Goal: Task Accomplishment & Management: Complete application form

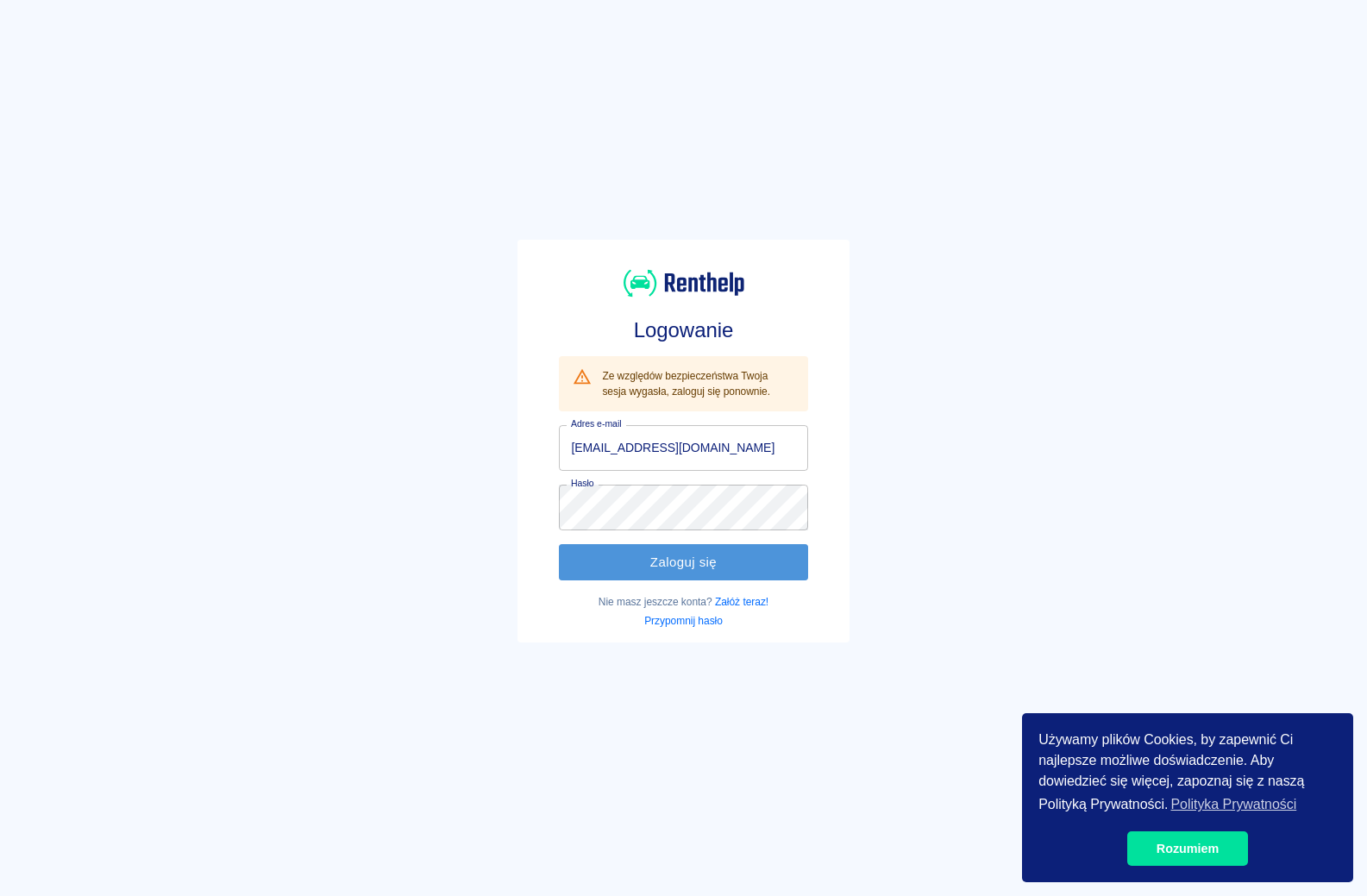
click at [706, 566] on button "Zaloguj się" at bounding box center [683, 562] width 249 height 36
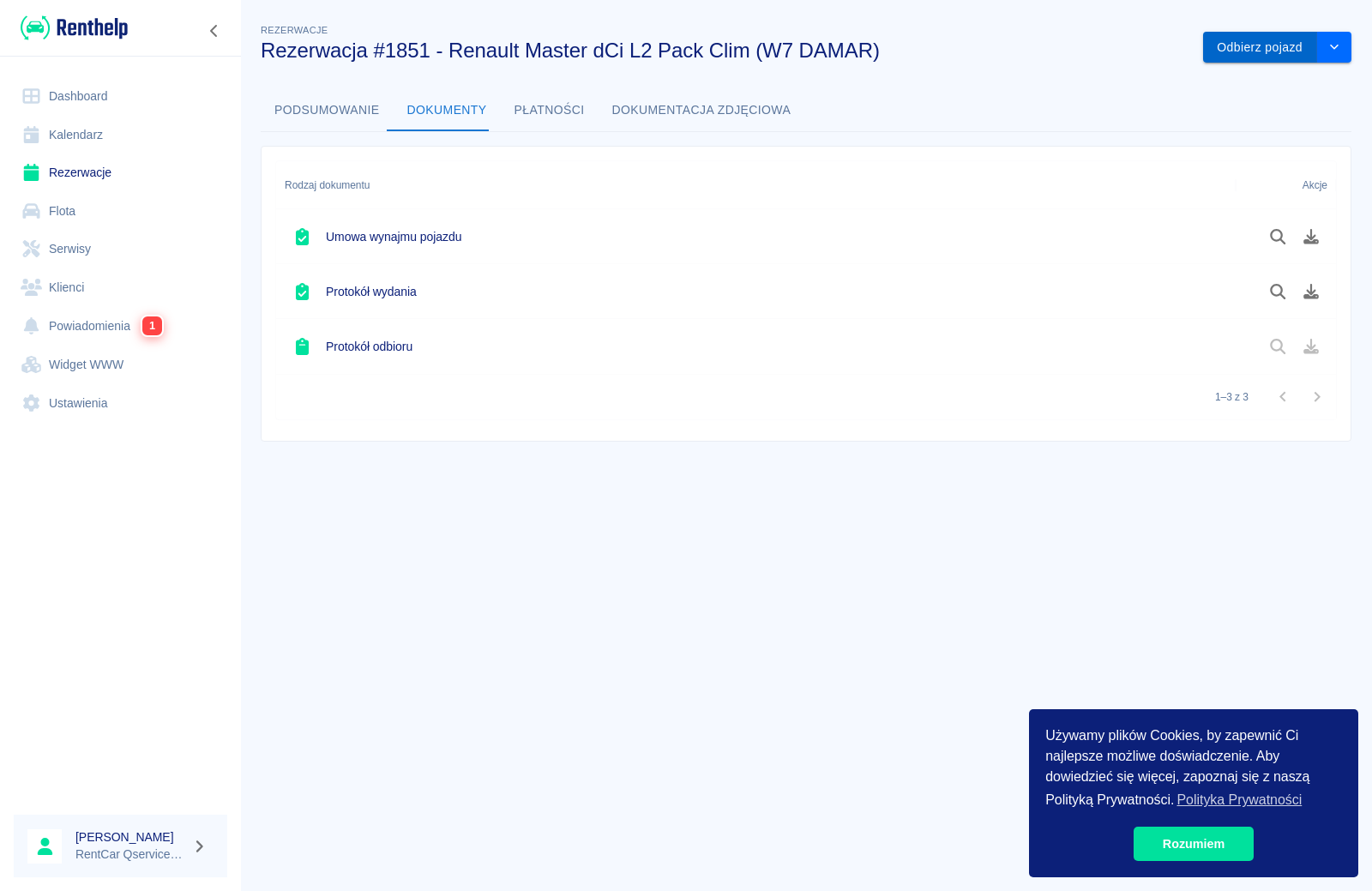
click at [1286, 55] on button "Odbierz pojazd" at bounding box center [1260, 47] width 114 height 31
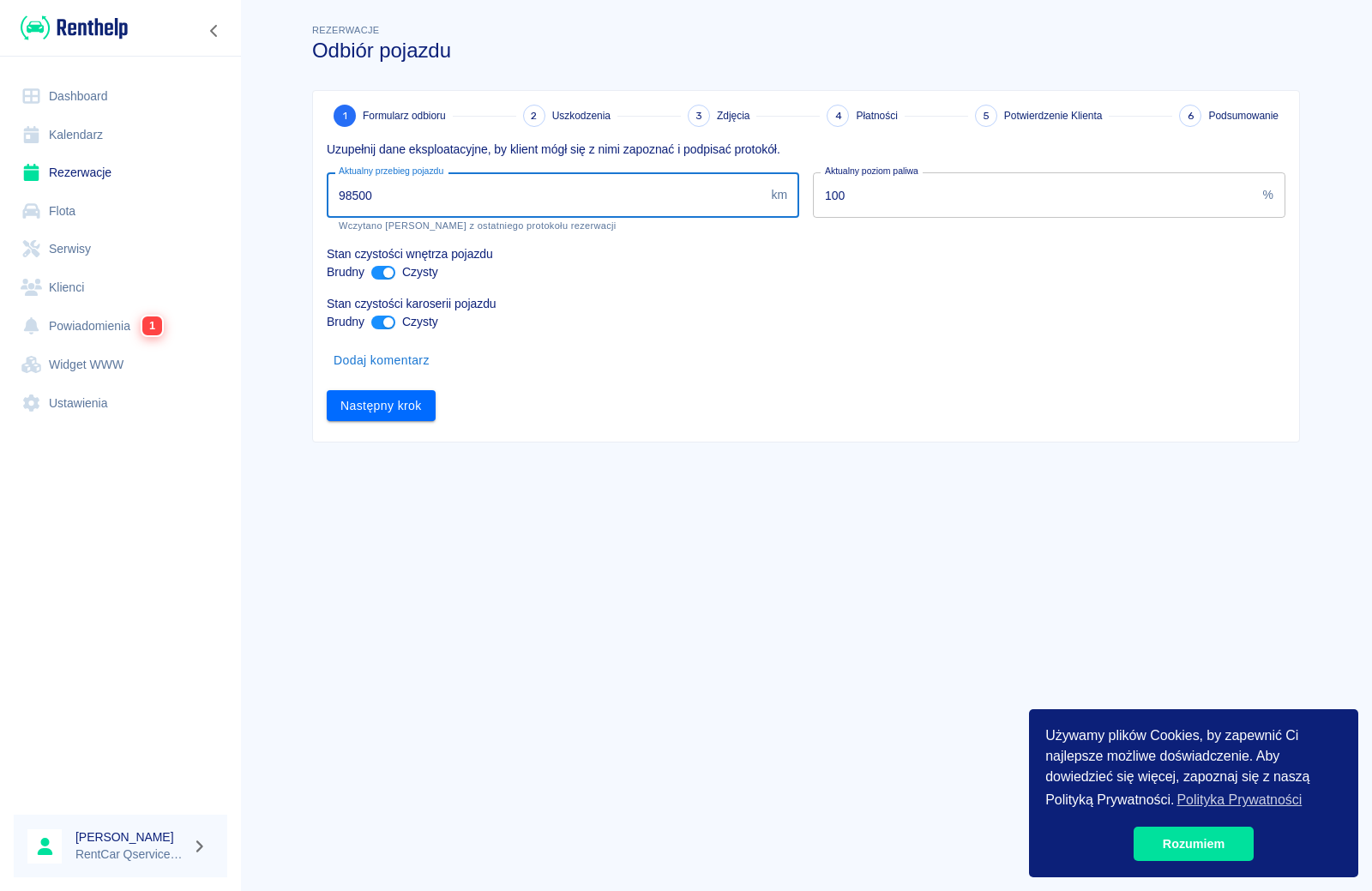
click at [508, 202] on input "98500" at bounding box center [546, 195] width 437 height 45
type input "98707"
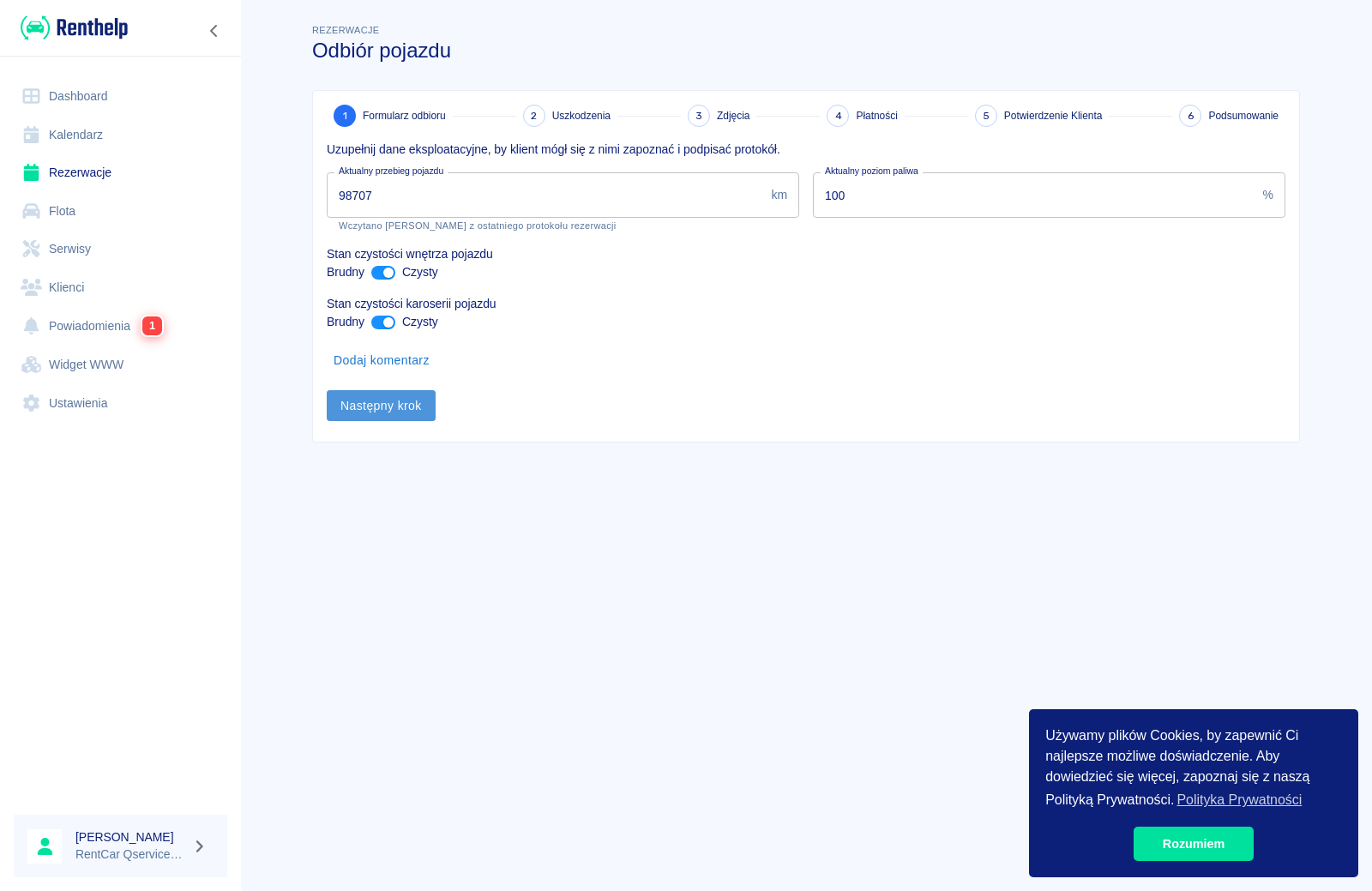
click at [364, 405] on button "Następny krok" at bounding box center [382, 406] width 109 height 31
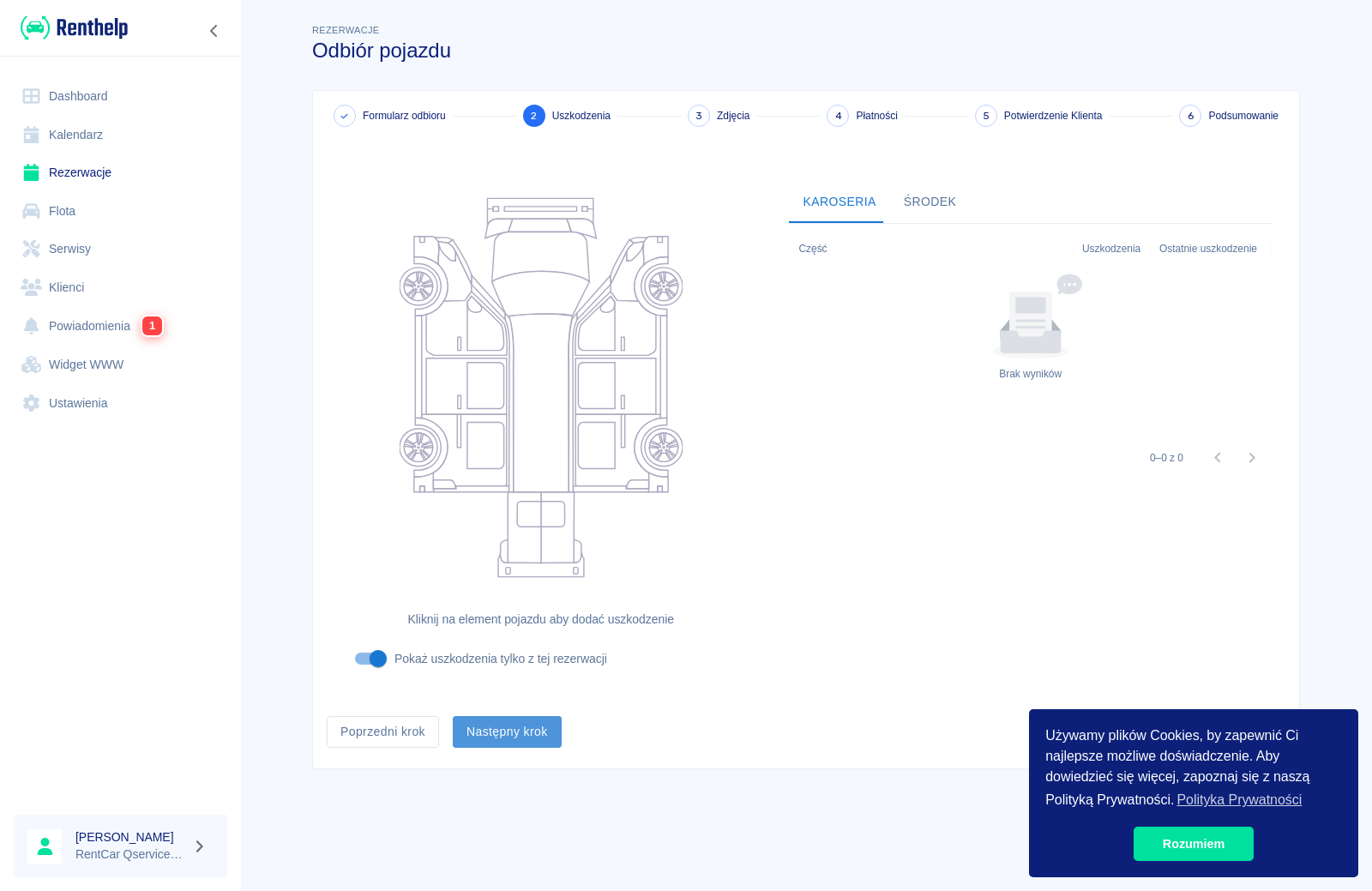
click at [497, 729] on button "Następny krok" at bounding box center [508, 732] width 109 height 31
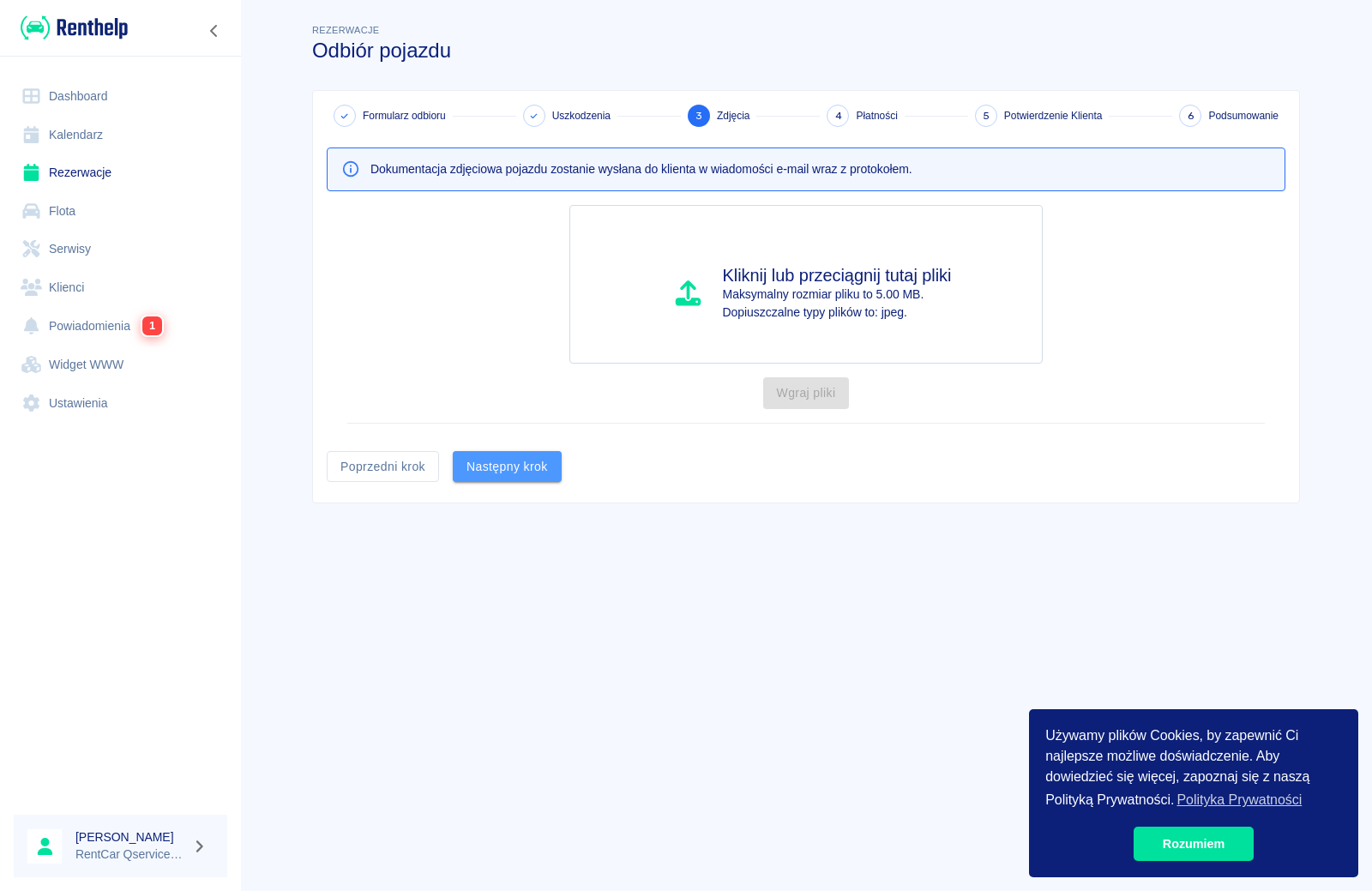
click at [521, 464] on button "Następny krok" at bounding box center [508, 467] width 109 height 31
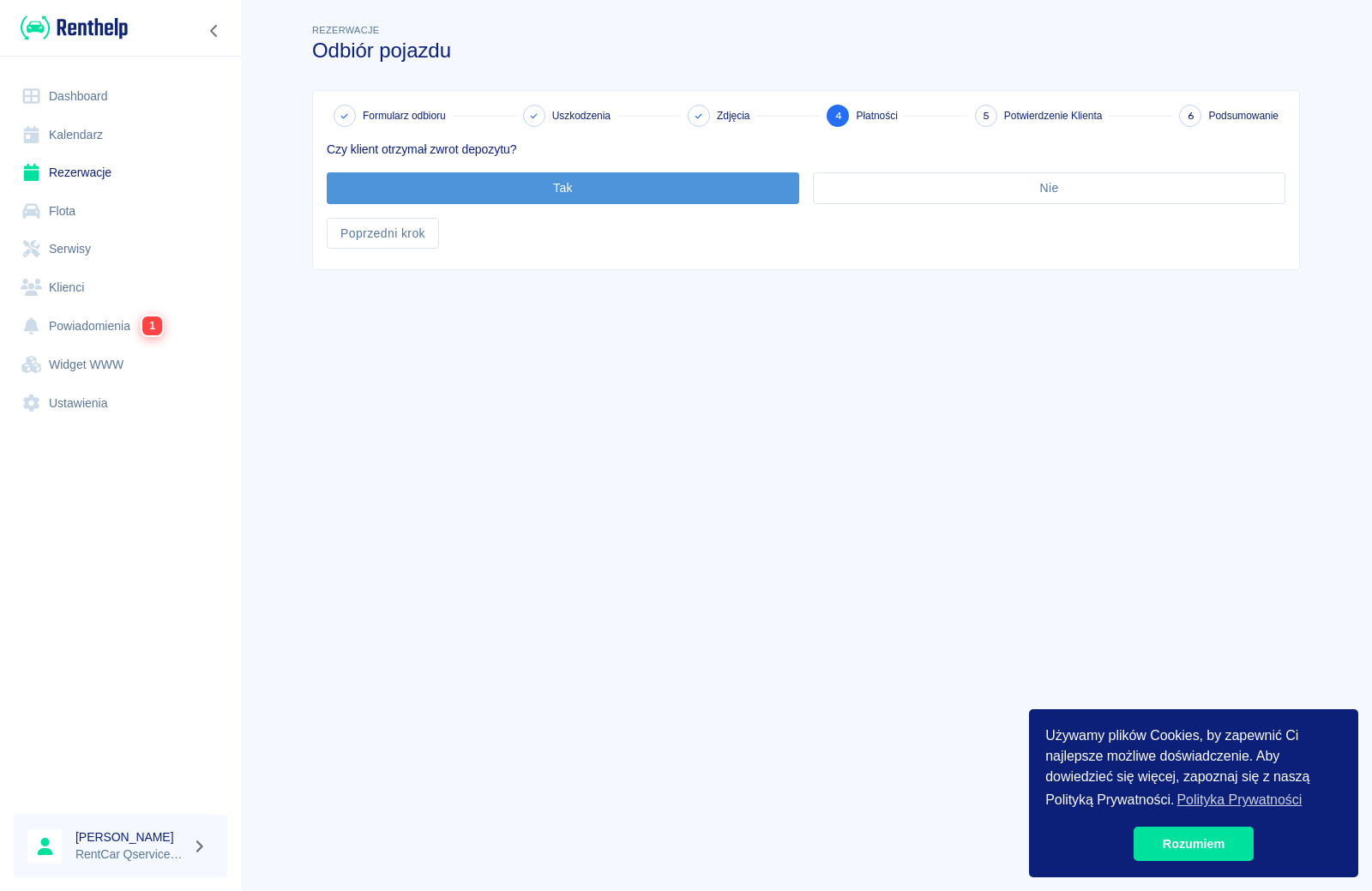
click at [562, 187] on button "Tak" at bounding box center [563, 188] width 472 height 31
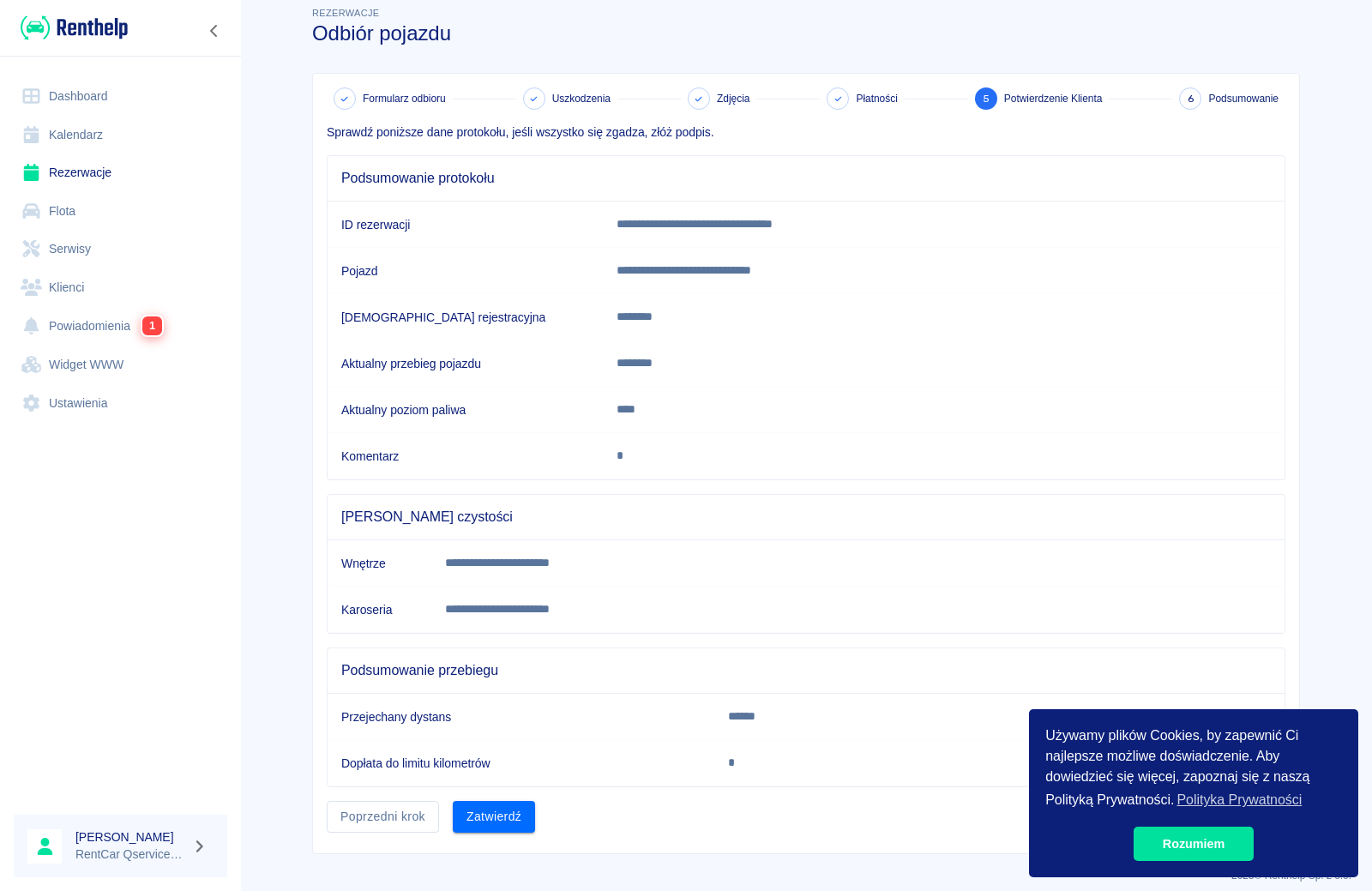
scroll to position [30, 0]
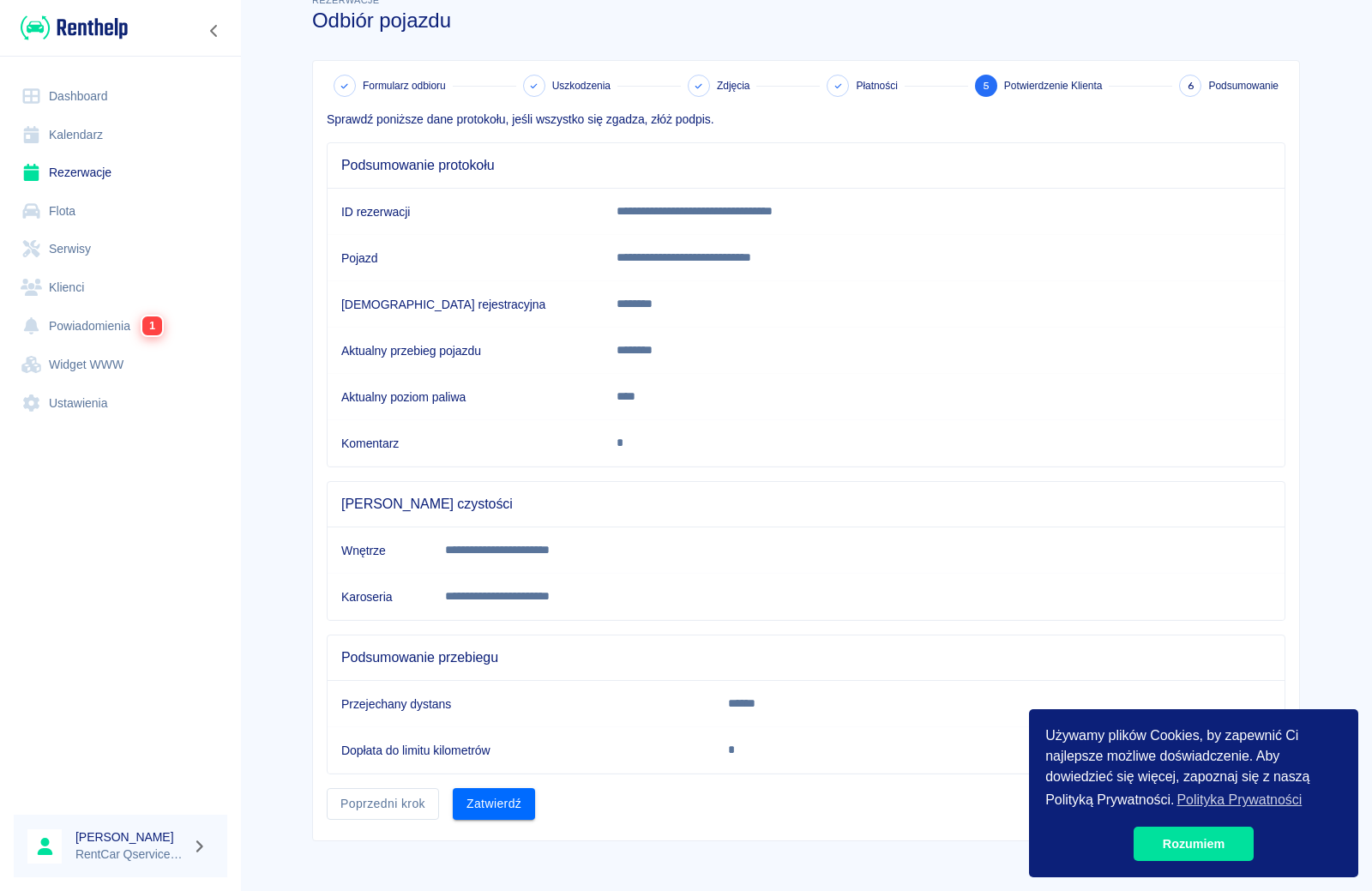
click at [501, 805] on button "Zatwierdź" at bounding box center [494, 804] width 82 height 31
click at [1215, 847] on link "Rozumiem" at bounding box center [1194, 843] width 120 height 34
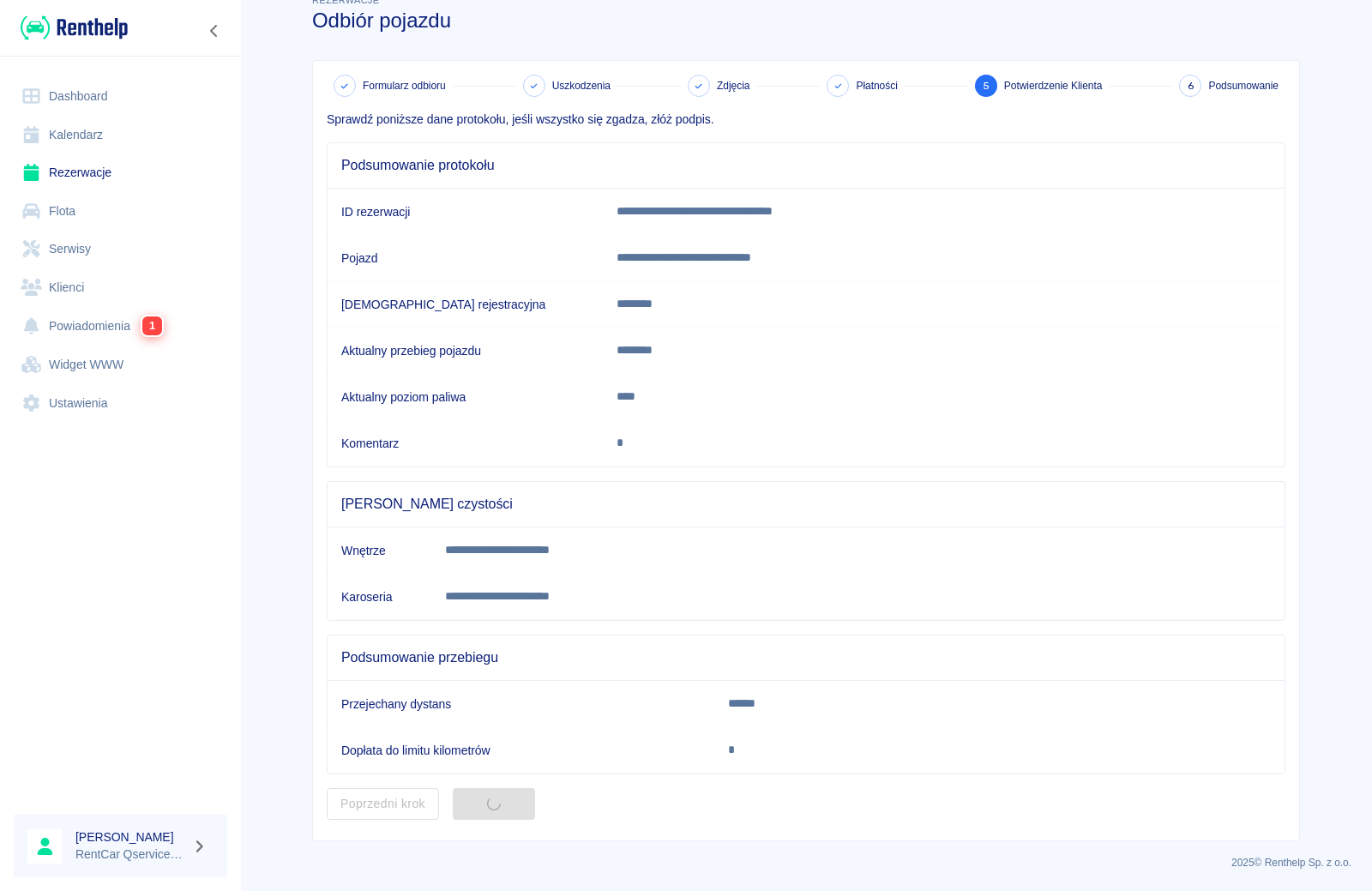
scroll to position [0, 0]
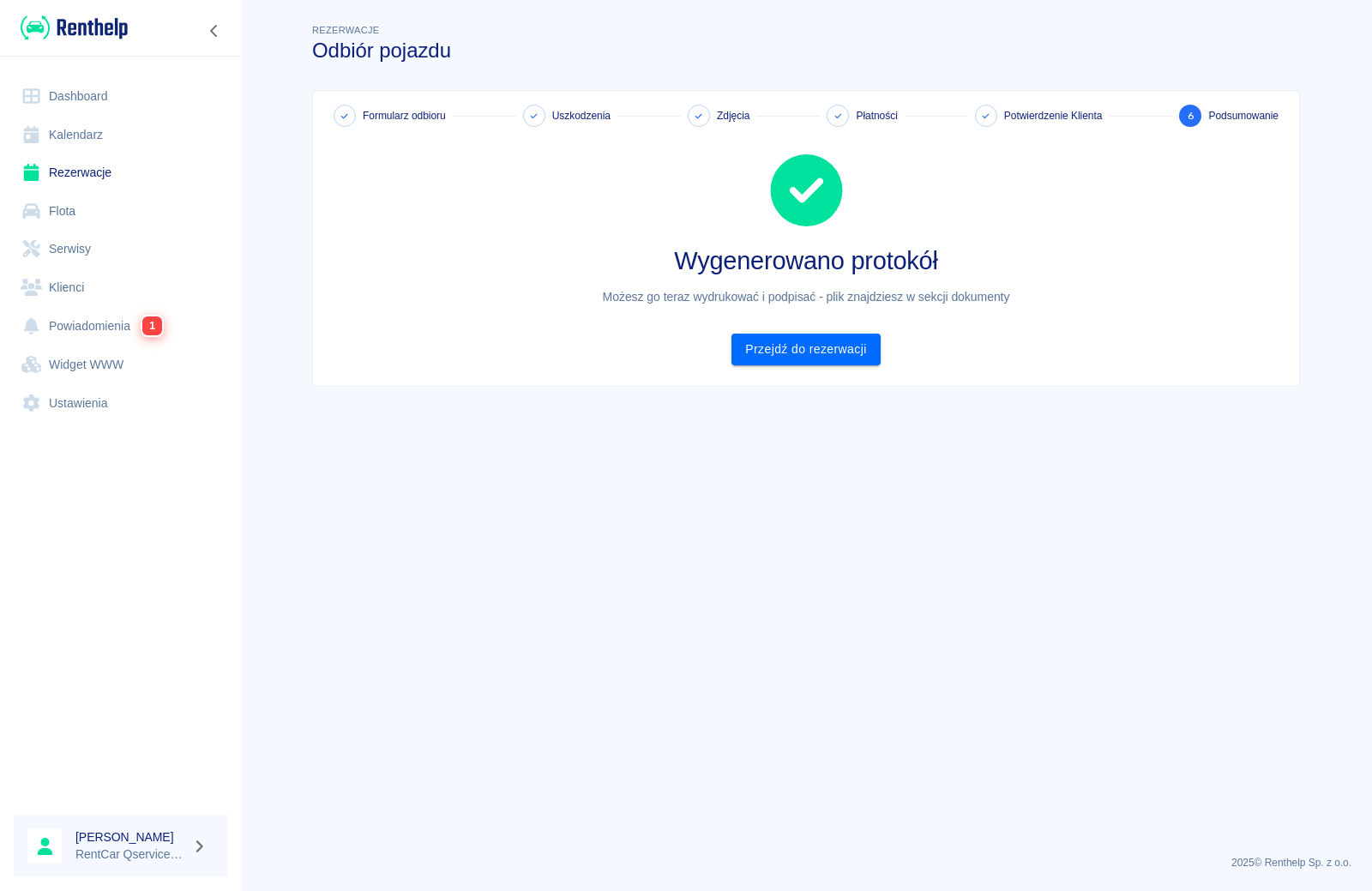
click at [70, 286] on link "Klienci" at bounding box center [120, 288] width 214 height 39
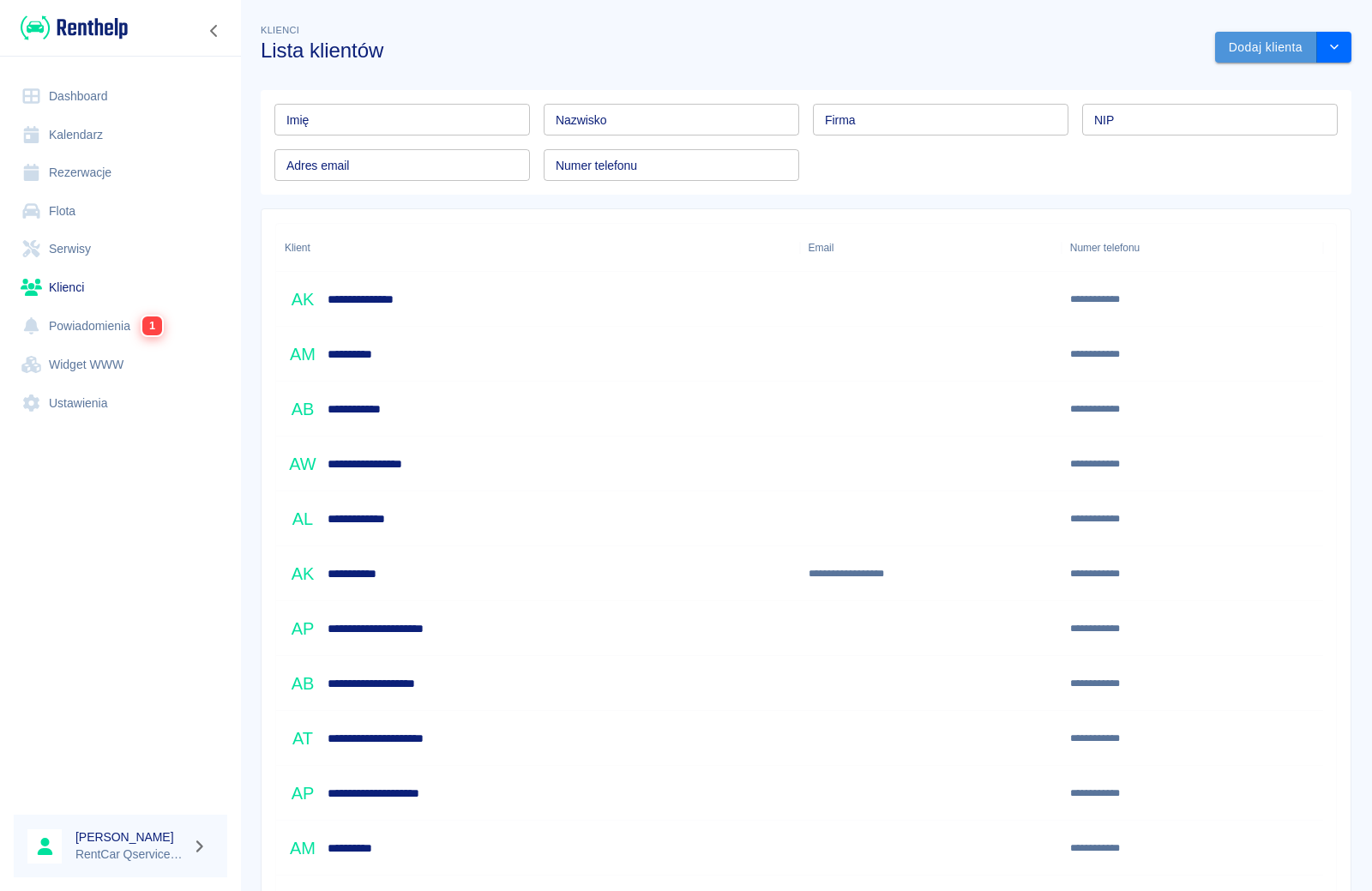
click at [1275, 46] on button "Dodaj klienta" at bounding box center [1266, 47] width 102 height 31
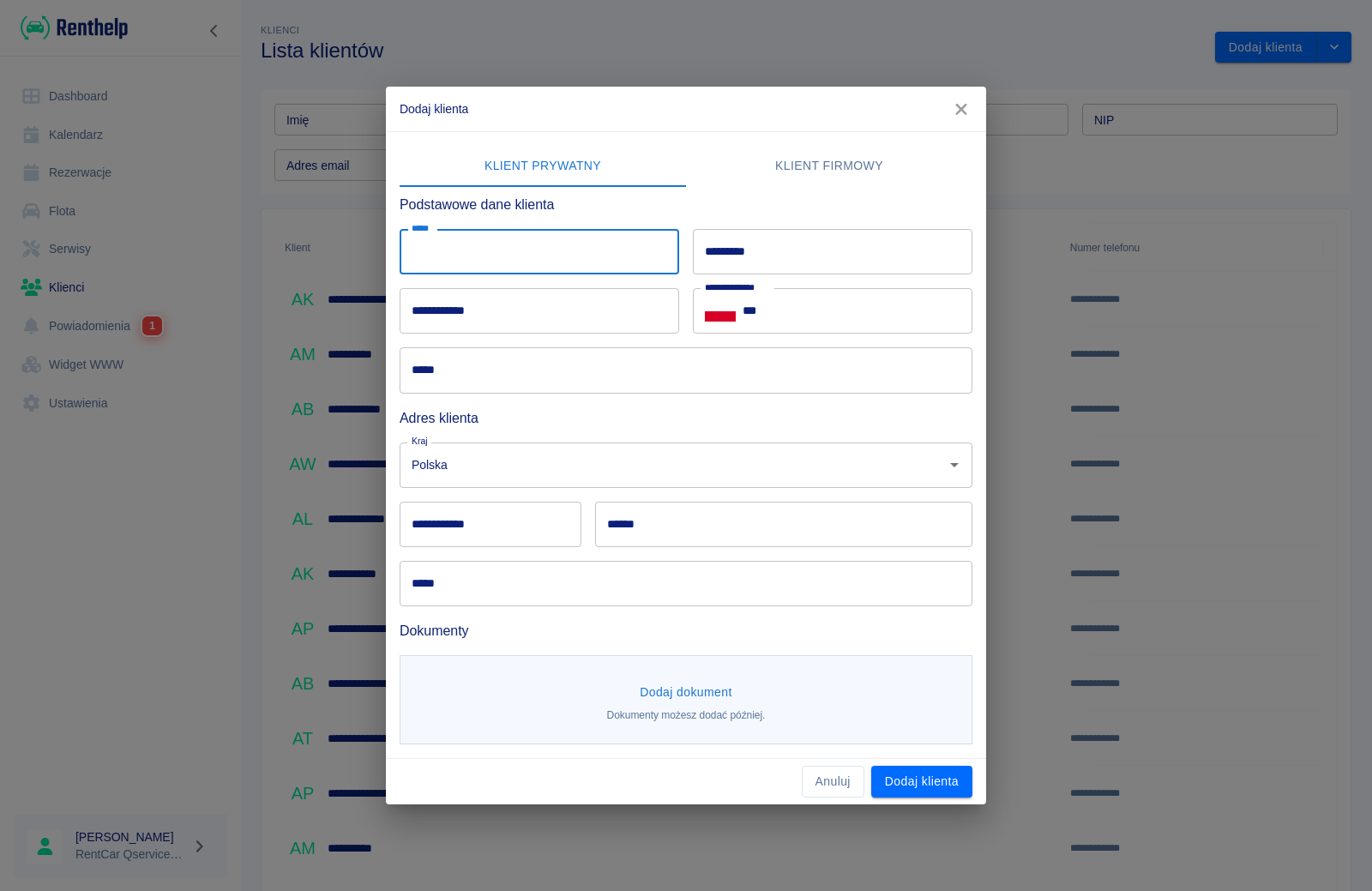
click at [533, 255] on input "*****" at bounding box center [539, 251] width 280 height 45
type input "*****"
click at [797, 249] on input "*********" at bounding box center [833, 251] width 280 height 45
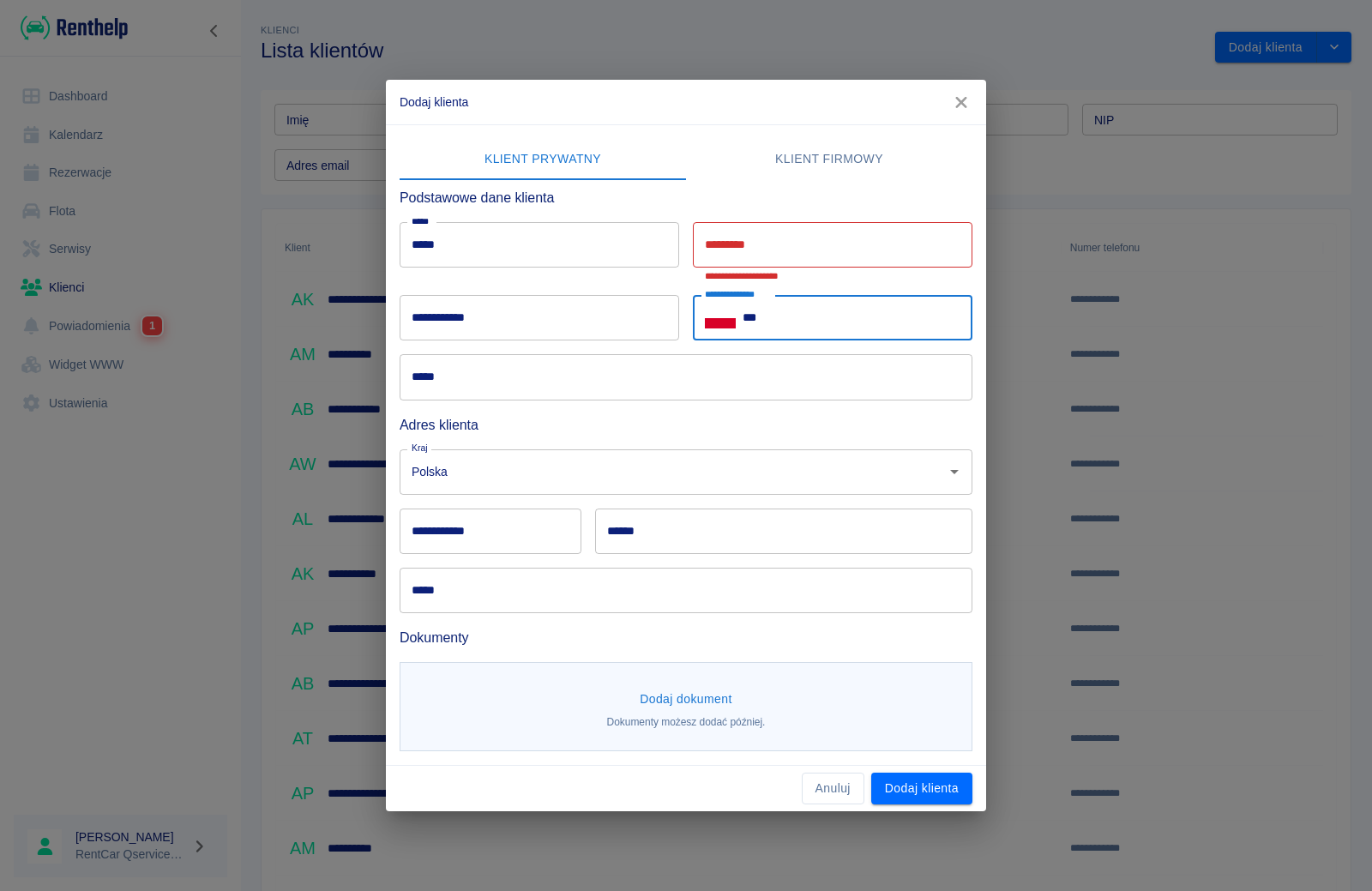
click at [797, 312] on input "***" at bounding box center [858, 317] width 230 height 45
type input "**********"
click at [556, 535] on input "**********" at bounding box center [490, 531] width 182 height 45
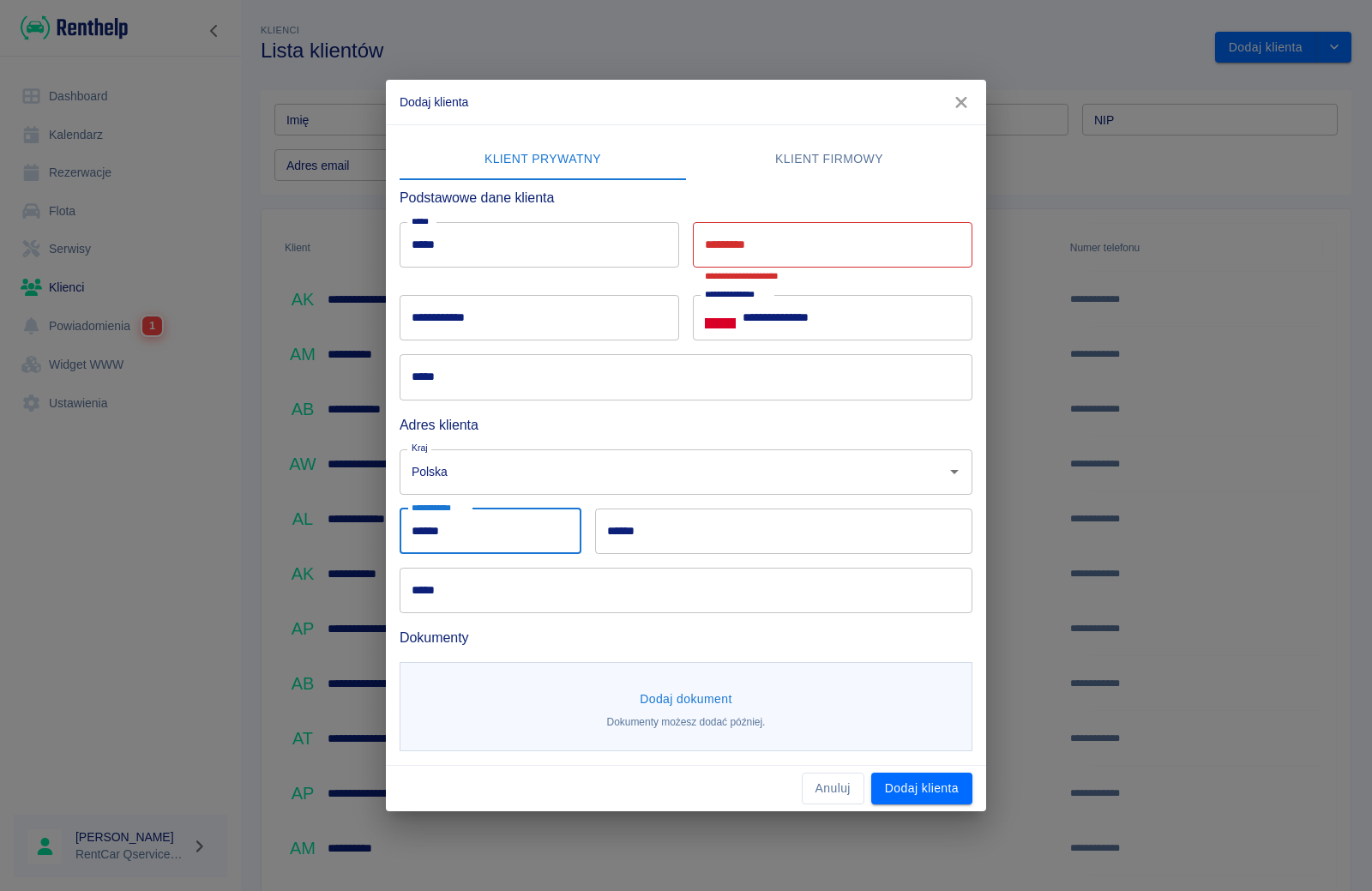
type input "******"
click at [651, 530] on input "******" at bounding box center [783, 531] width 377 height 45
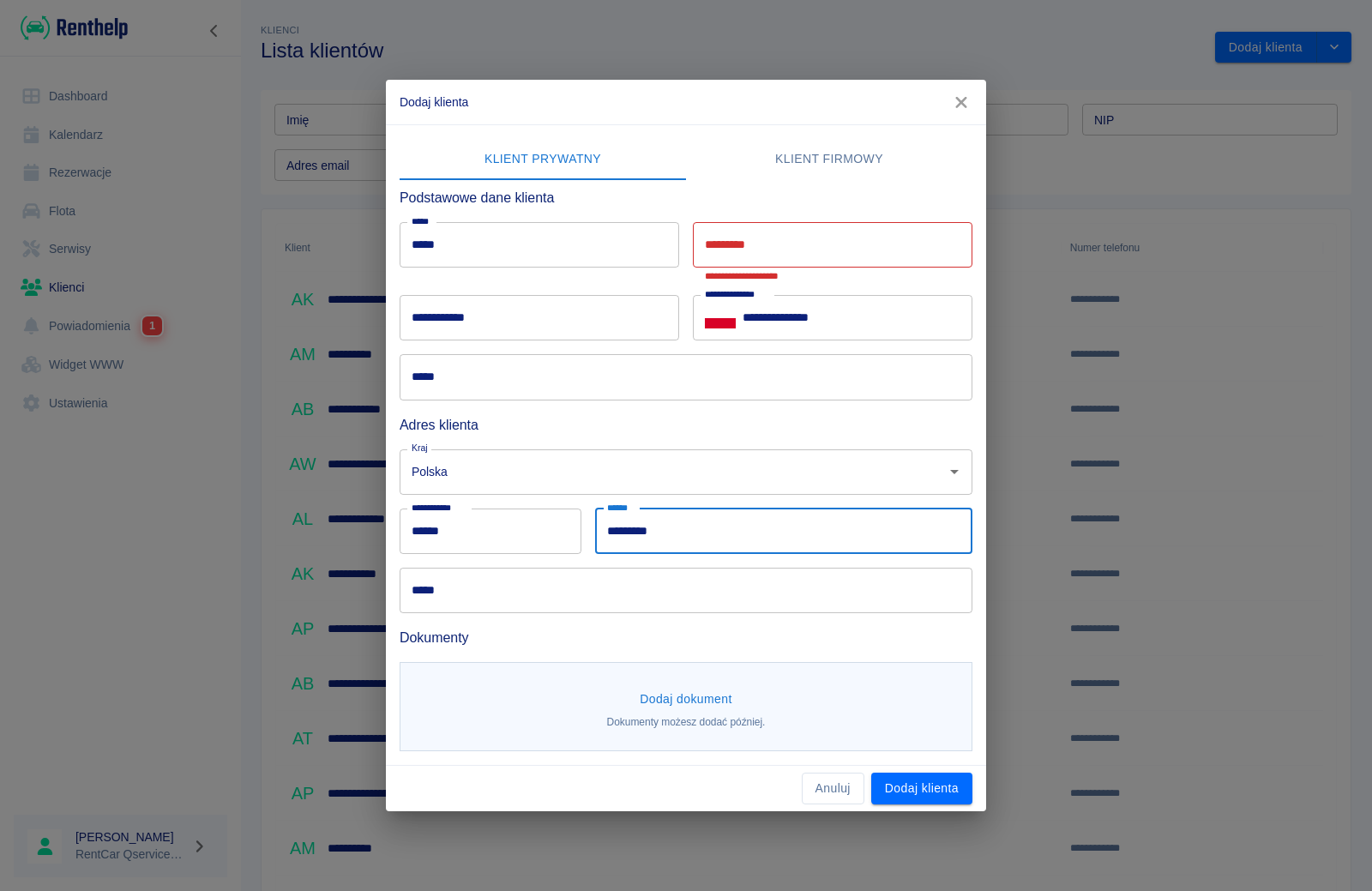
type input "*********"
click at [762, 251] on input "*********" at bounding box center [833, 245] width 280 height 45
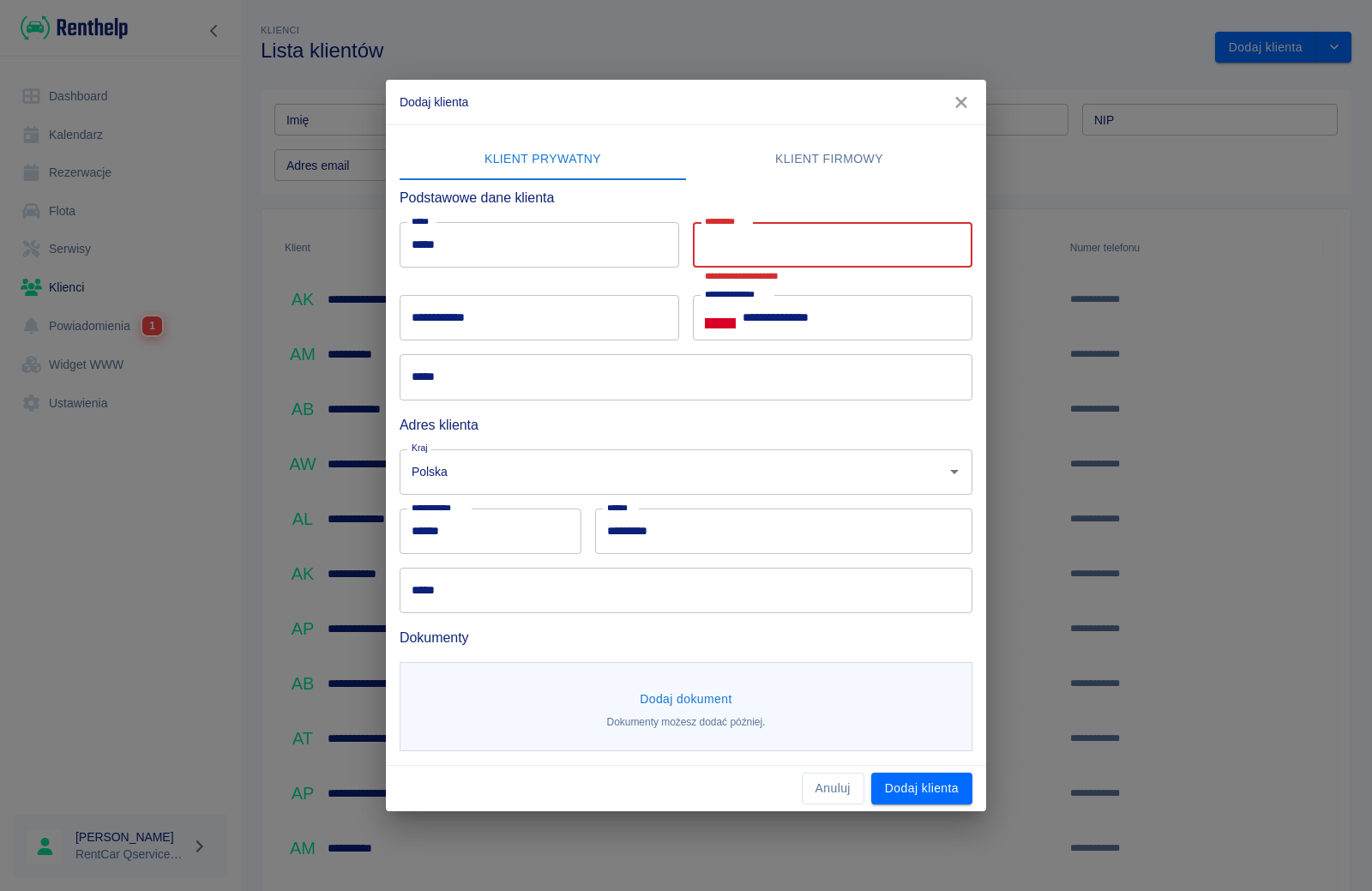
click at [590, 595] on input "*****" at bounding box center [686, 590] width 573 height 45
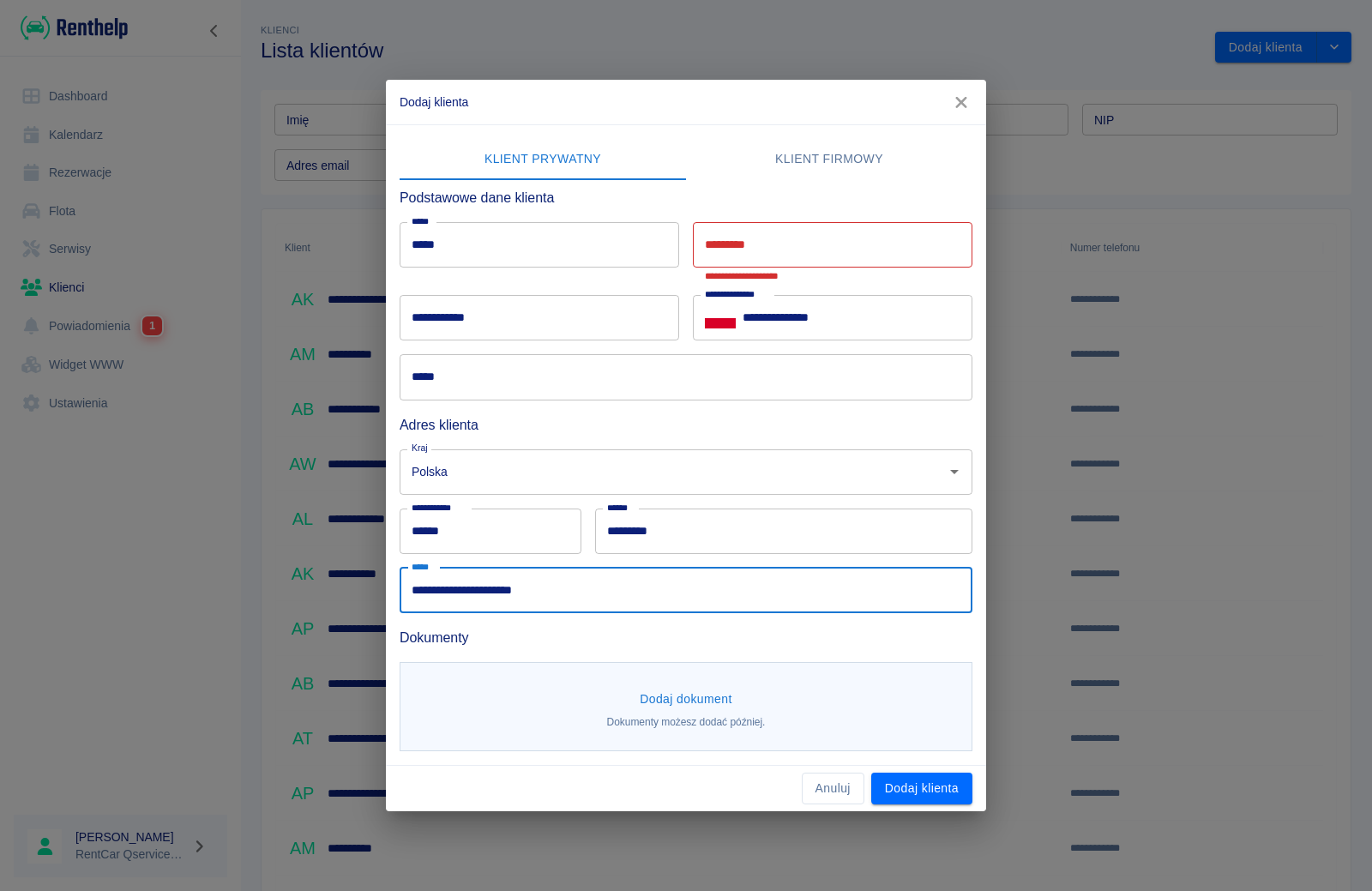
click at [777, 242] on input "*********" at bounding box center [833, 245] width 280 height 45
click at [532, 595] on input "**********" at bounding box center [686, 590] width 573 height 45
type input "**********"
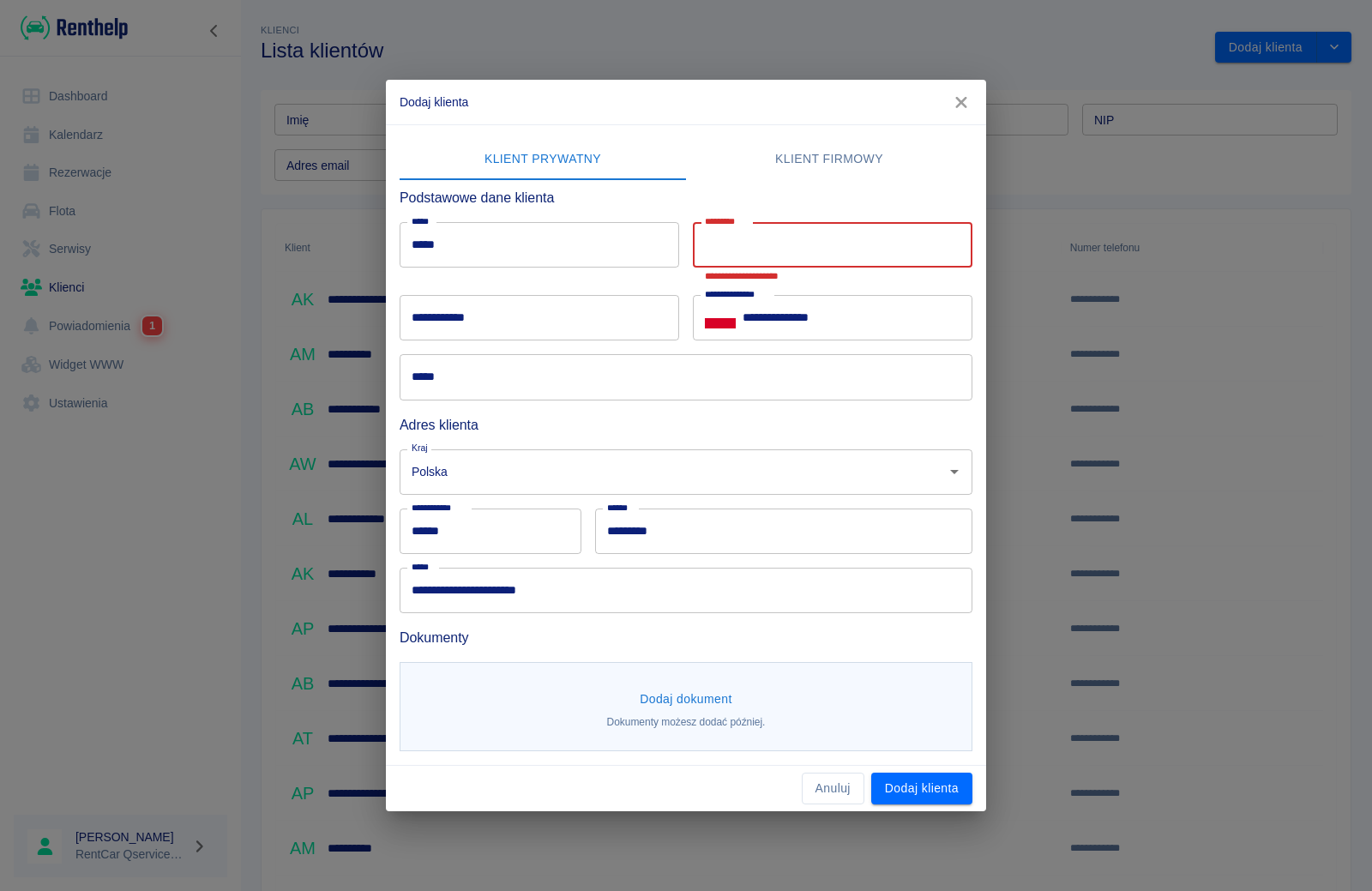
click at [756, 239] on input "*********" at bounding box center [833, 245] width 280 height 45
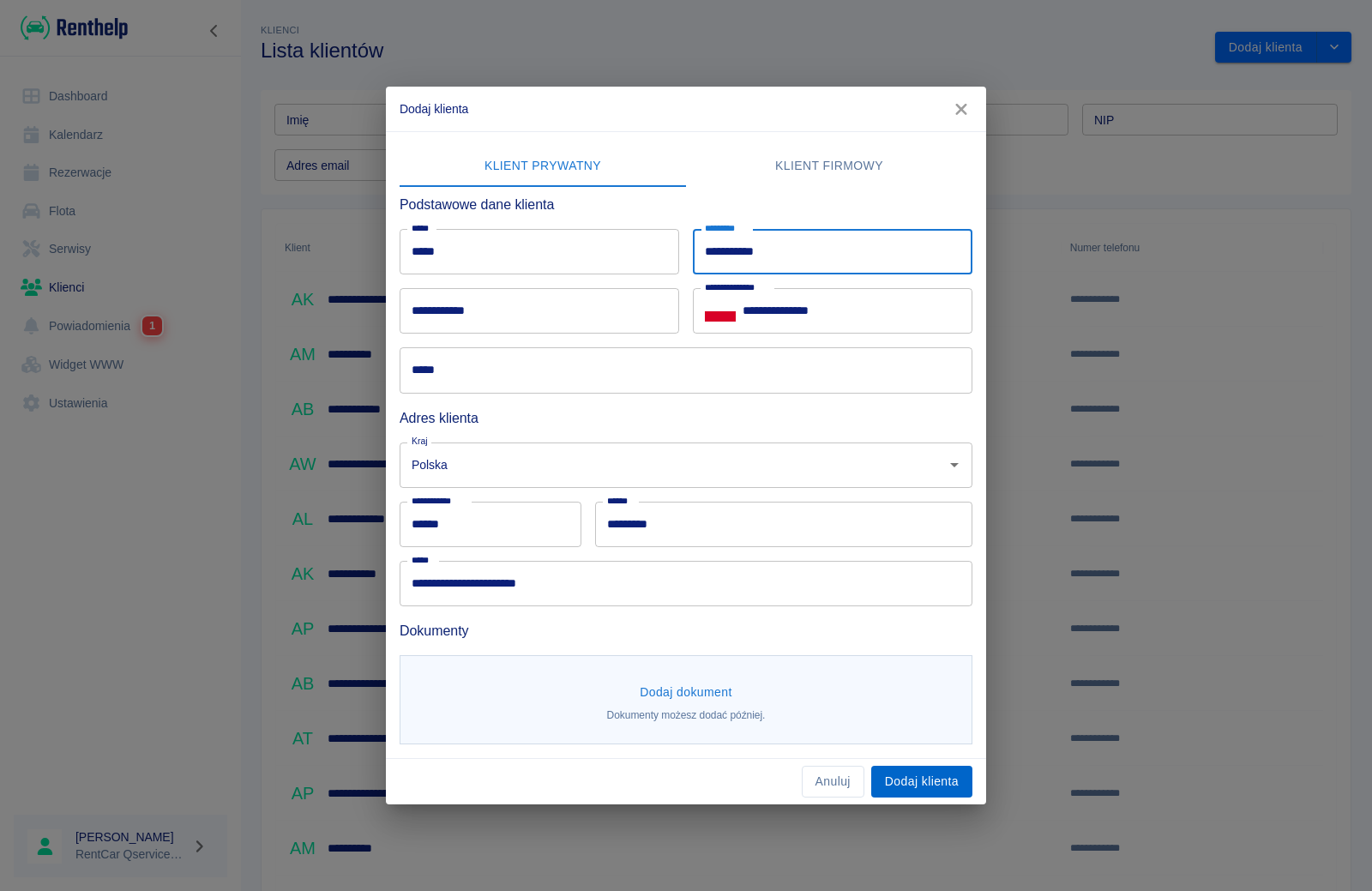
type input "**********"
click at [942, 778] on button "Dodaj klienta" at bounding box center [922, 782] width 101 height 31
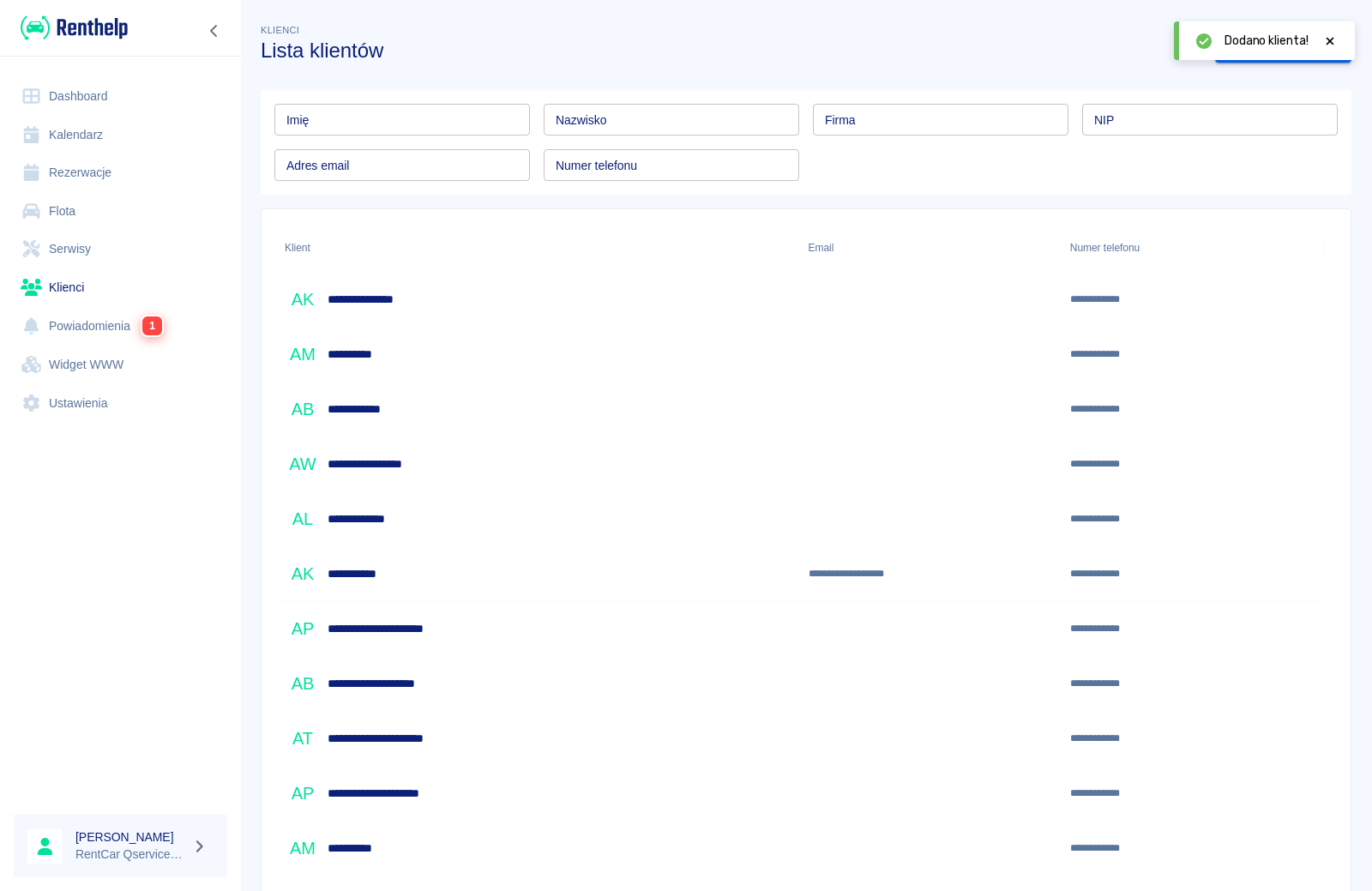
click at [1328, 41] on icon at bounding box center [1329, 41] width 16 height 12
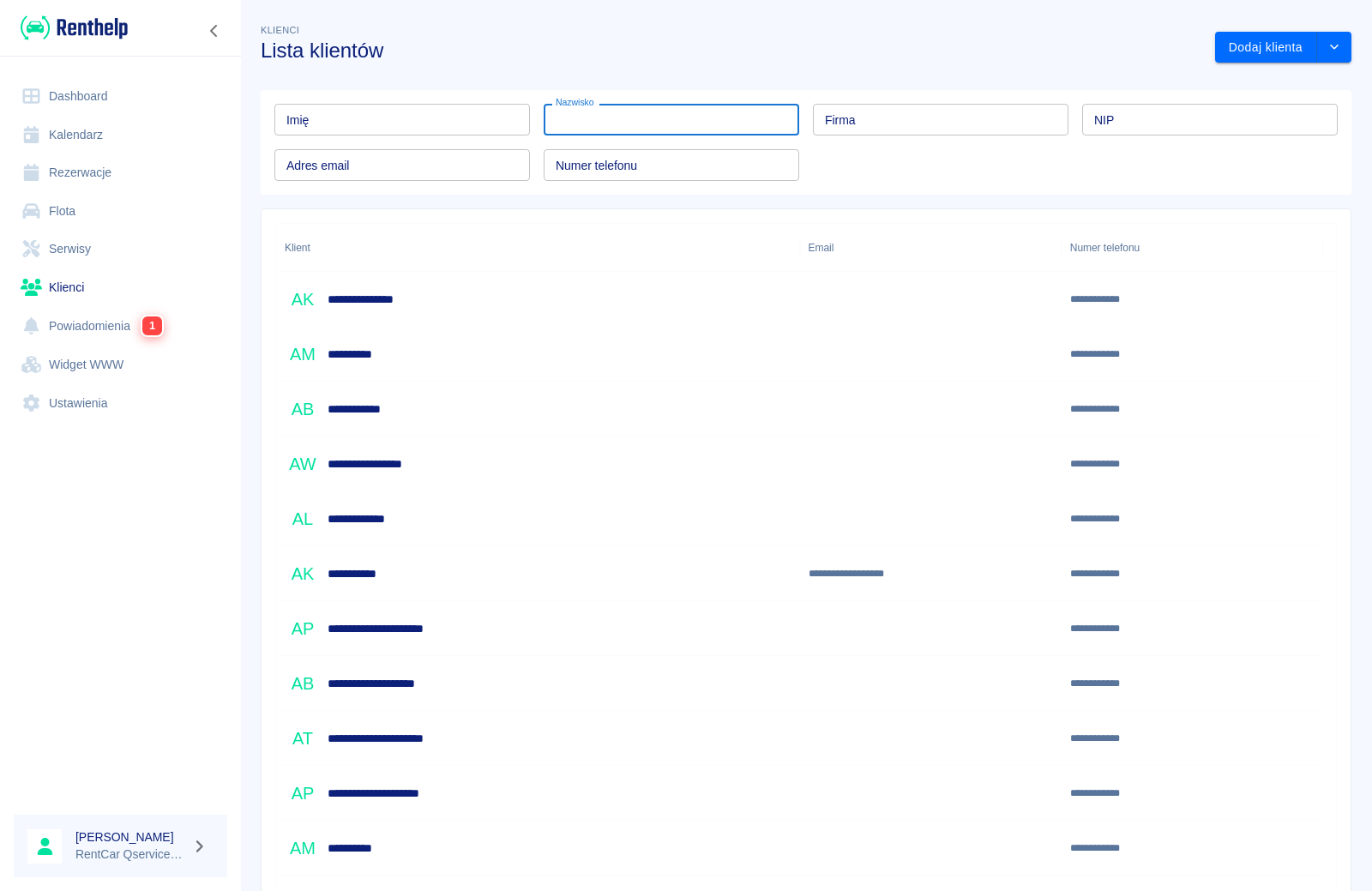
click at [560, 119] on input "Nazwisko" at bounding box center [672, 119] width 256 height 31
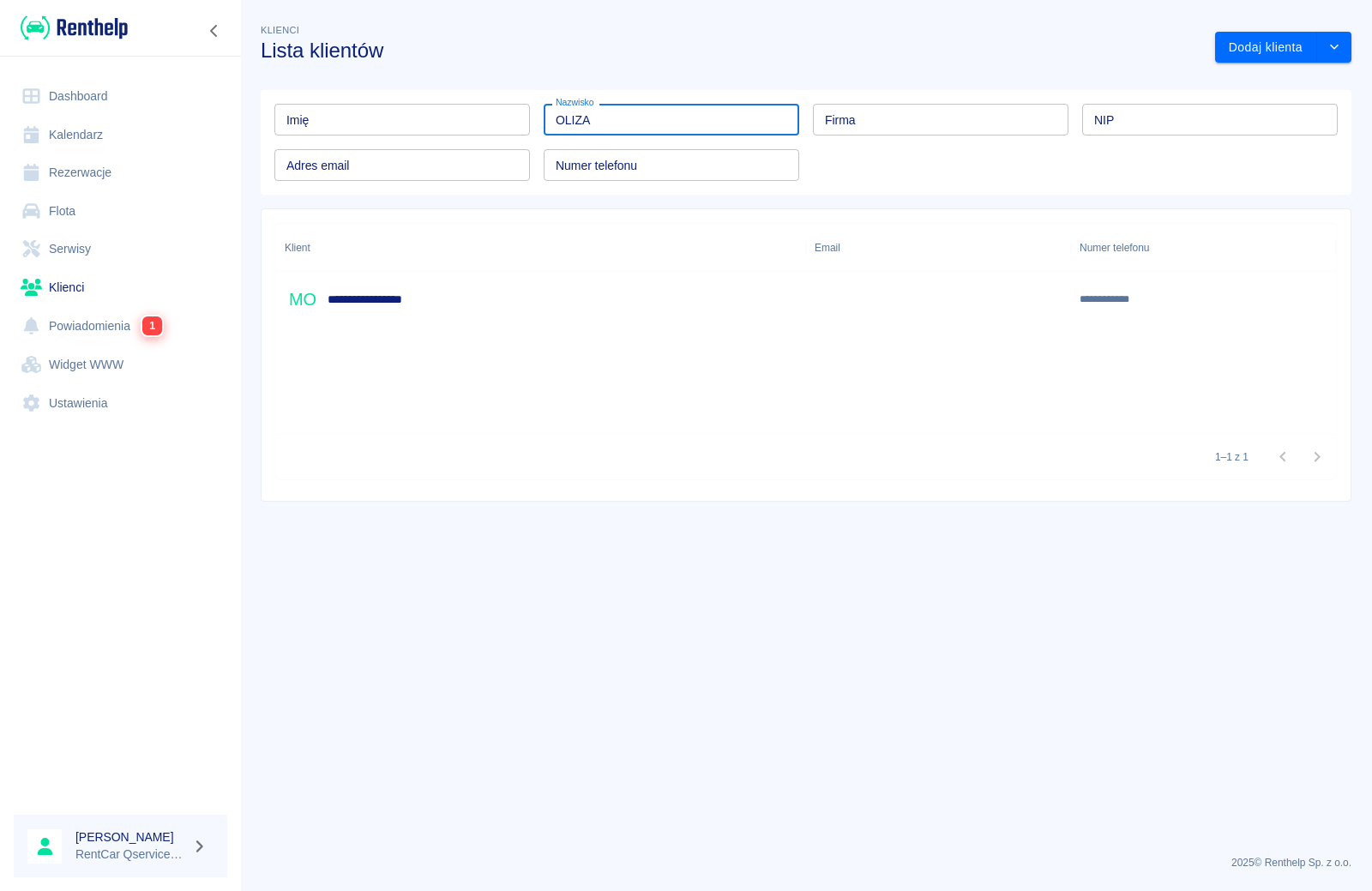
type input "OLIZA"
click at [384, 291] on h6 "**********" at bounding box center [388, 299] width 120 height 18
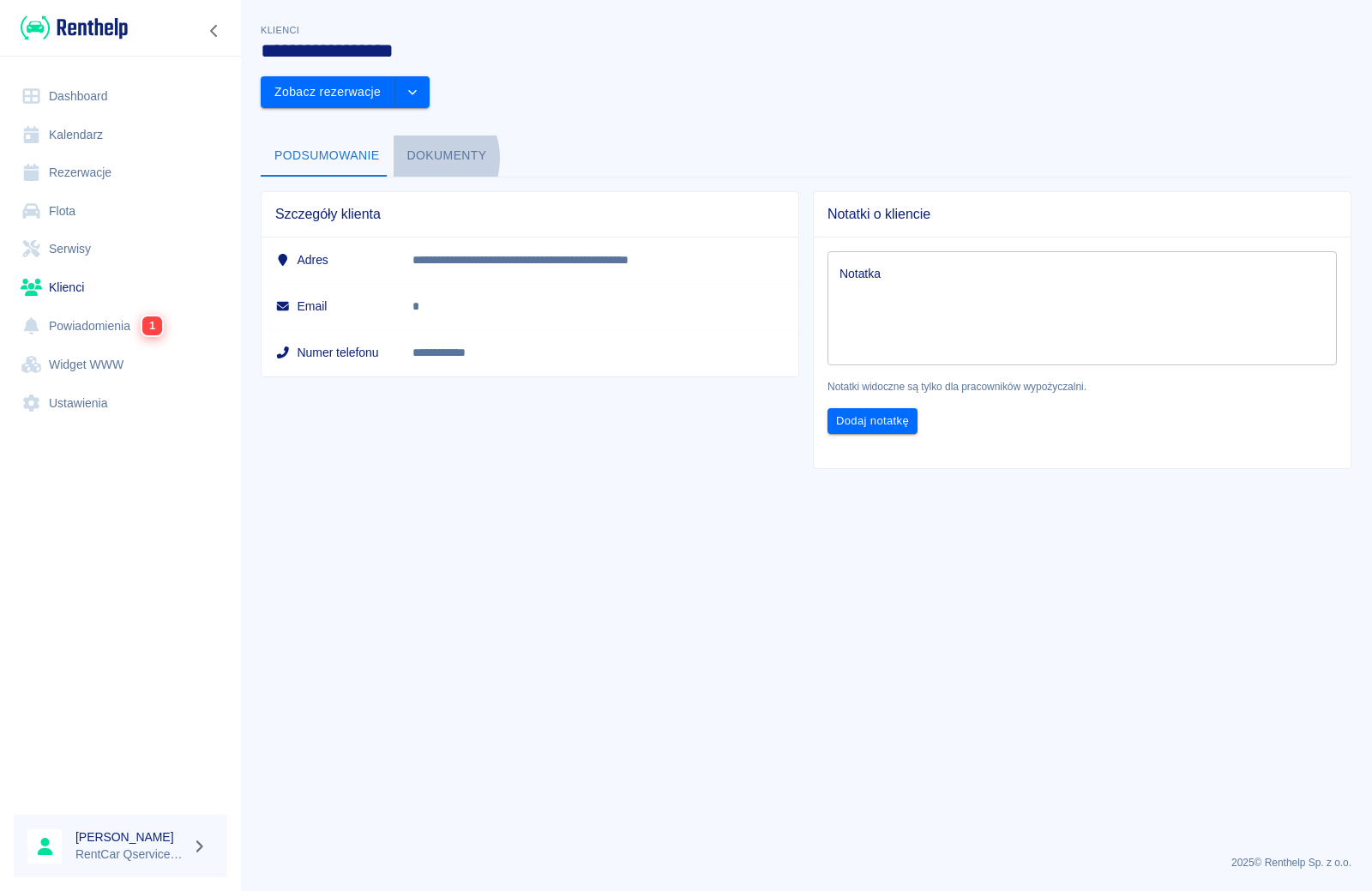
click at [414, 135] on button "Dokumenty" at bounding box center [447, 156] width 107 height 41
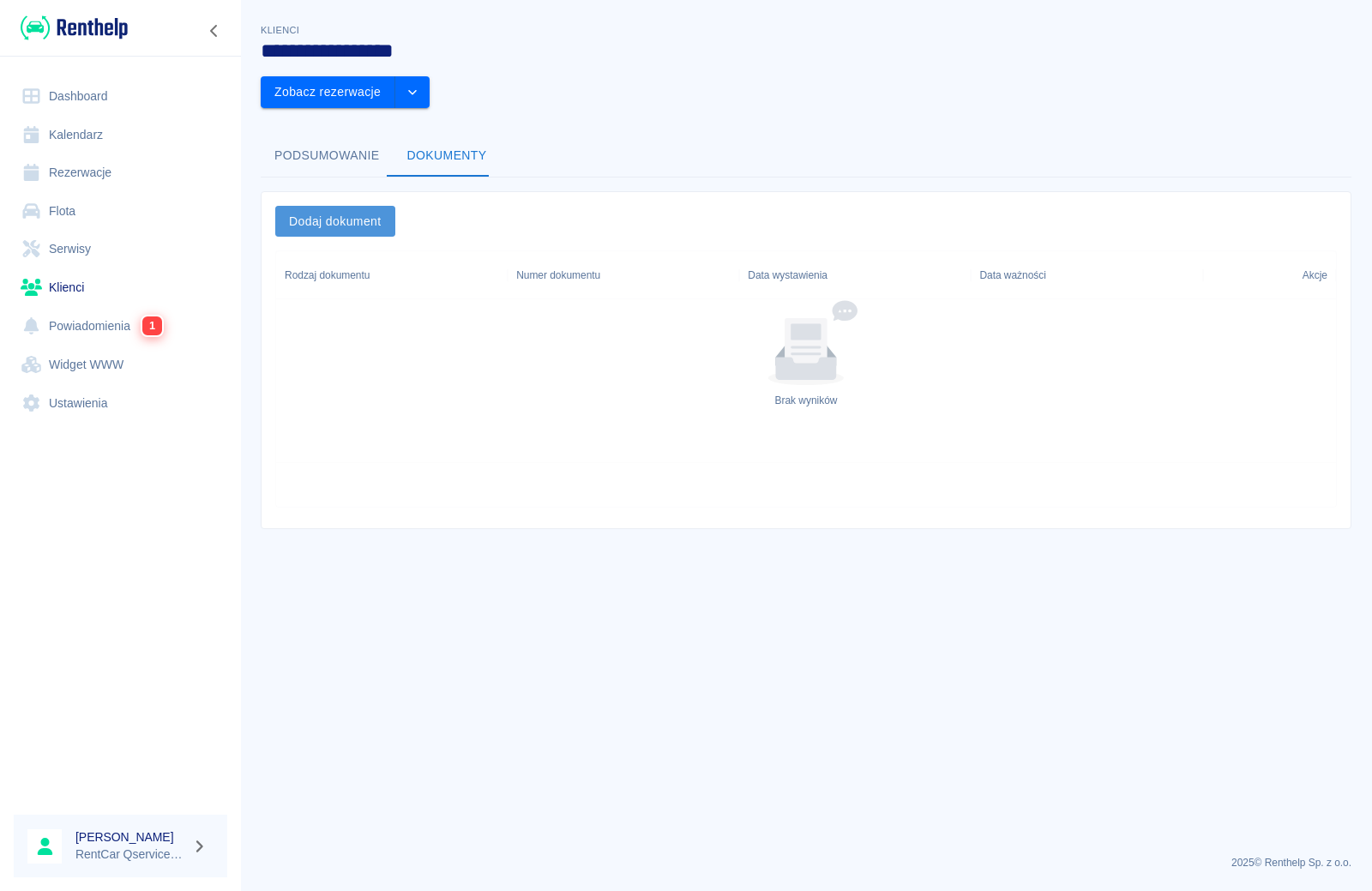
click at [341, 206] on button "Dodaj dokument" at bounding box center [335, 221] width 120 height 31
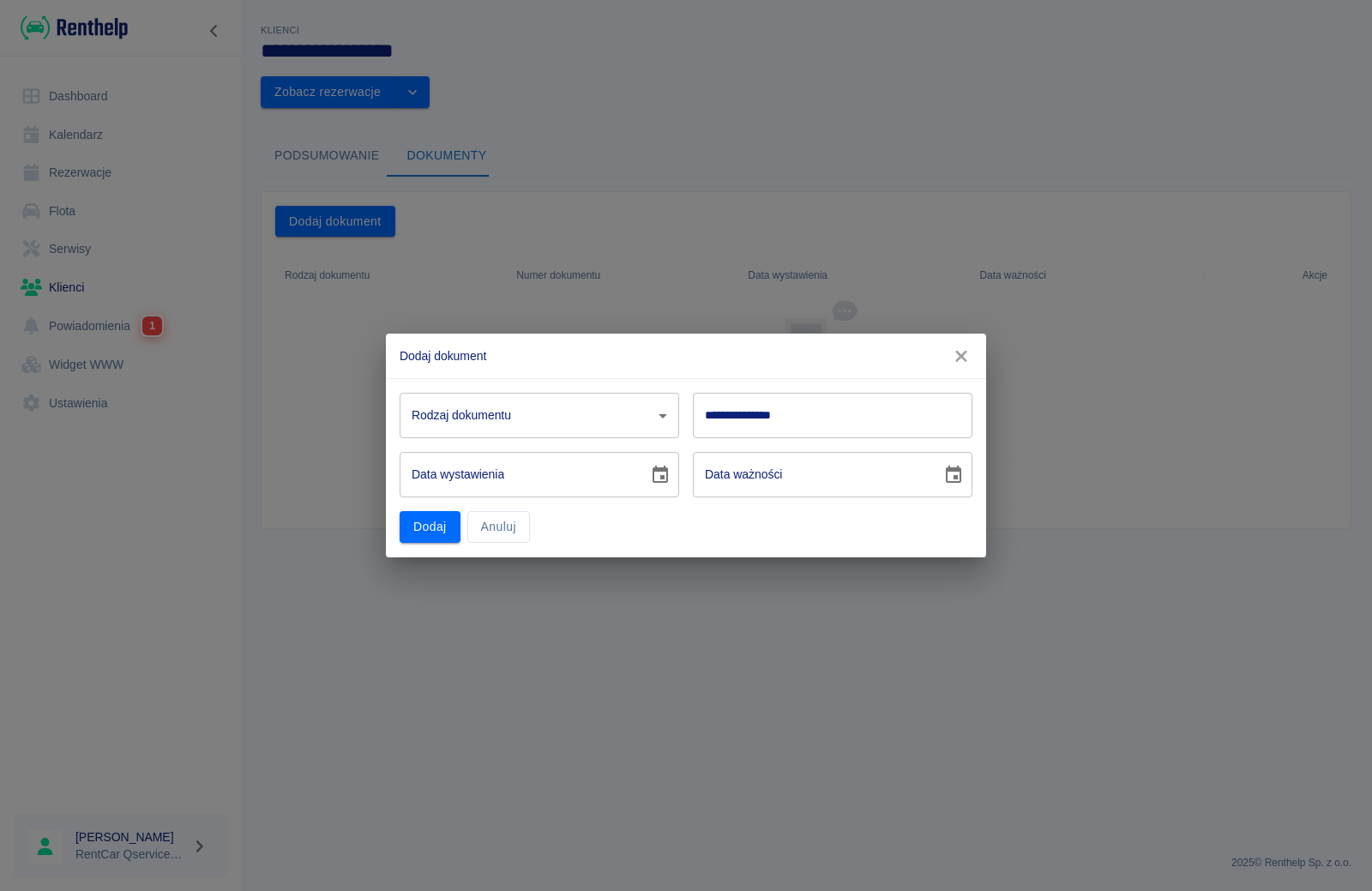
click at [466, 411] on body "**********" at bounding box center [686, 446] width 1372 height 891
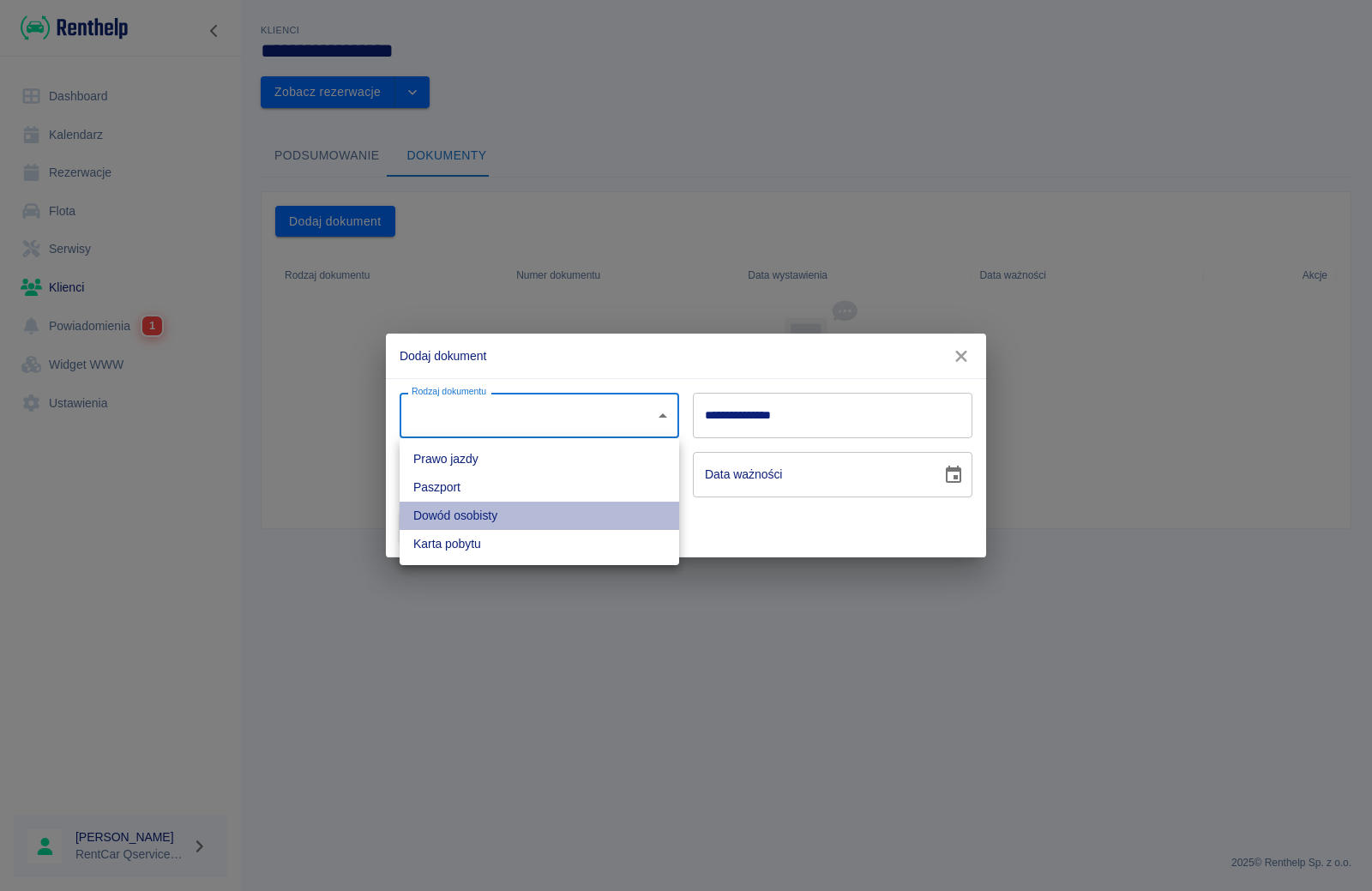
click at [470, 518] on li "Dowód osobisty" at bounding box center [539, 516] width 280 height 29
type input "id"
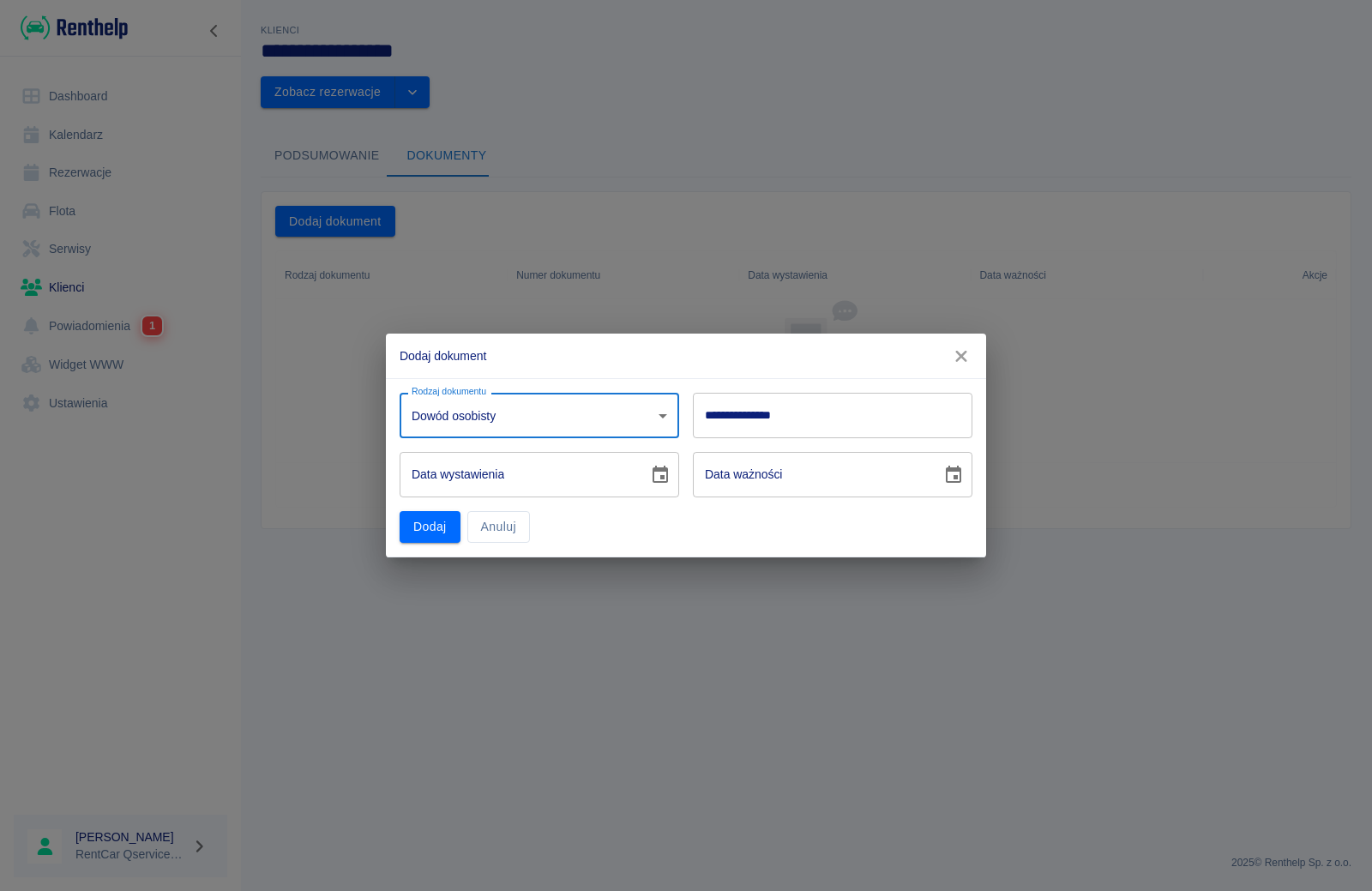
click at [784, 413] on input "**********" at bounding box center [833, 415] width 280 height 45
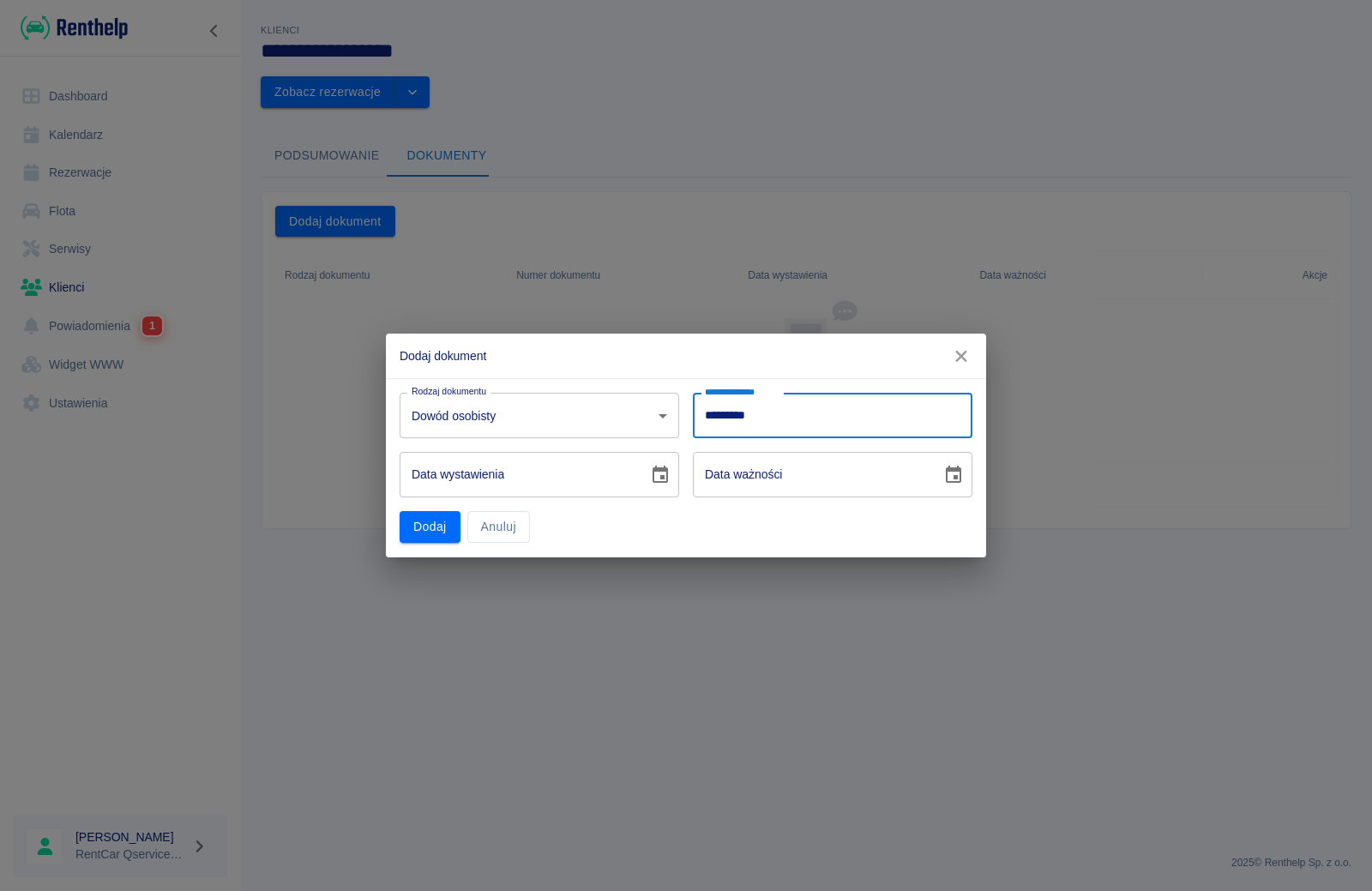
type input "*********"
click at [577, 475] on input "DD-MM-YYYY" at bounding box center [517, 474] width 236 height 45
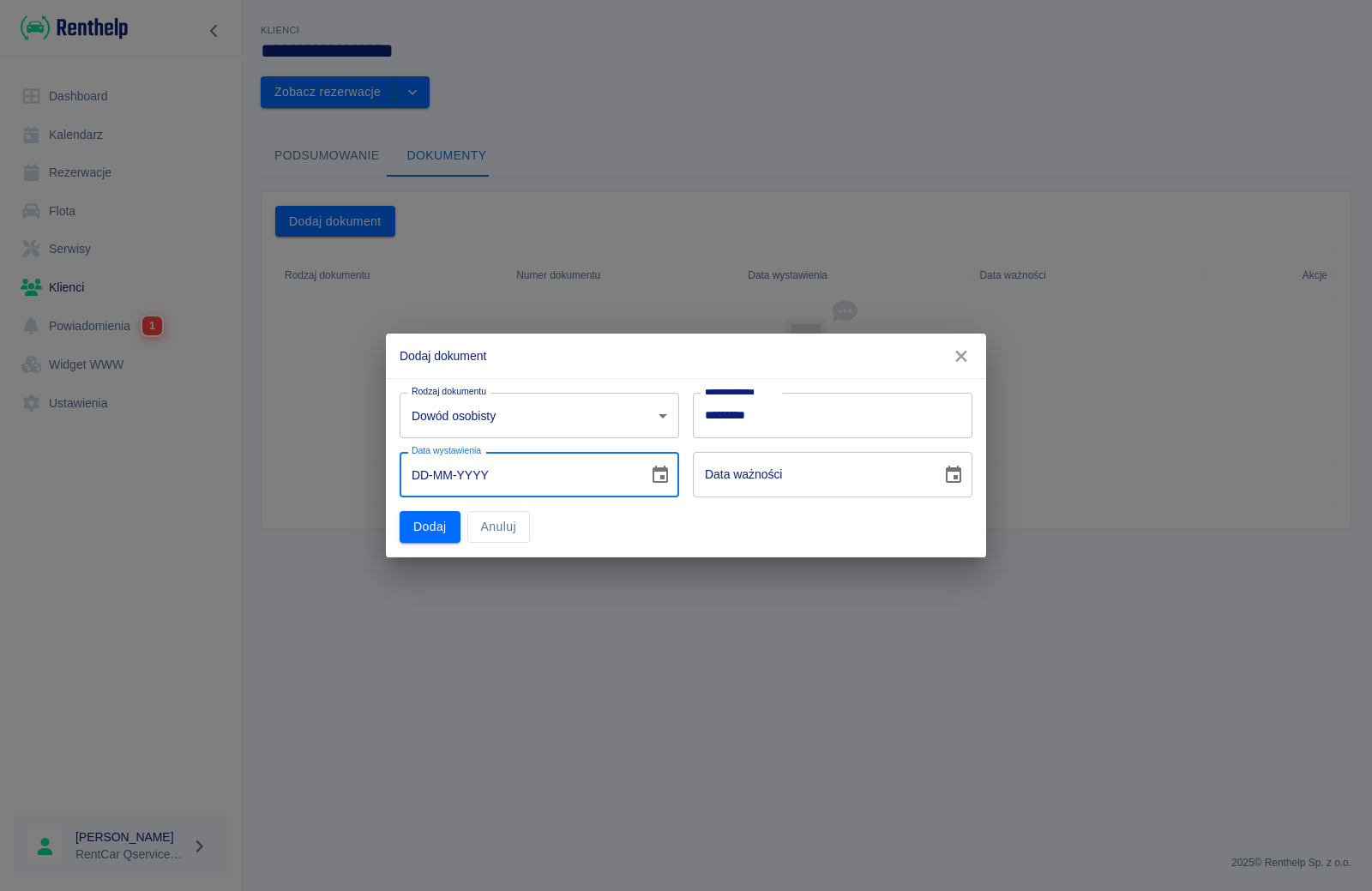
type input "02-MM-YYYY"
type input "DD-MM-YYYY"
type input "25-04-0002"
type input "25-04-0012"
type input "25-04-0020"
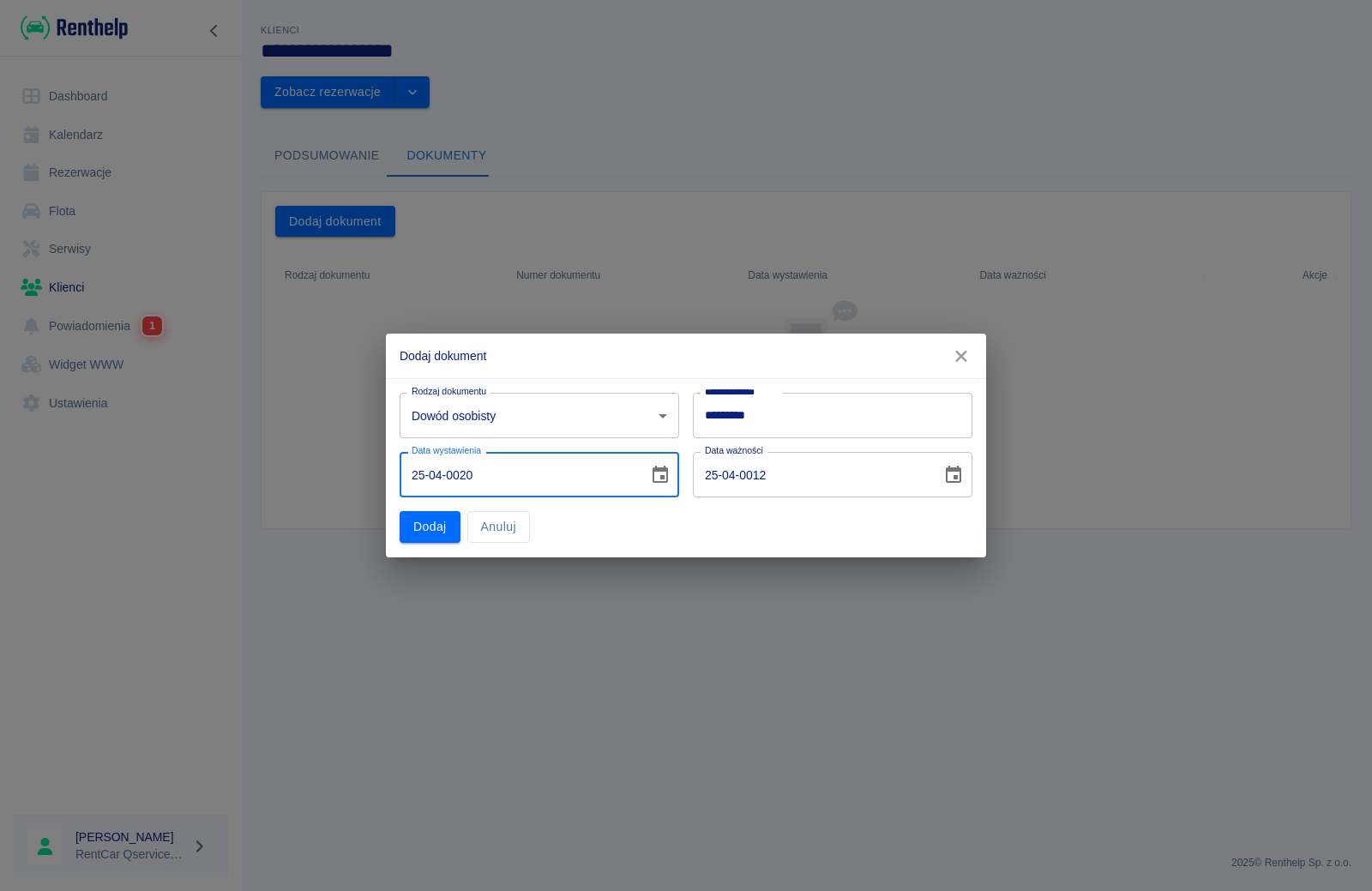
type input "25-04-0030"
type input "25-04-0201"
type input "25-04-0211"
type input "25-04-2016"
type input "25-04-2026"
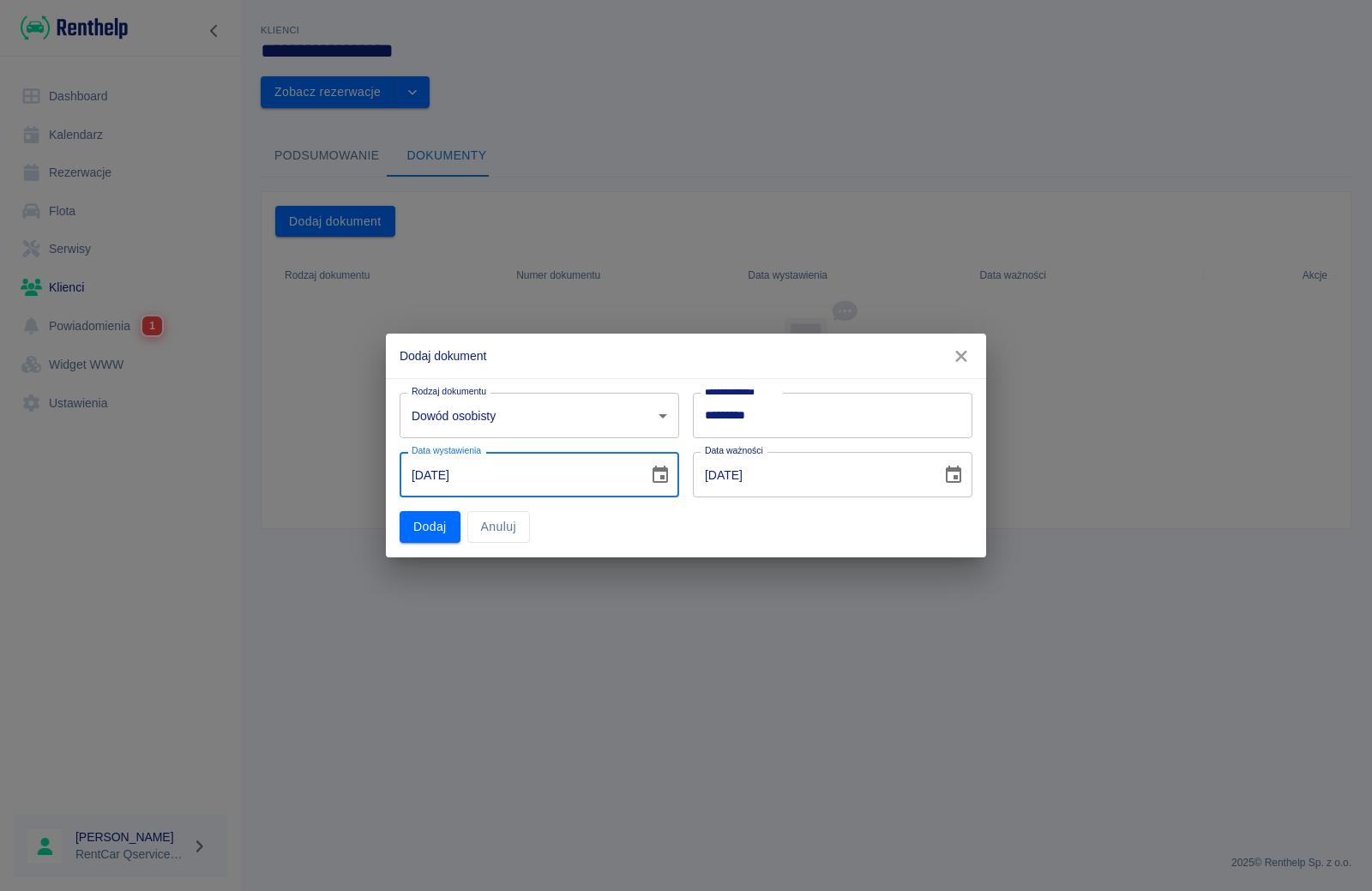
type input "25-04-2016"
click at [591, 525] on div "Dodaj Anuluj" at bounding box center [533, 520] width 294 height 45
click at [759, 473] on input "25-04-2026" at bounding box center [811, 474] width 236 height 45
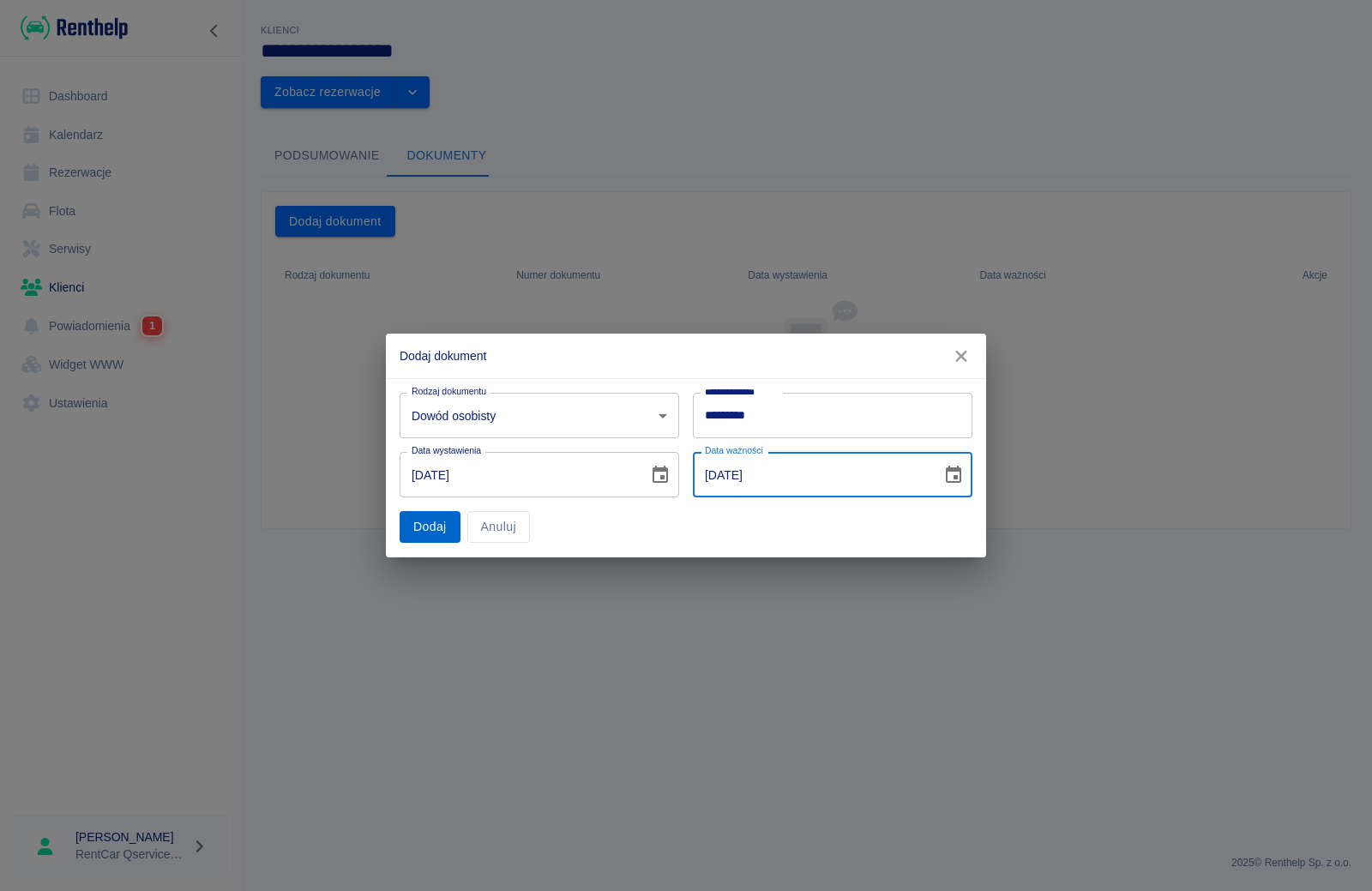
click at [432, 528] on button "Dodaj" at bounding box center [430, 527] width 61 height 31
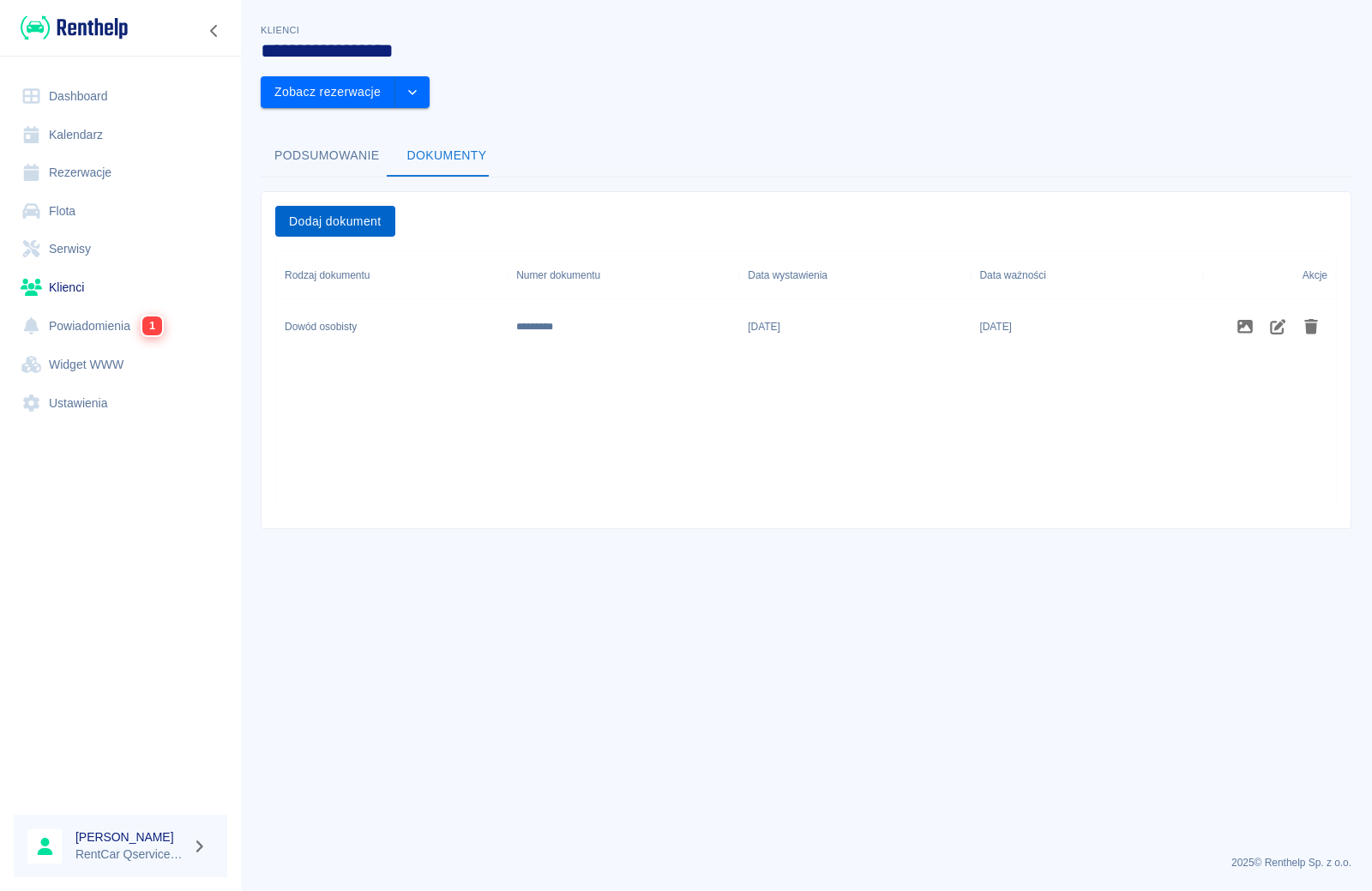
click at [346, 206] on button "Dodaj dokument" at bounding box center [335, 221] width 120 height 31
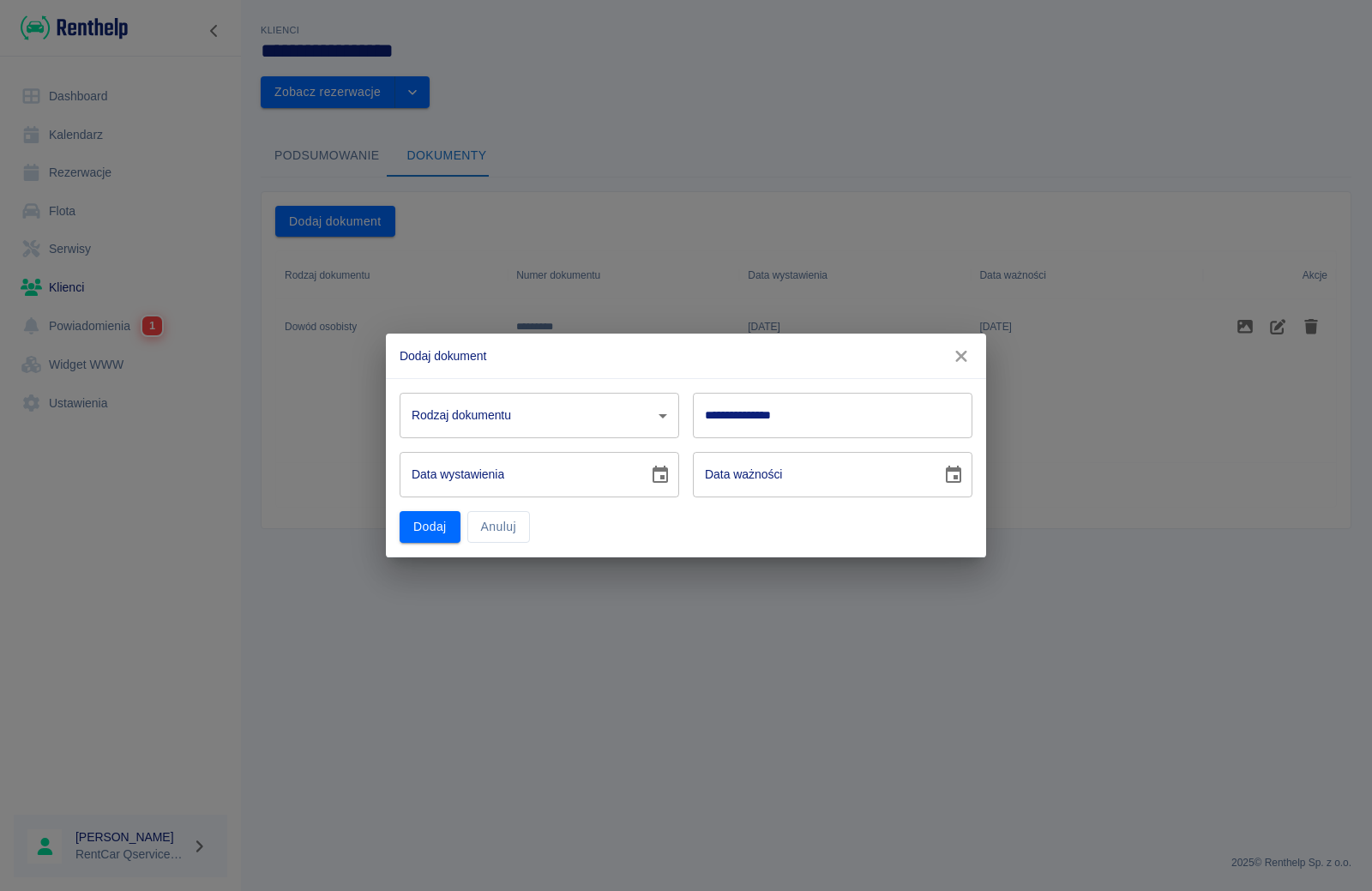
click at [556, 414] on body "**********" at bounding box center [686, 446] width 1372 height 891
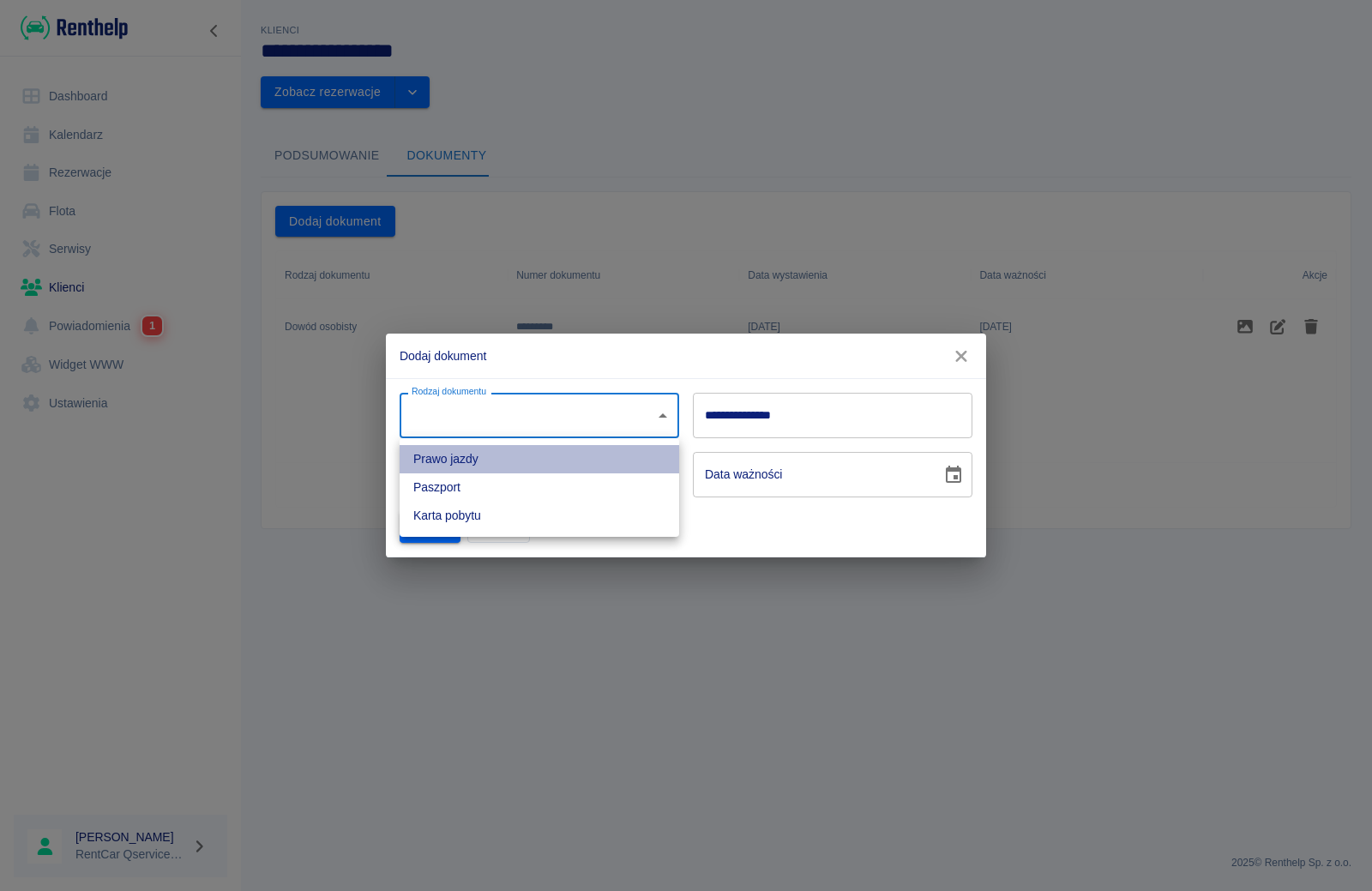
click at [511, 457] on li "Prawo jazdy" at bounding box center [539, 458] width 280 height 29
type input "driverLicense"
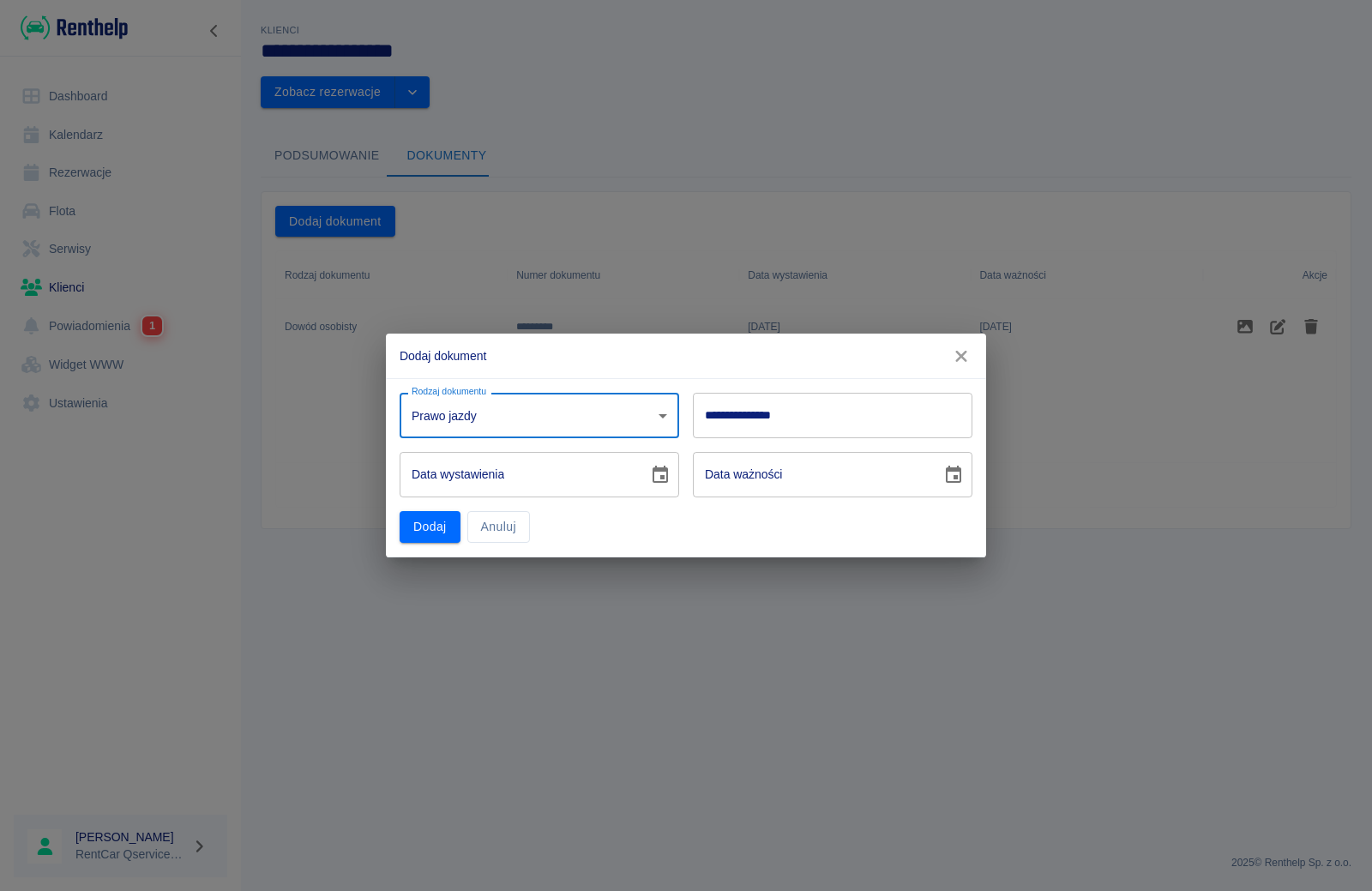
click at [756, 408] on input "**********" at bounding box center [833, 415] width 280 height 45
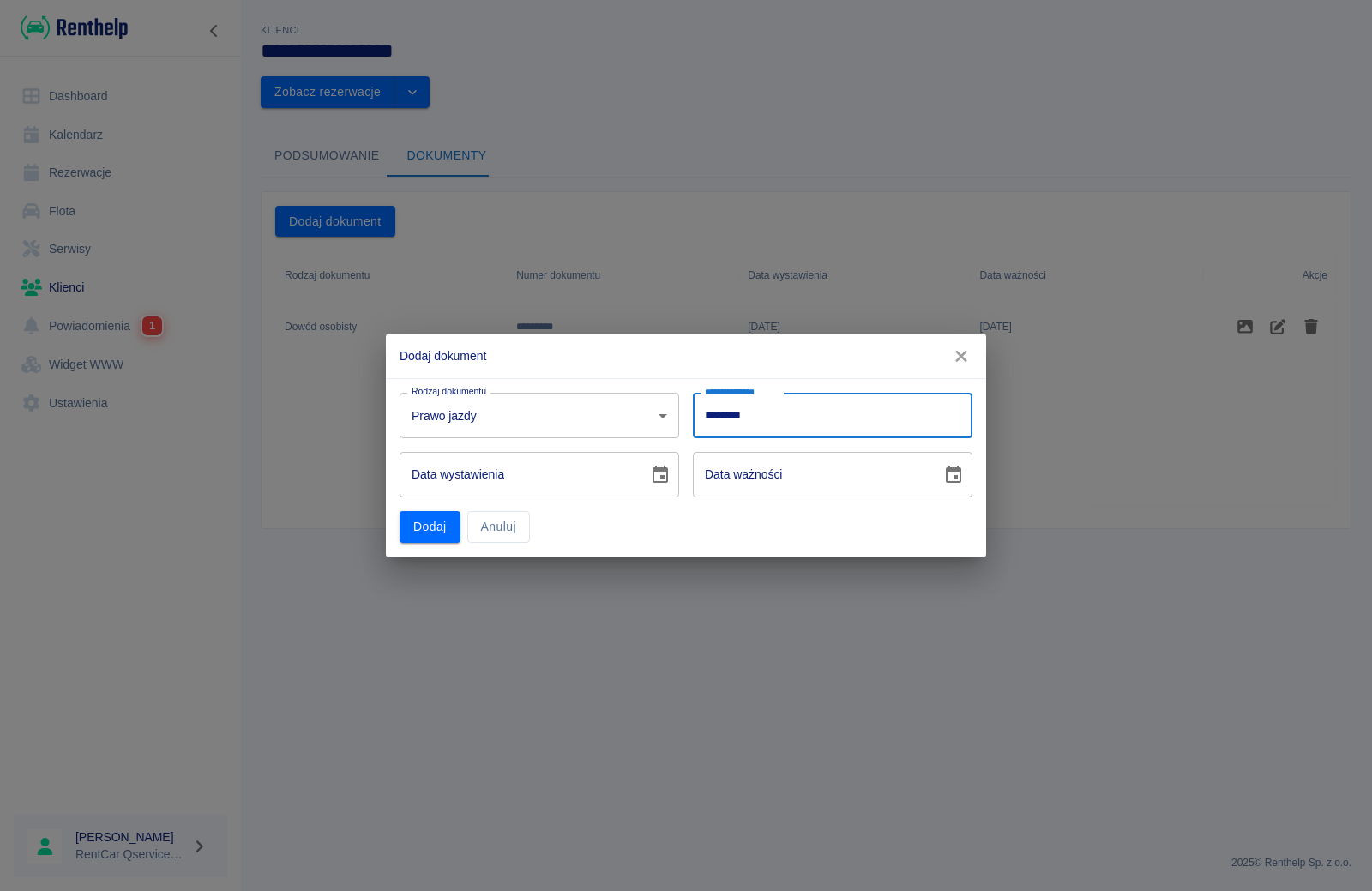
type input "********"
click at [590, 479] on input "DD-MM-YYYY" at bounding box center [517, 474] width 236 height 45
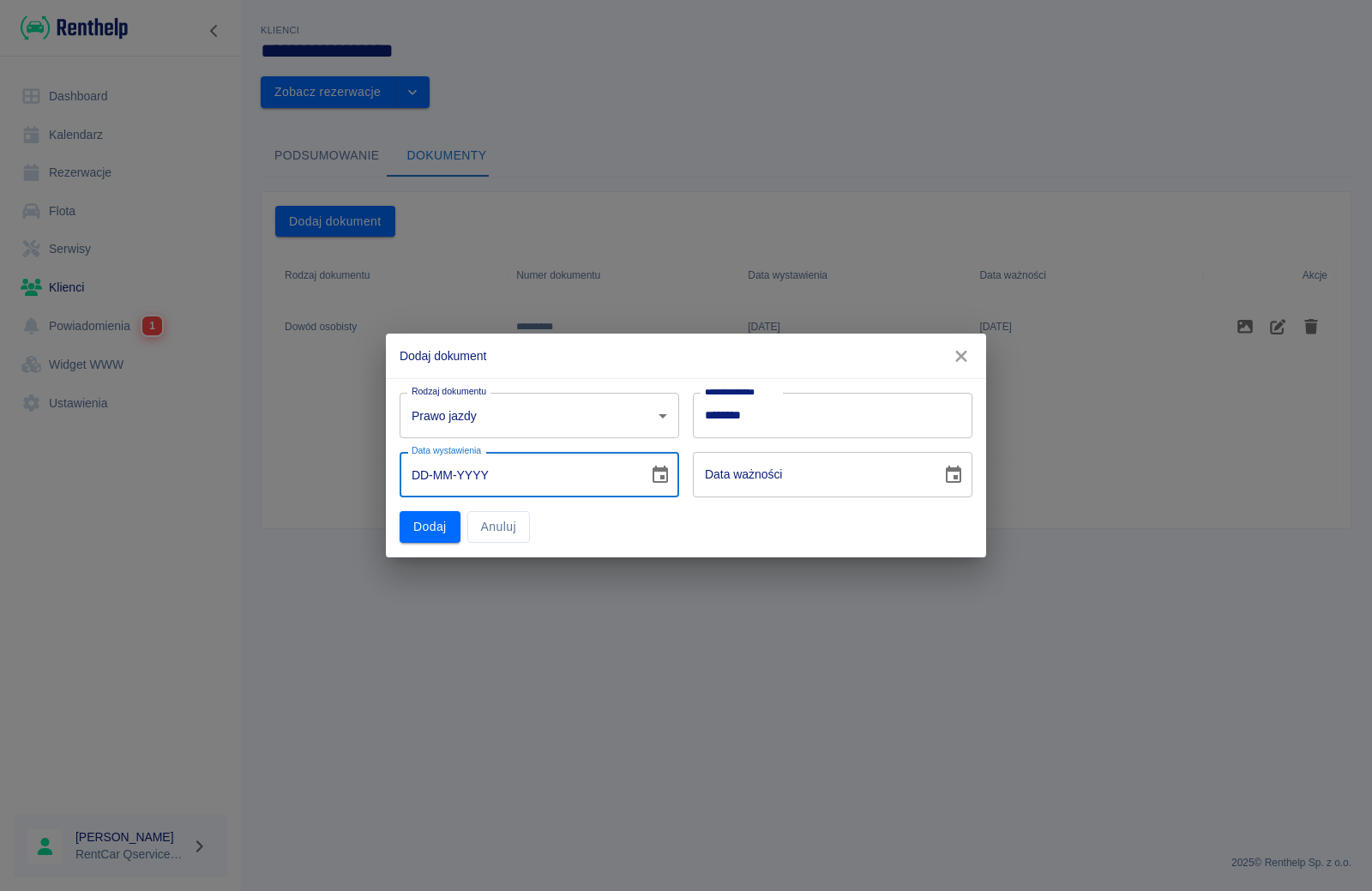
type input "07-MM-YYYY"
type input "DD-MM-YYYY"
type input "07-11-0001"
type input "07-11-0011"
type input "07-11-0019"
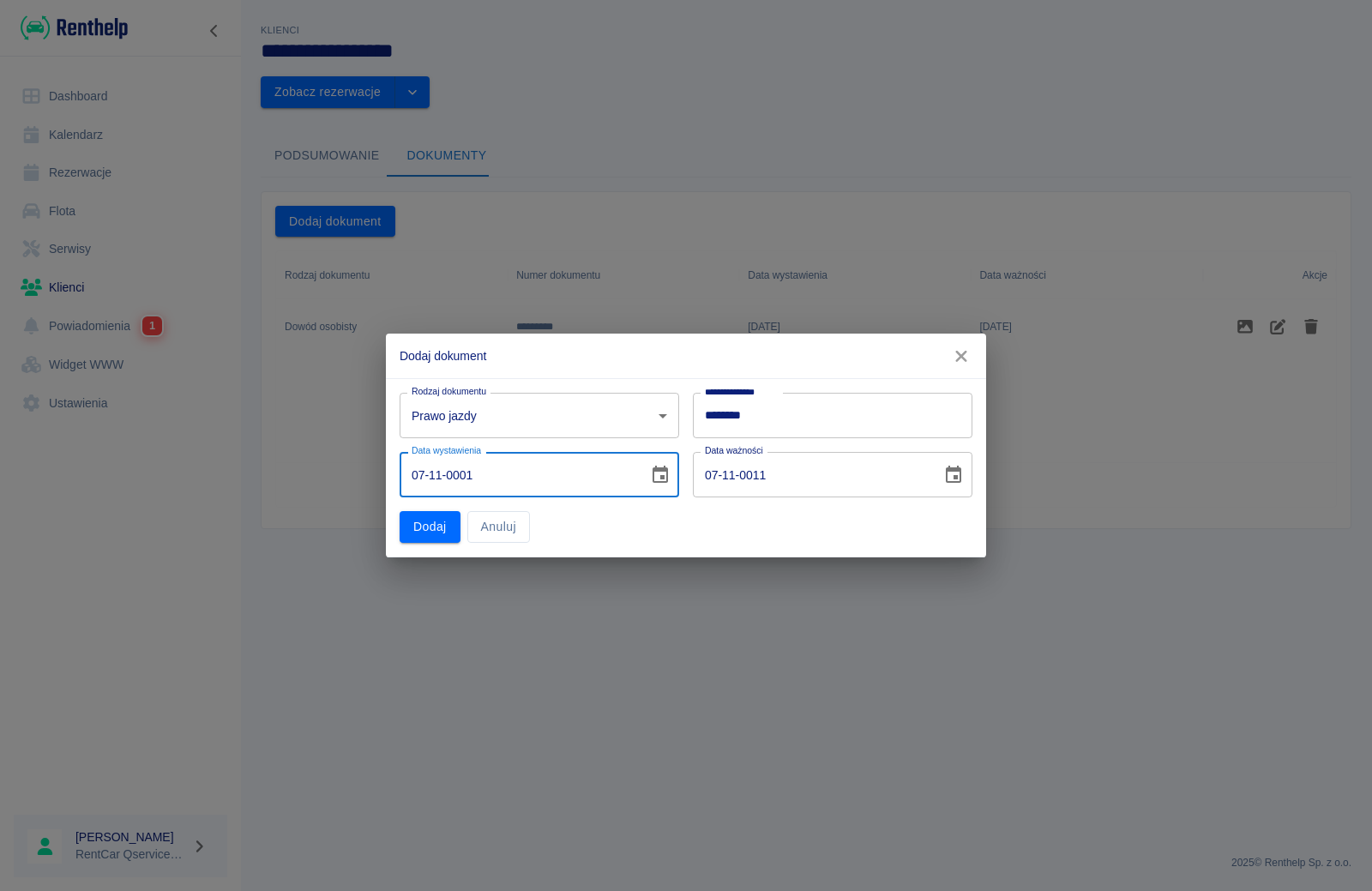
type input "07-11-0029"
type input "07-11-0197"
type input "07-11-0207"
type input "07-11-1978"
type input "07-11-1988"
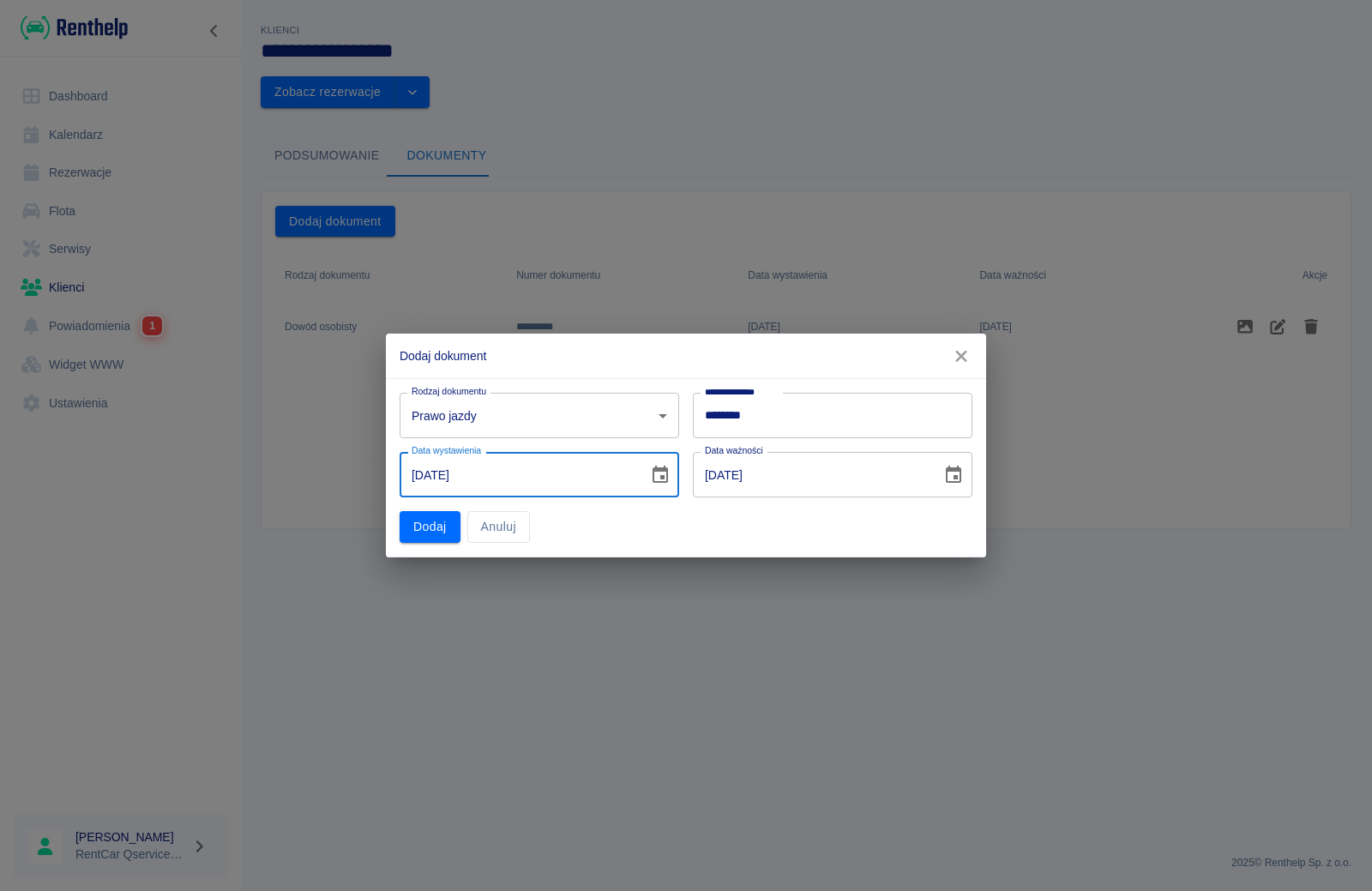
type input "07-11-1978"
click at [749, 466] on input "07-11-1988" at bounding box center [811, 474] width 236 height 45
click at [755, 476] on input "07-11-0020" at bounding box center [811, 474] width 236 height 45
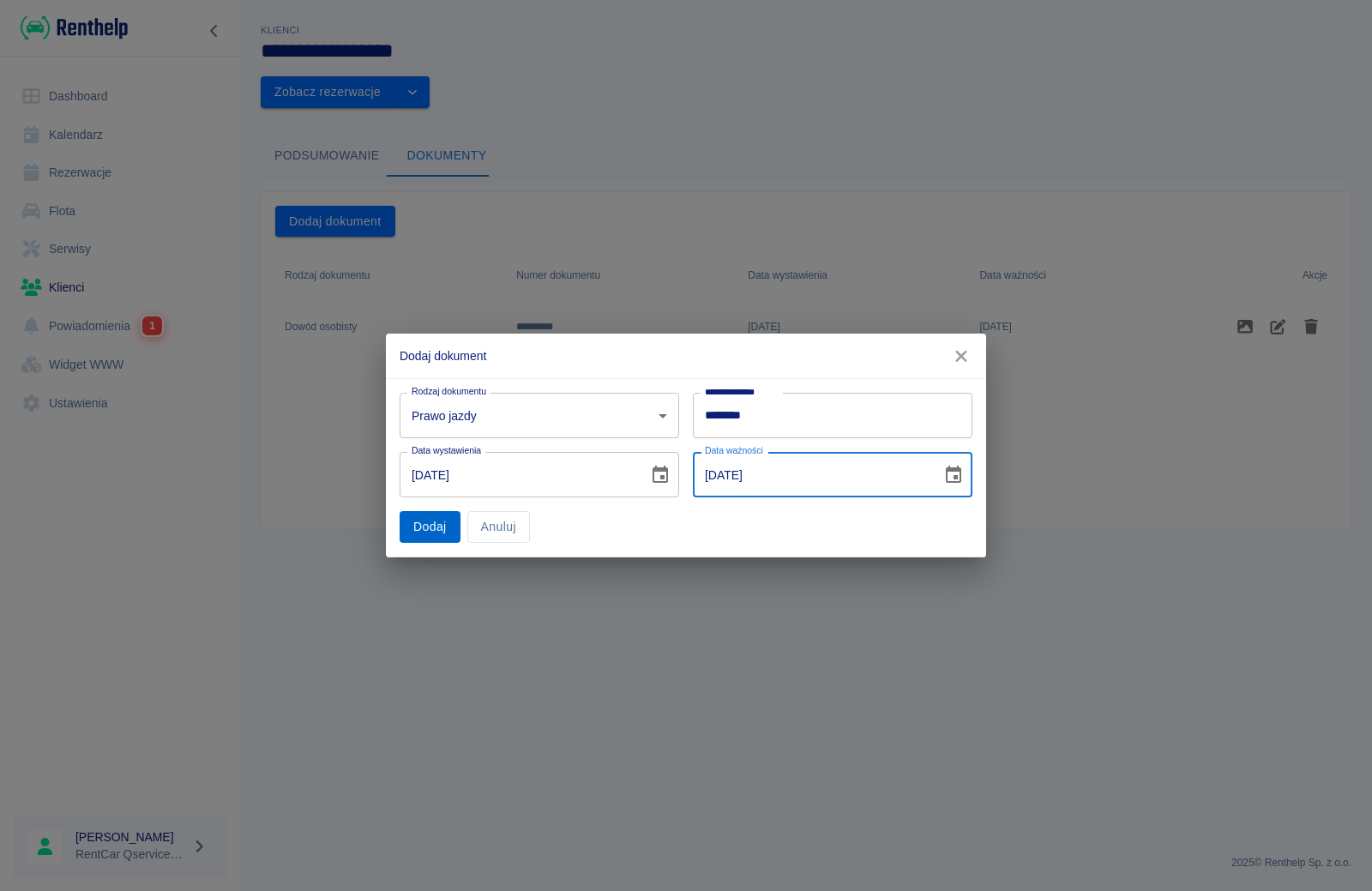
type input "07-11-2028"
click at [420, 525] on button "Dodaj" at bounding box center [430, 527] width 61 height 31
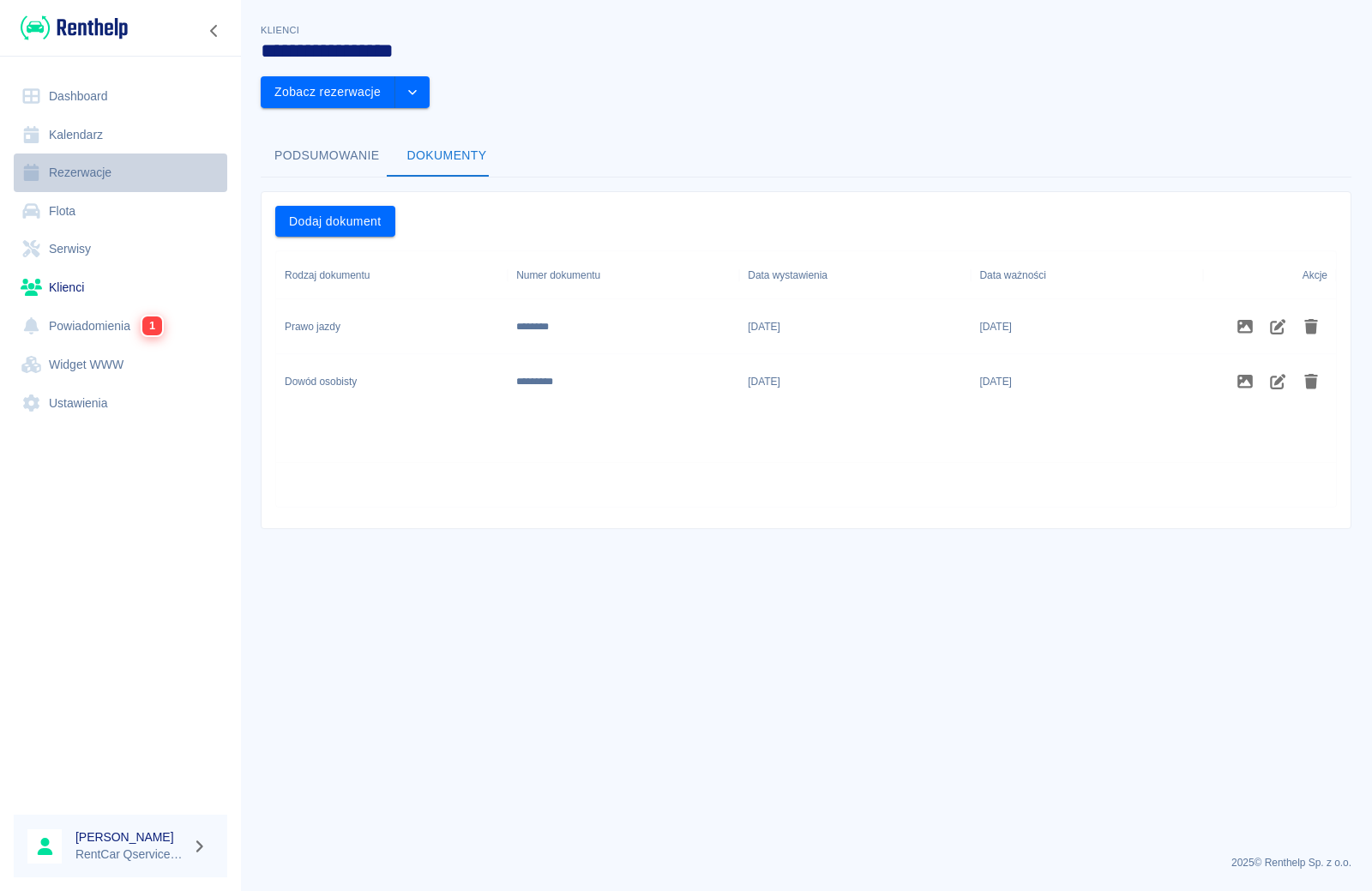
click at [66, 180] on link "Rezerwacje" at bounding box center [120, 173] width 214 height 39
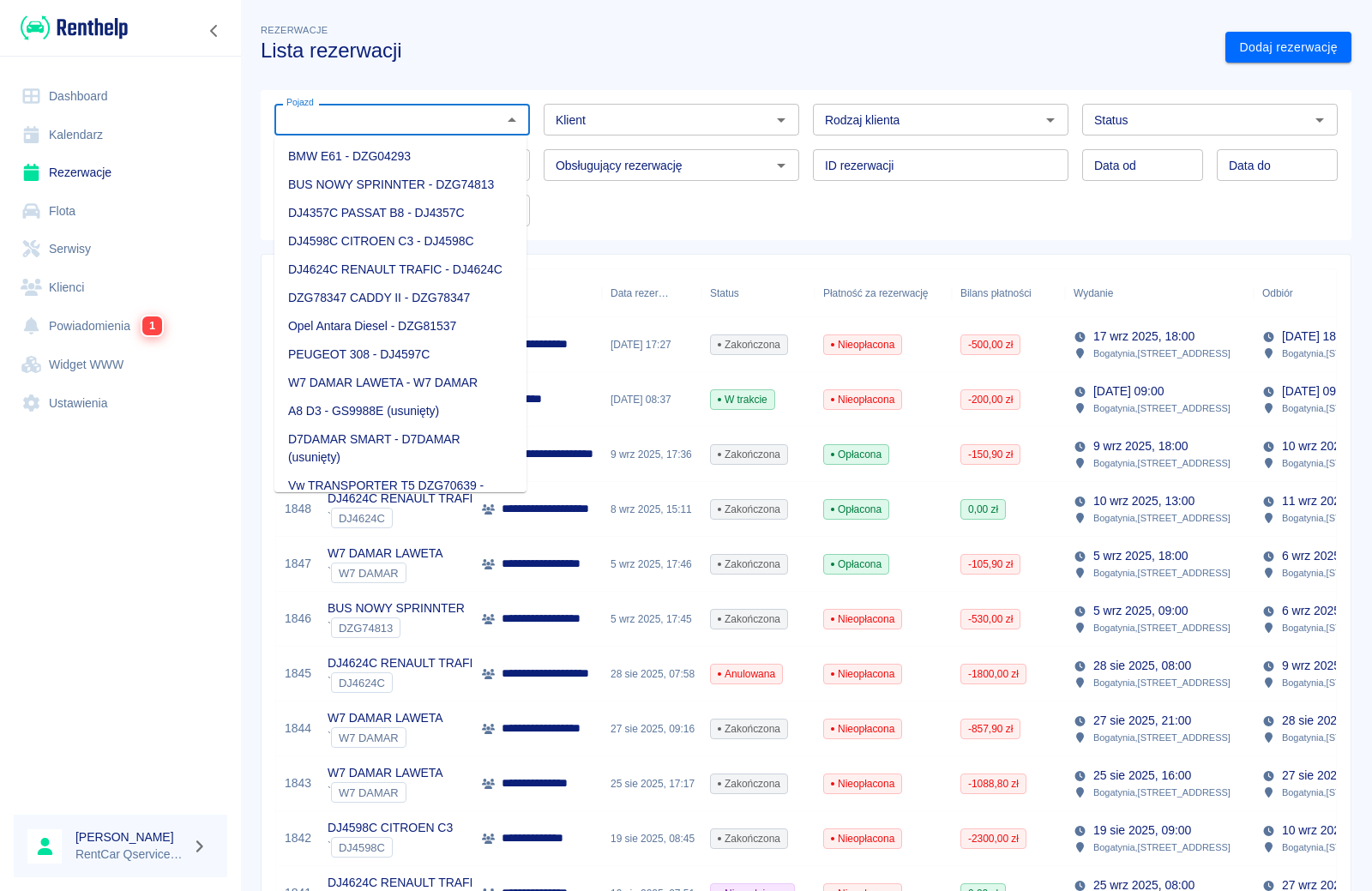
click at [354, 116] on input "Pojazd" at bounding box center [388, 119] width 217 height 21
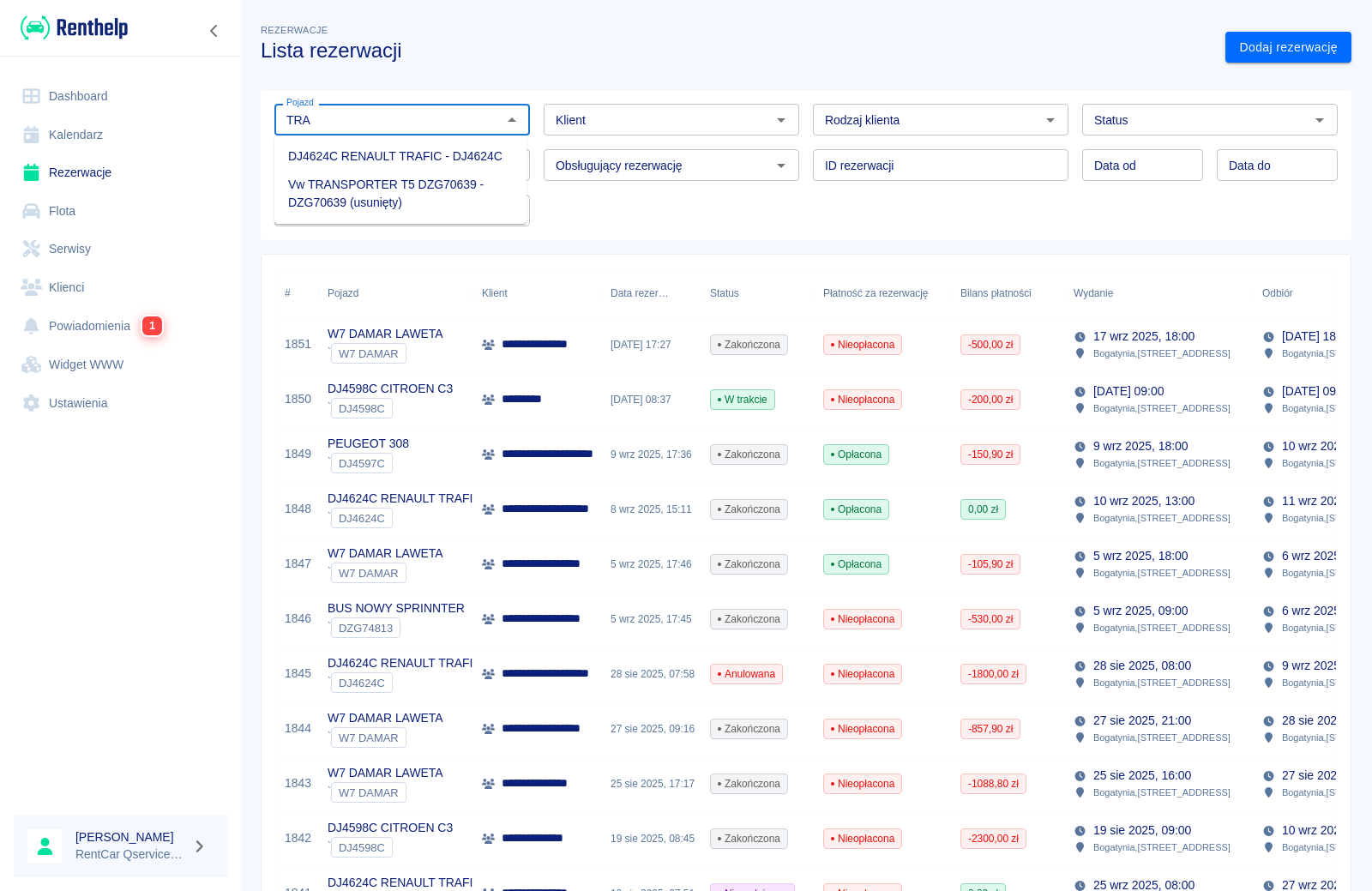
click at [351, 155] on li "DJ4624C RENAULT TRAFIC - DJ4624C" at bounding box center [400, 157] width 252 height 29
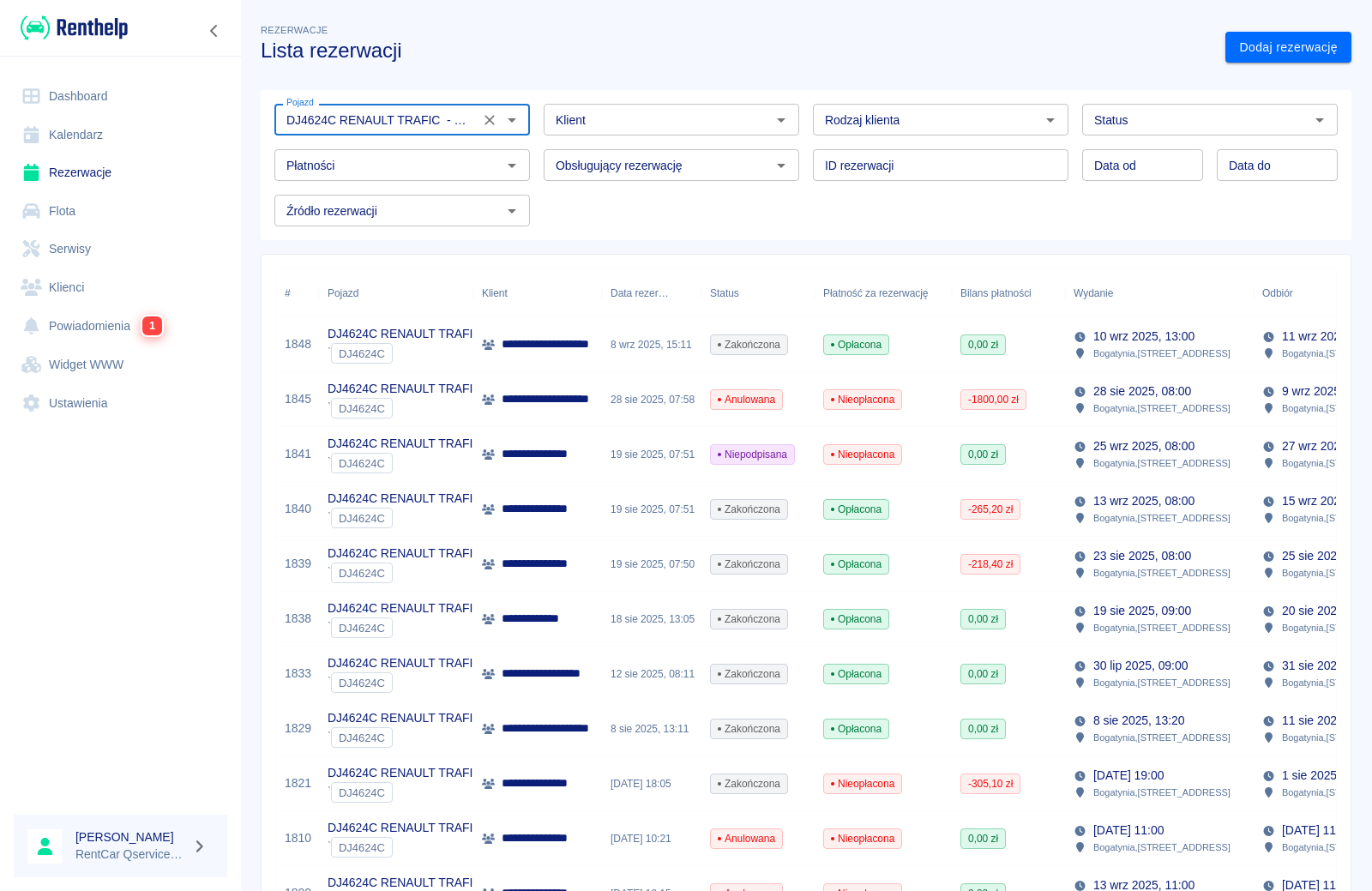
type input "DJ4624C RENAULT TRAFIC - DJ4624C"
click at [696, 126] on input "Klient" at bounding box center [657, 119] width 217 height 21
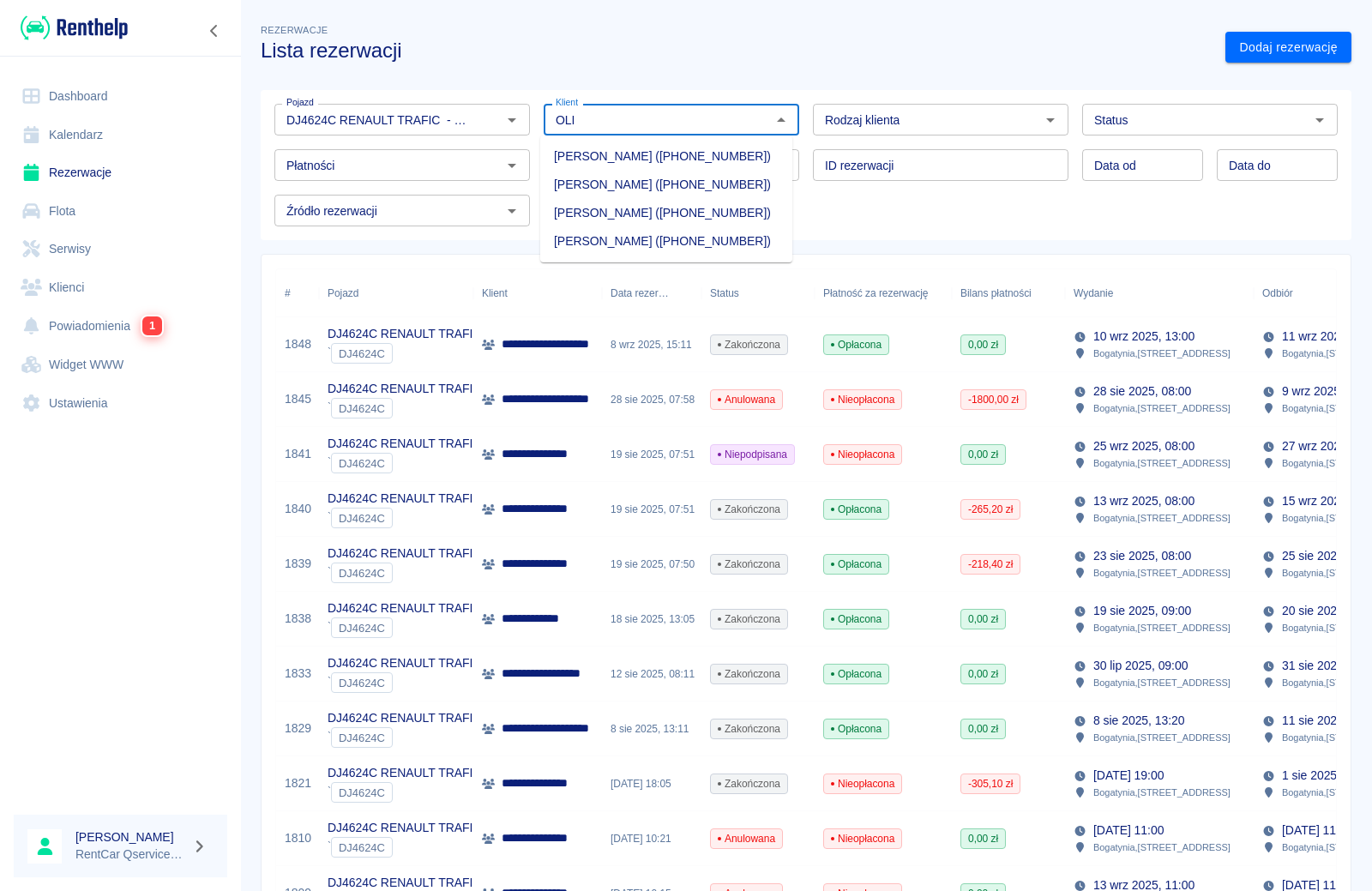
click at [647, 256] on li "OLIWER RADZIECHOWSKI (+48539956296)" at bounding box center [666, 241] width 252 height 29
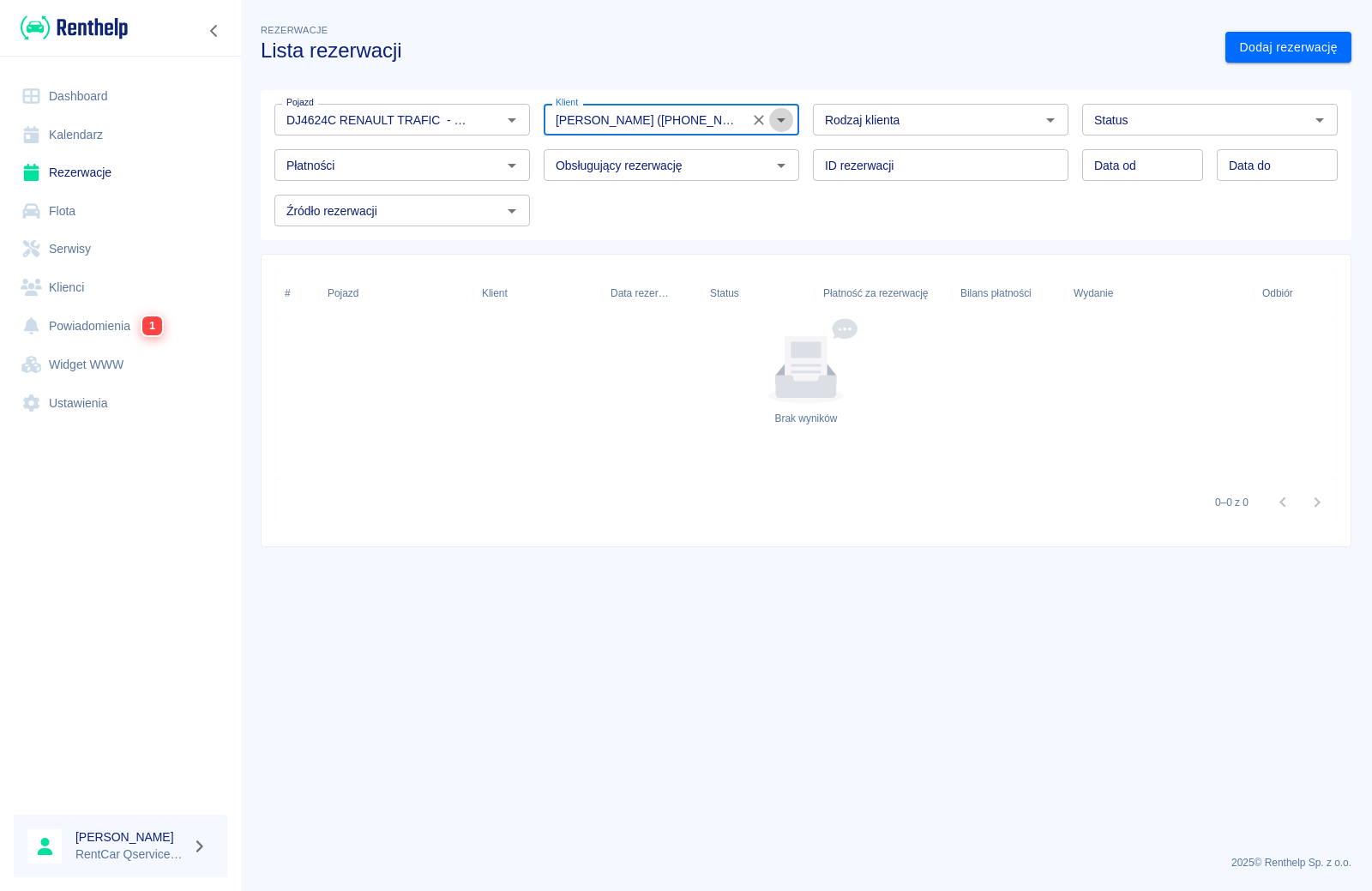
click at [783, 121] on icon "Otwórz" at bounding box center [781, 119] width 20 height 20
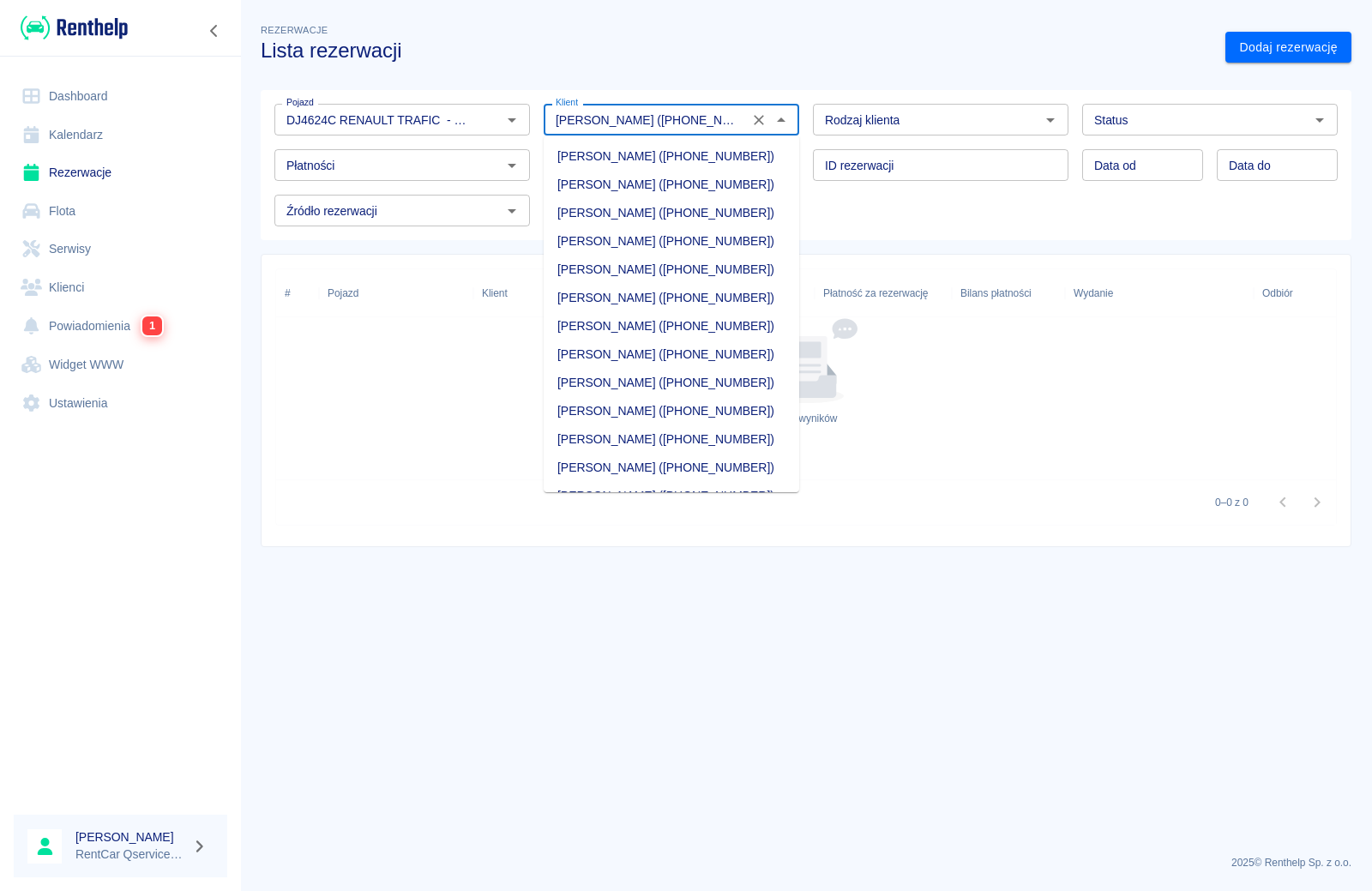
scroll to position [6623, 0]
click at [669, 122] on input "OLIWER RADZIECHOWSKI (+48539956296)" at bounding box center [646, 119] width 195 height 21
type input "OLIWER RADZIECHOWSKI (+48539956296)"
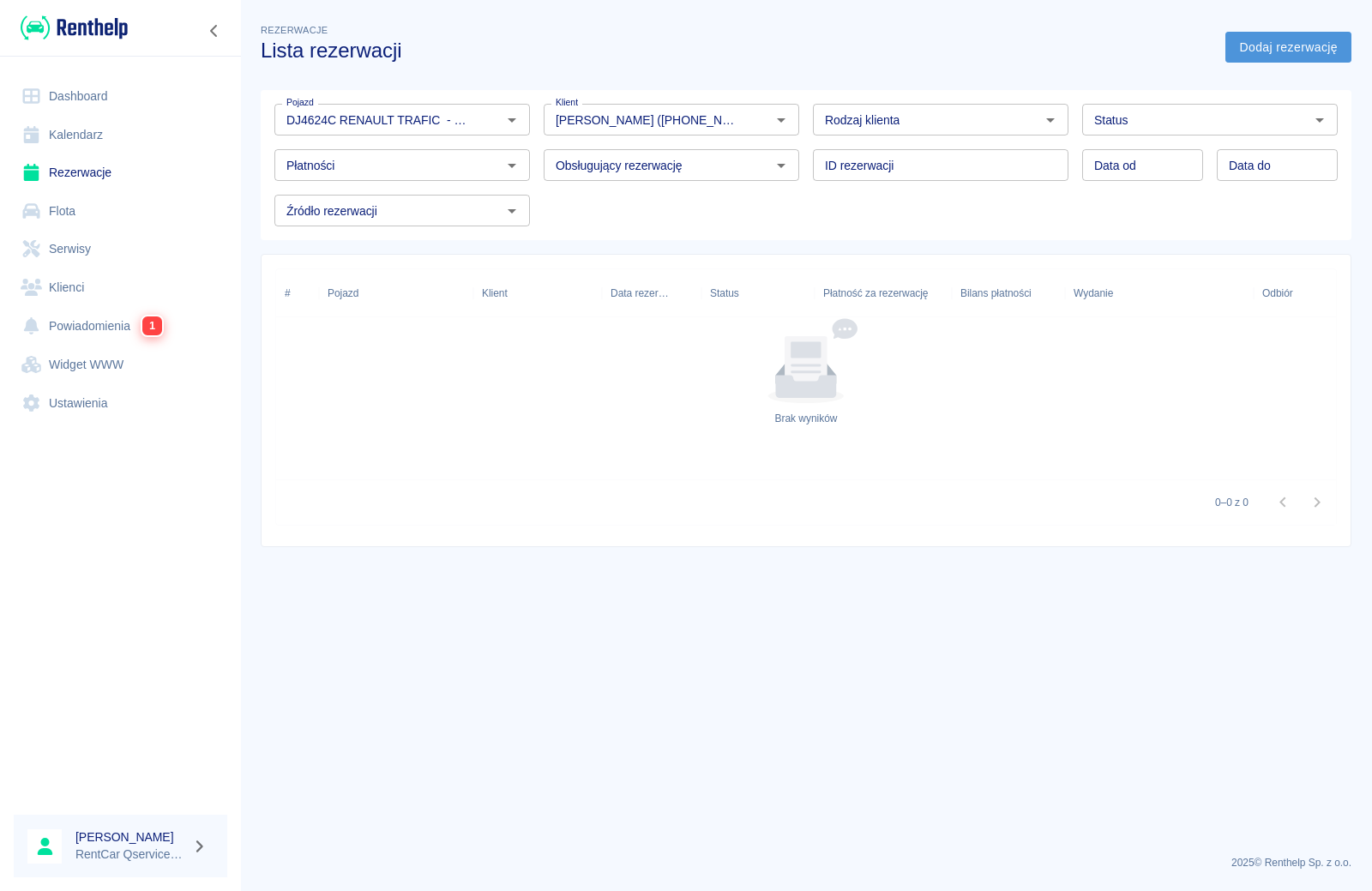
click at [1282, 56] on link "Dodaj rezerwację" at bounding box center [1289, 47] width 126 height 31
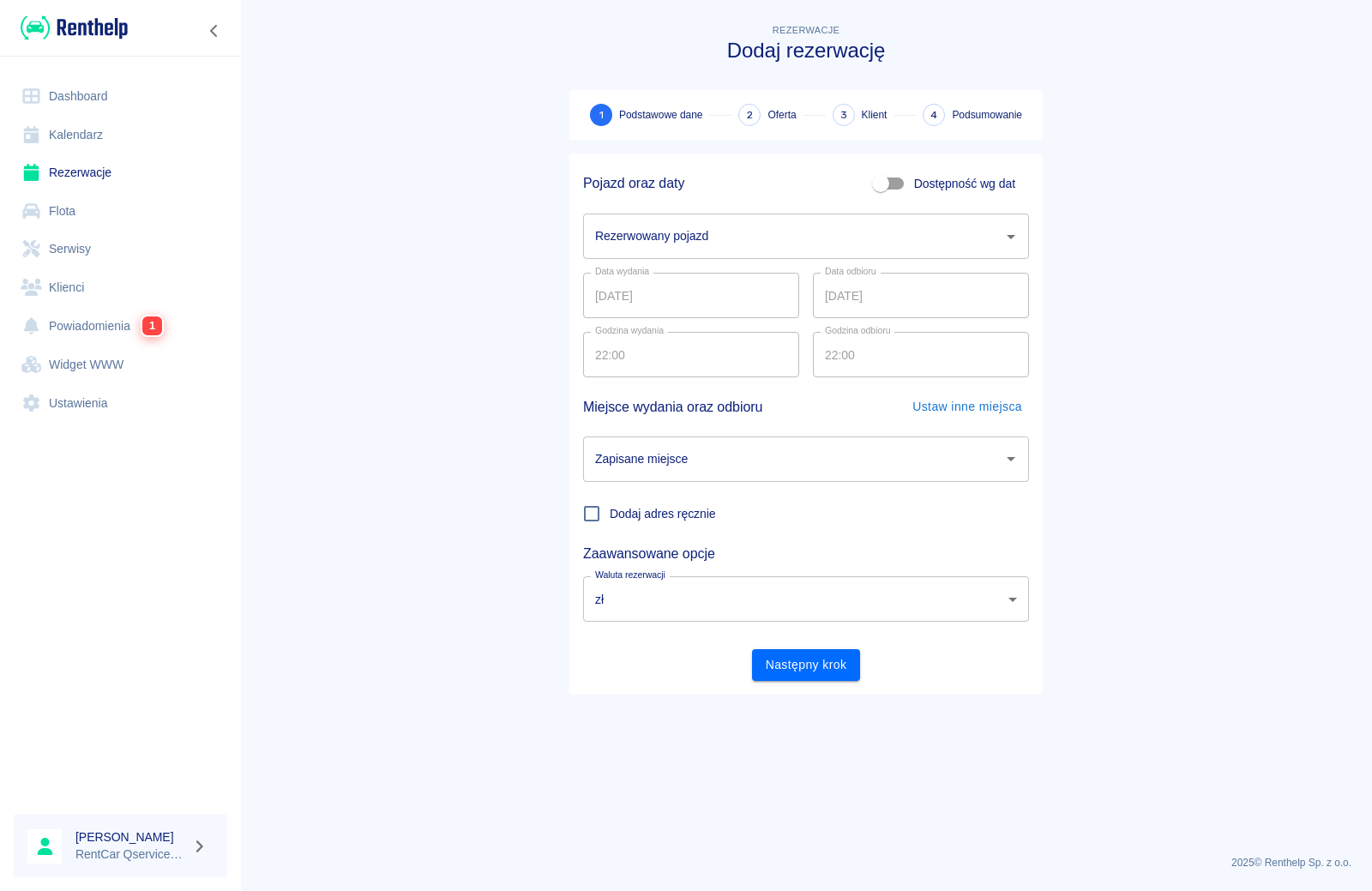
click at [711, 215] on div "Rezerwowany pojazd" at bounding box center [805, 236] width 446 height 45
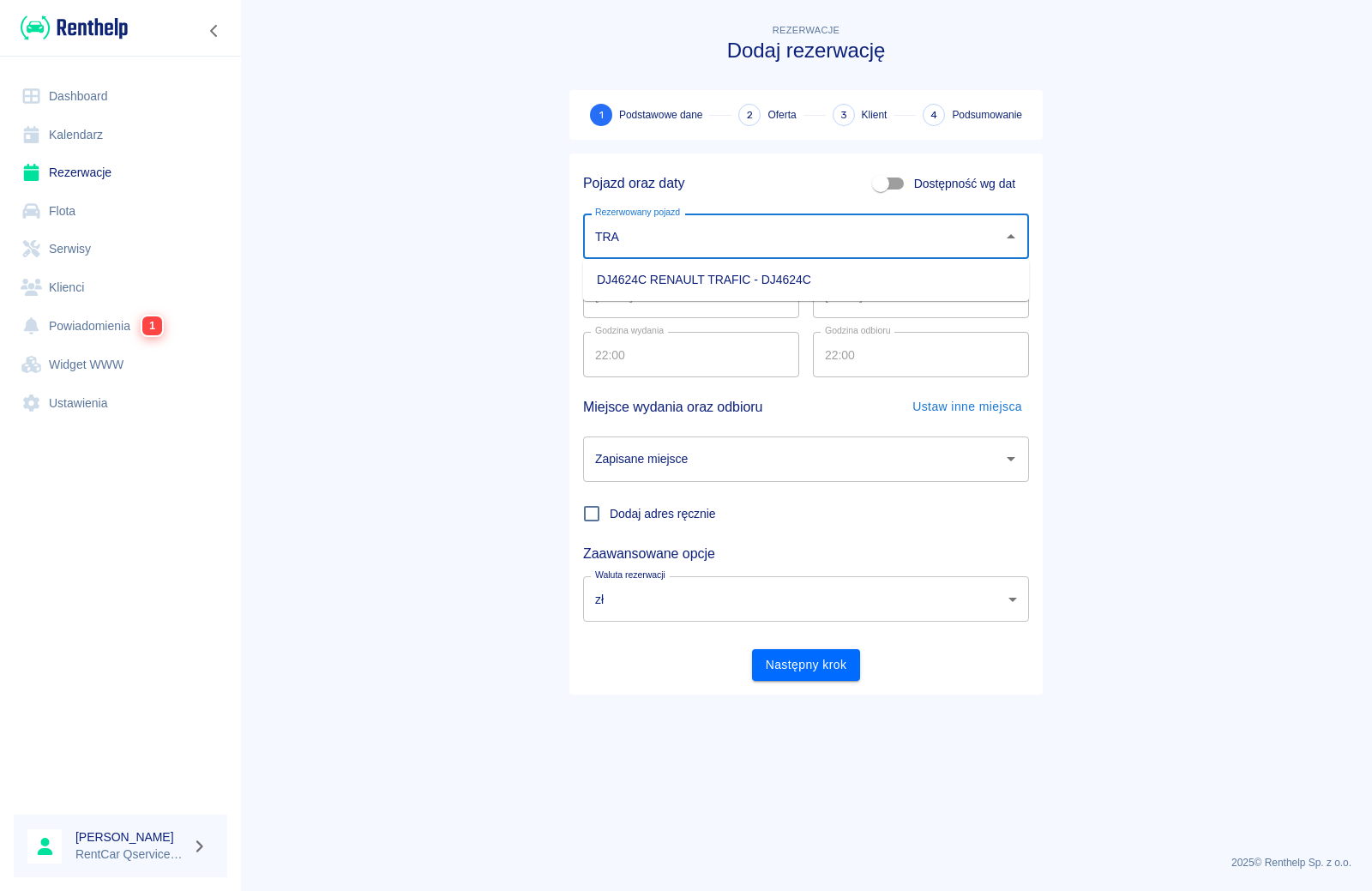
click at [715, 278] on li "DJ4624C RENAULT TRAFIC - DJ4624C" at bounding box center [805, 280] width 446 height 29
type input "DJ4624C RENAULT TRAFIC - DJ4624C"
click at [683, 458] on div "Zapisane miejsce Zapisane miejsce" at bounding box center [805, 458] width 446 height 45
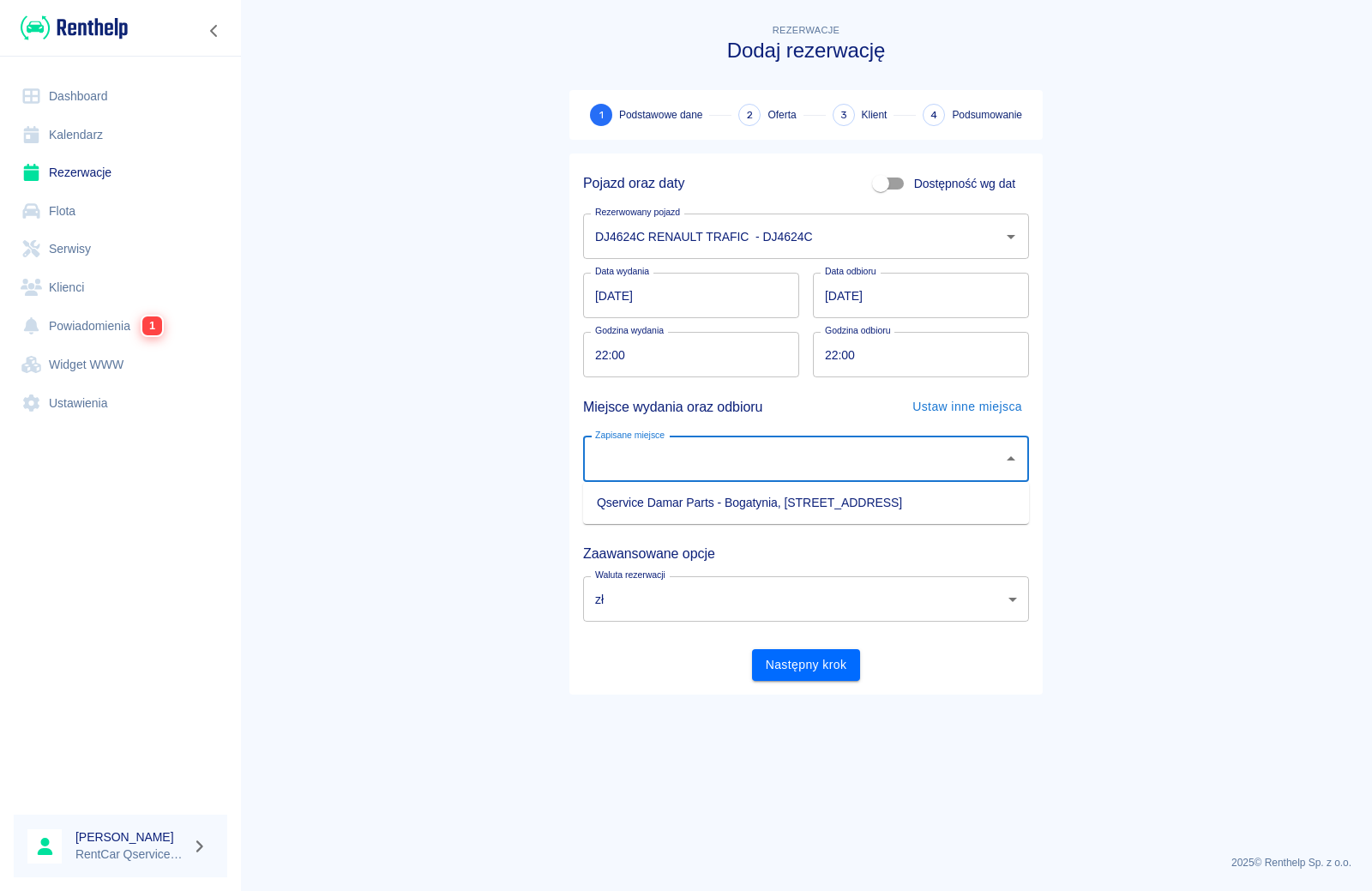
click at [699, 465] on input "Zapisane miejsce" at bounding box center [793, 459] width 405 height 30
click at [704, 460] on input "Zapisane miejsce" at bounding box center [793, 459] width 405 height 30
click at [706, 502] on li "Qservice Damar Parts - Bogatynia, Zgorzelecka 1" at bounding box center [805, 503] width 446 height 29
type input "Qservice Damar Parts - Bogatynia, Zgorzelecka 1"
click at [804, 667] on button "Następny krok" at bounding box center [807, 665] width 109 height 31
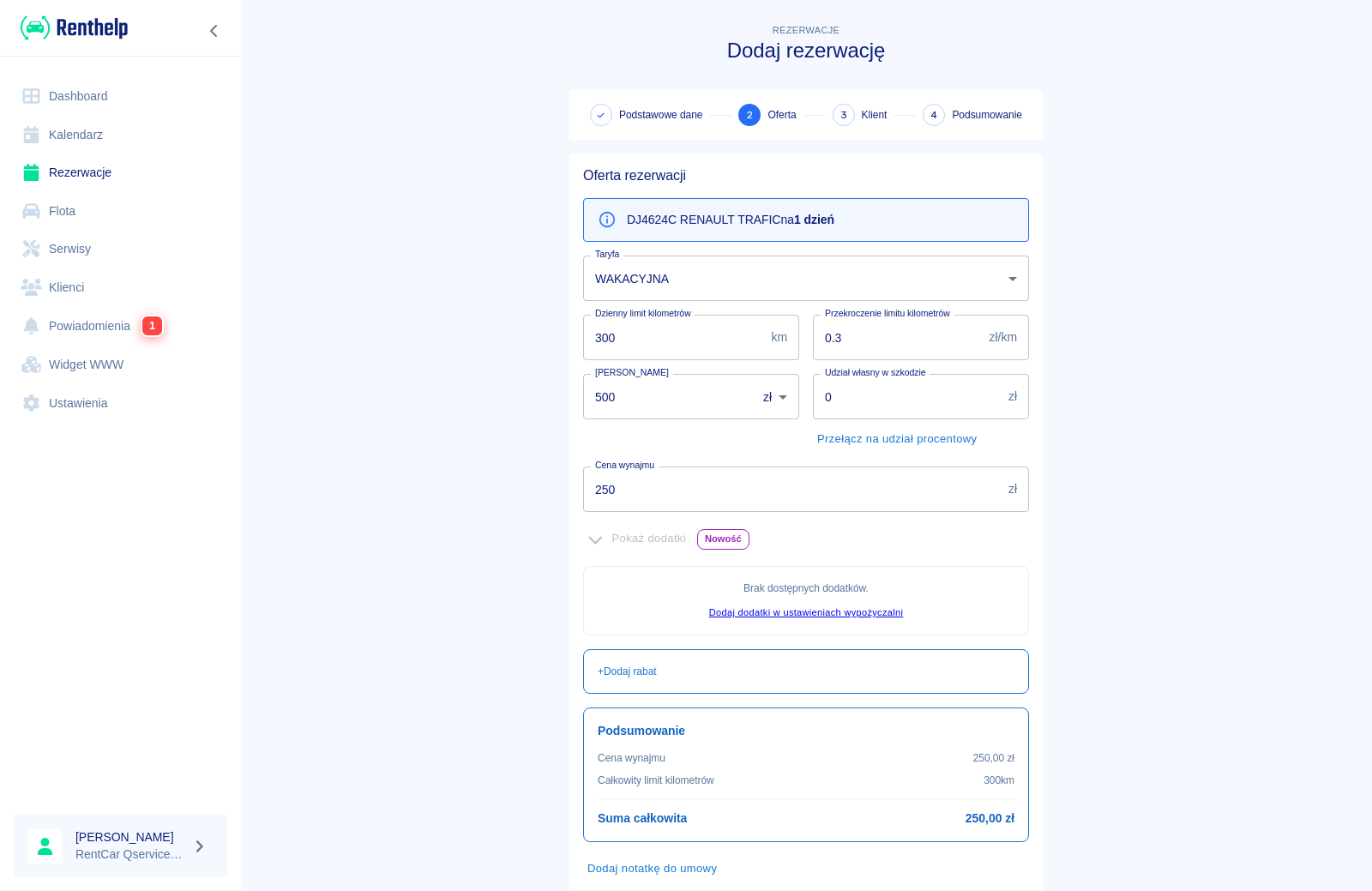
click at [657, 398] on input "500" at bounding box center [663, 396] width 161 height 45
type input "5"
click at [439, 468] on main "Rezerwacje Dodaj rezerwację Podstawowe dane 2 Oferta 3 Klient 4 Podsumowanie Of…" at bounding box center [806, 480] width 1132 height 920
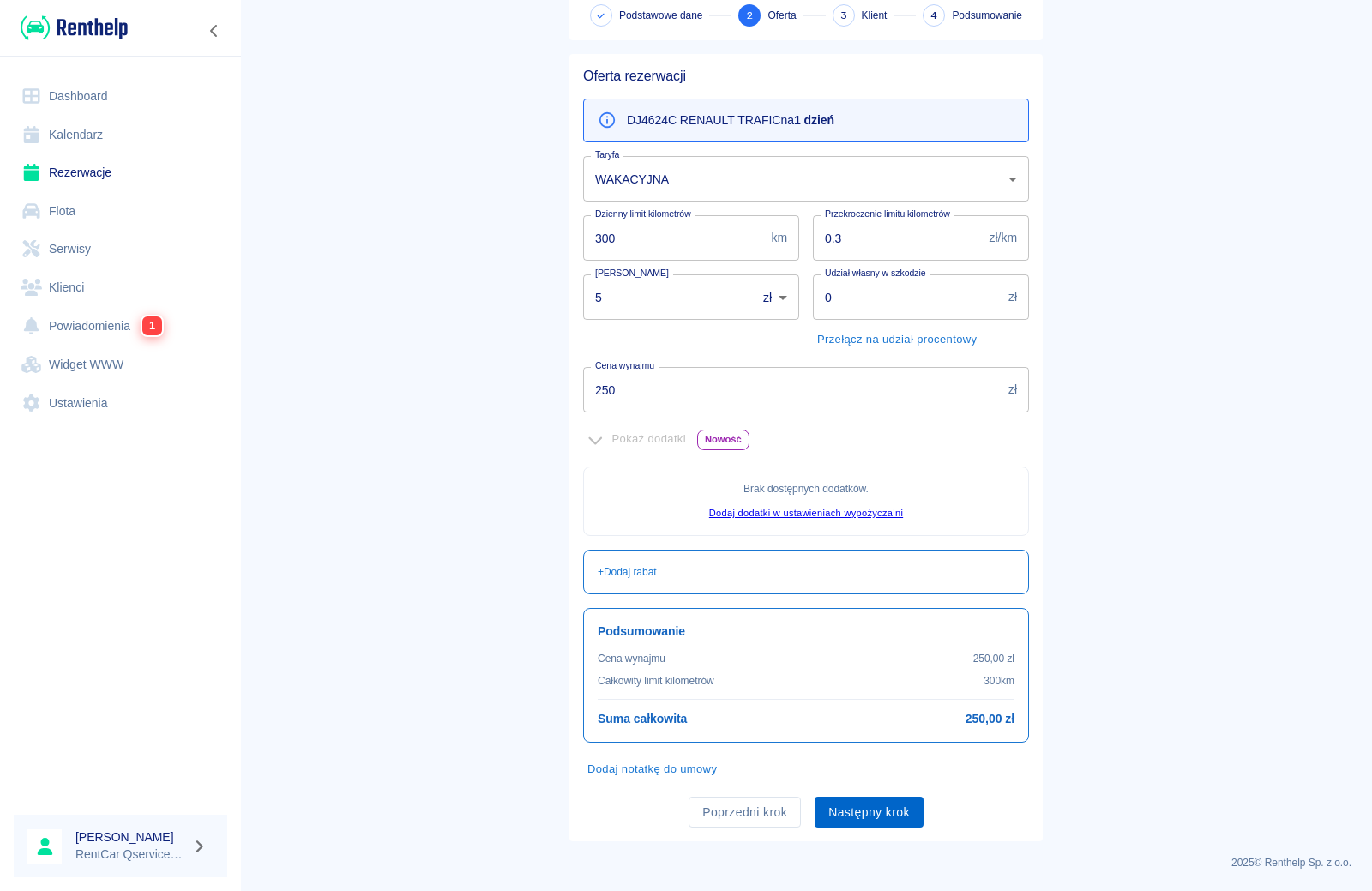
click at [860, 819] on button "Następny krok" at bounding box center [869, 812] width 109 height 31
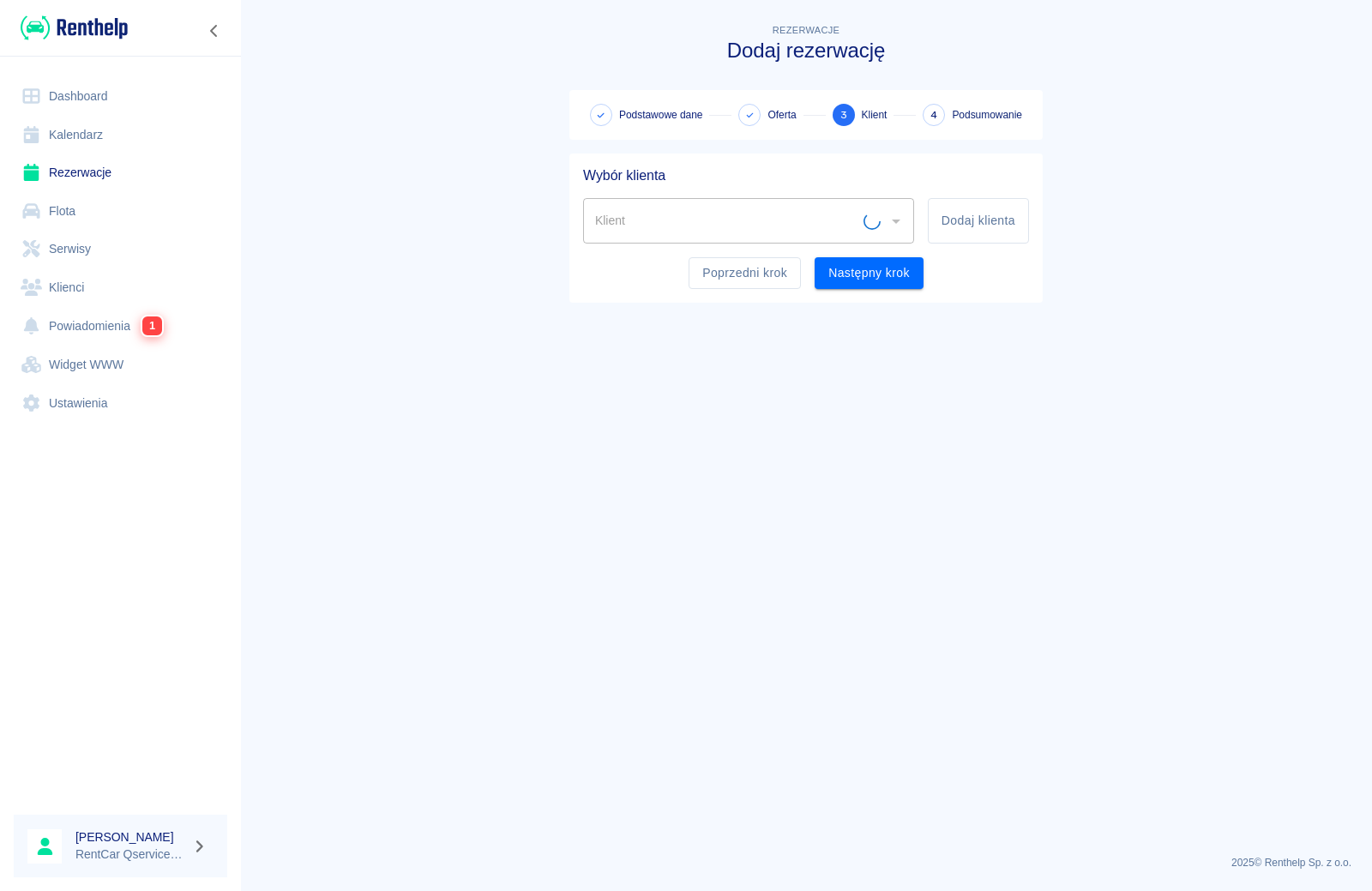
scroll to position [0, 0]
click at [814, 205] on div "Klient" at bounding box center [748, 220] width 331 height 45
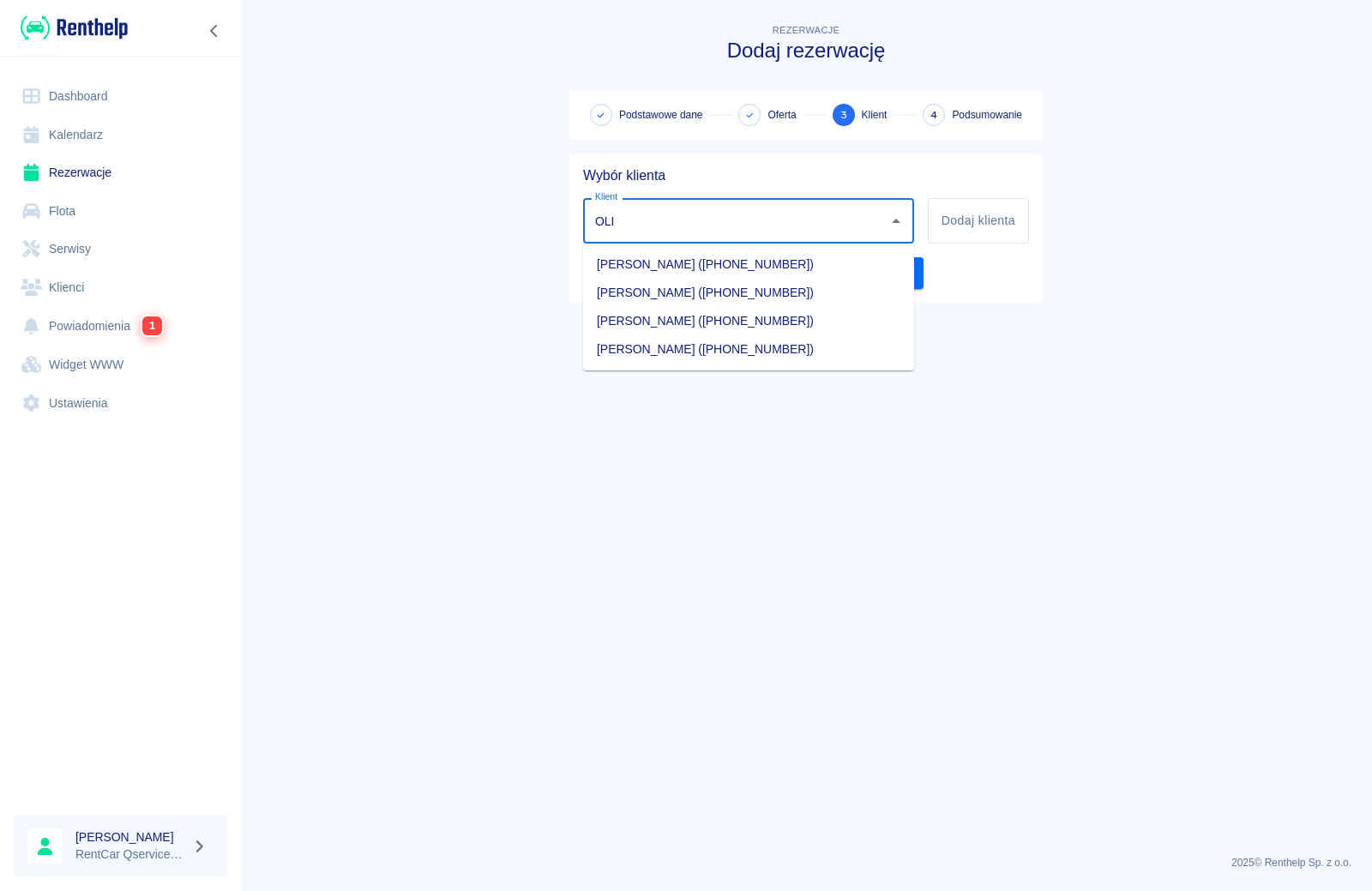
click at [673, 315] on li "MAREK OLIZAROWICZ (+48500833006)" at bounding box center [748, 320] width 331 height 29
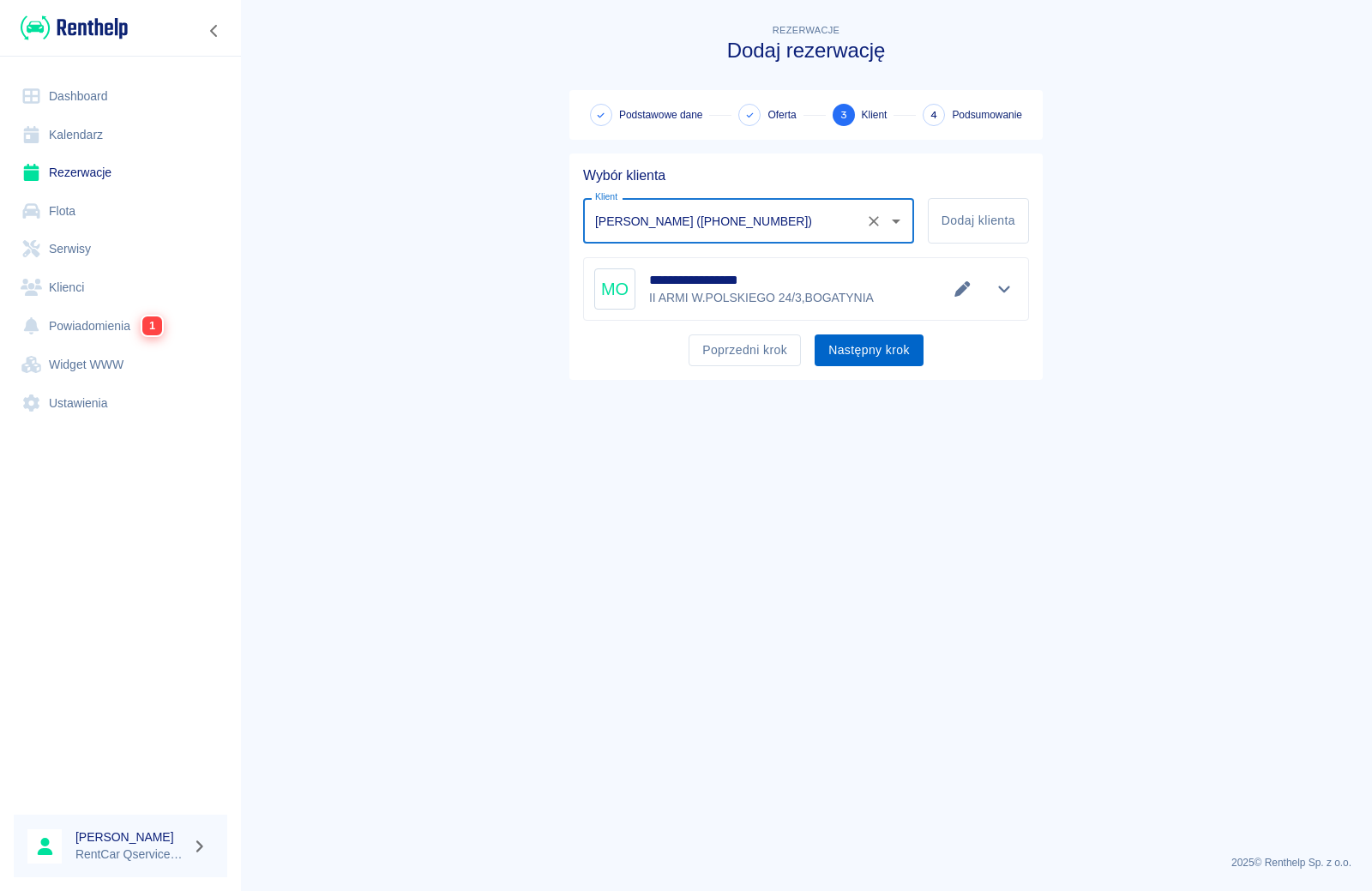
type input "MAREK OLIZAROWICZ (+48500833006)"
click at [846, 353] on button "Następny krok" at bounding box center [869, 350] width 109 height 31
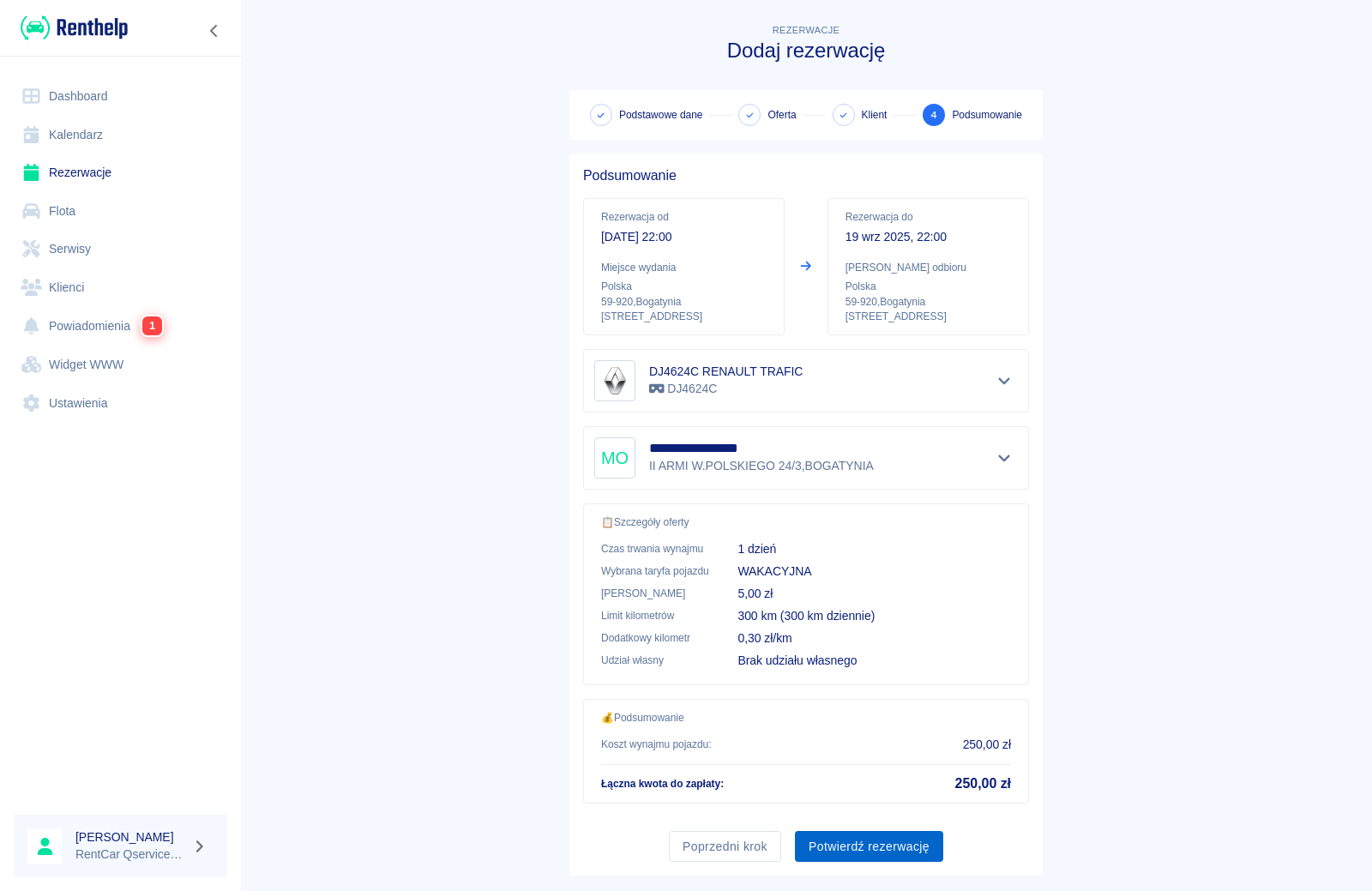
click at [891, 841] on button "Potwierdź rezerwację" at bounding box center [869, 847] width 148 height 31
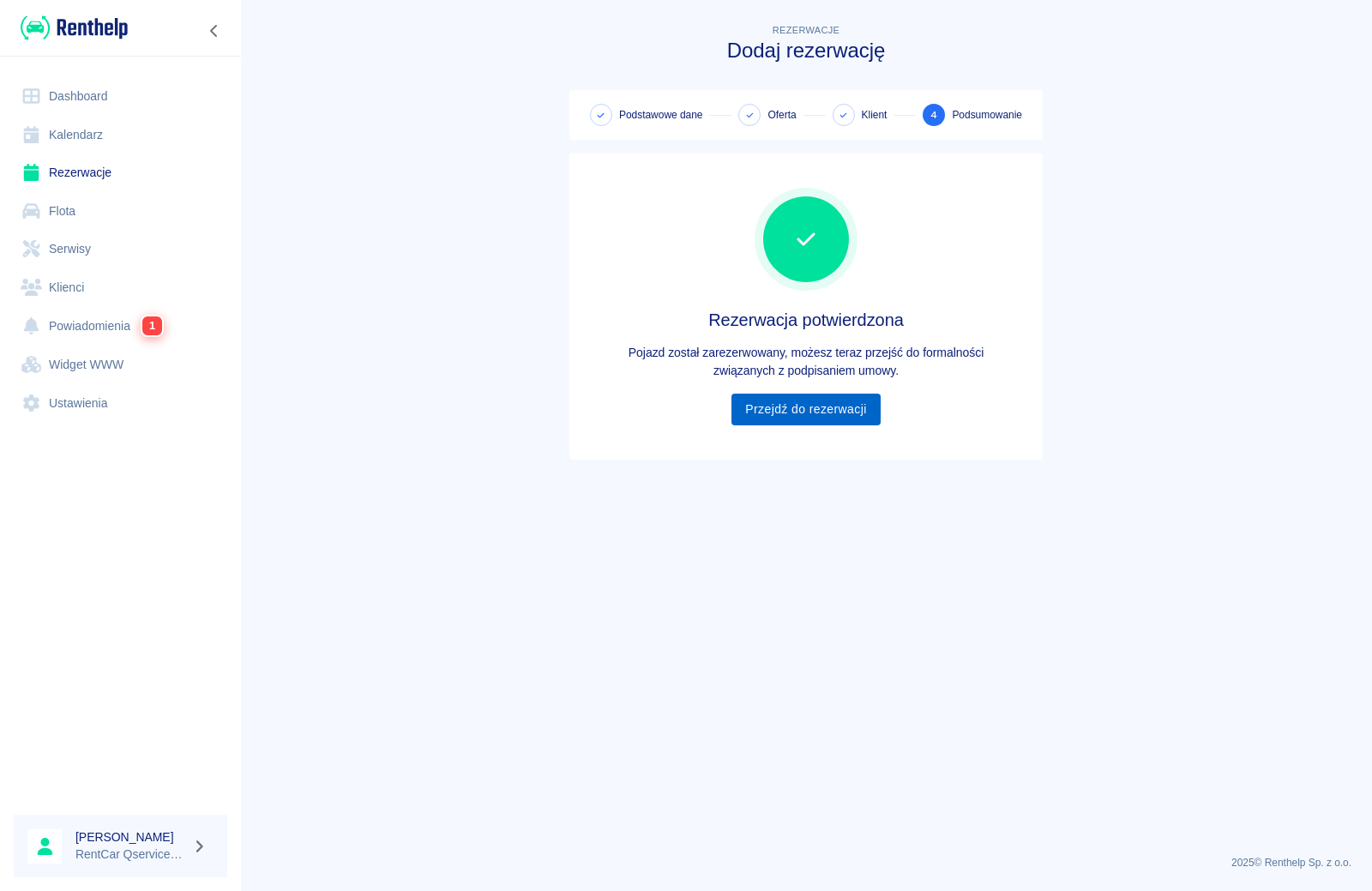
click at [841, 403] on link "Przejdź do rezerwacji" at bounding box center [806, 409] width 148 height 31
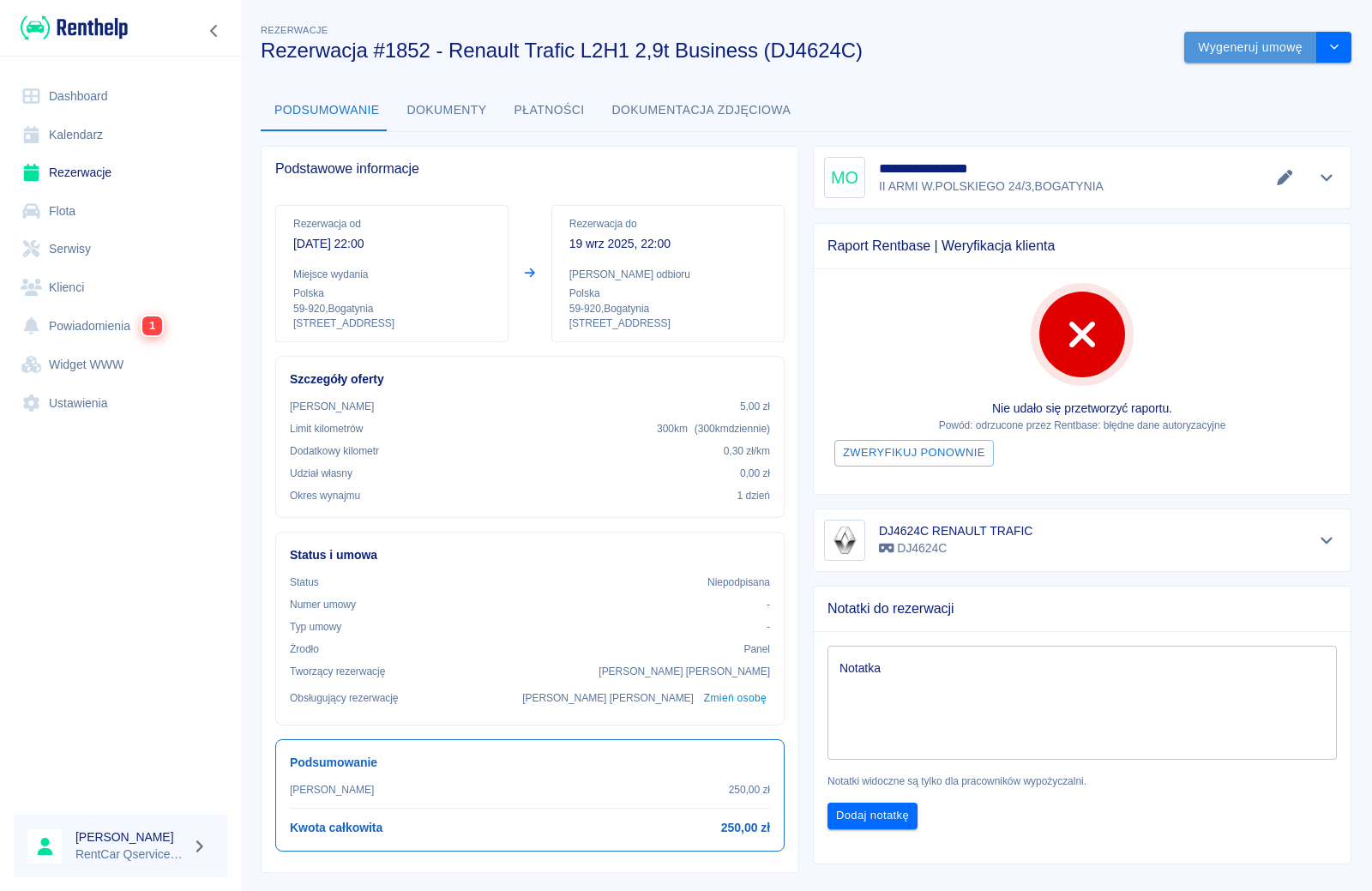
click at [1245, 54] on button "Wygeneruj umowę" at bounding box center [1250, 47] width 132 height 31
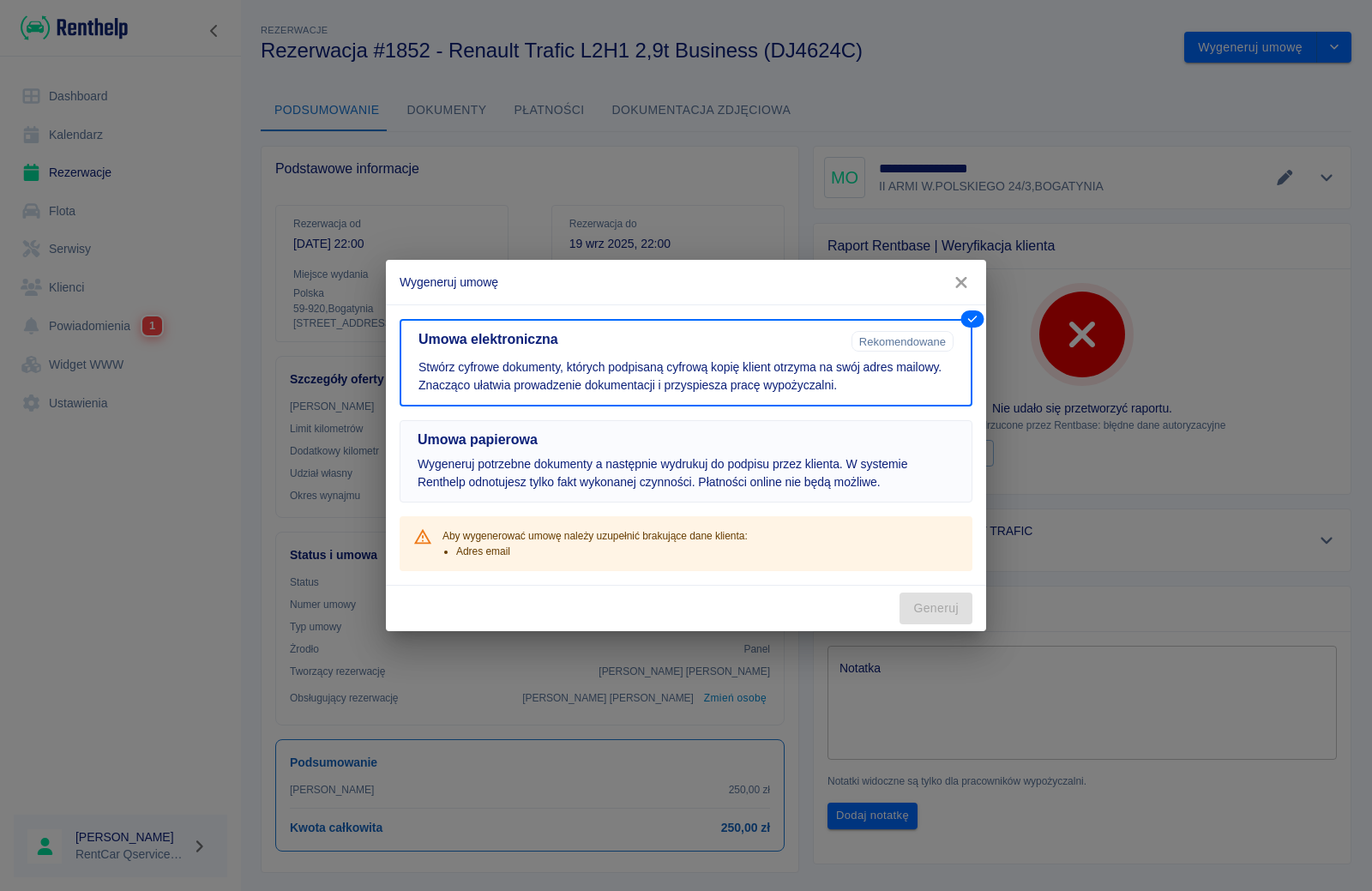
click at [762, 456] on p "Wygeneruj potrzebne dokumenty a następnie wydrukuj do podpisu przez klienta. W …" at bounding box center [686, 473] width 536 height 36
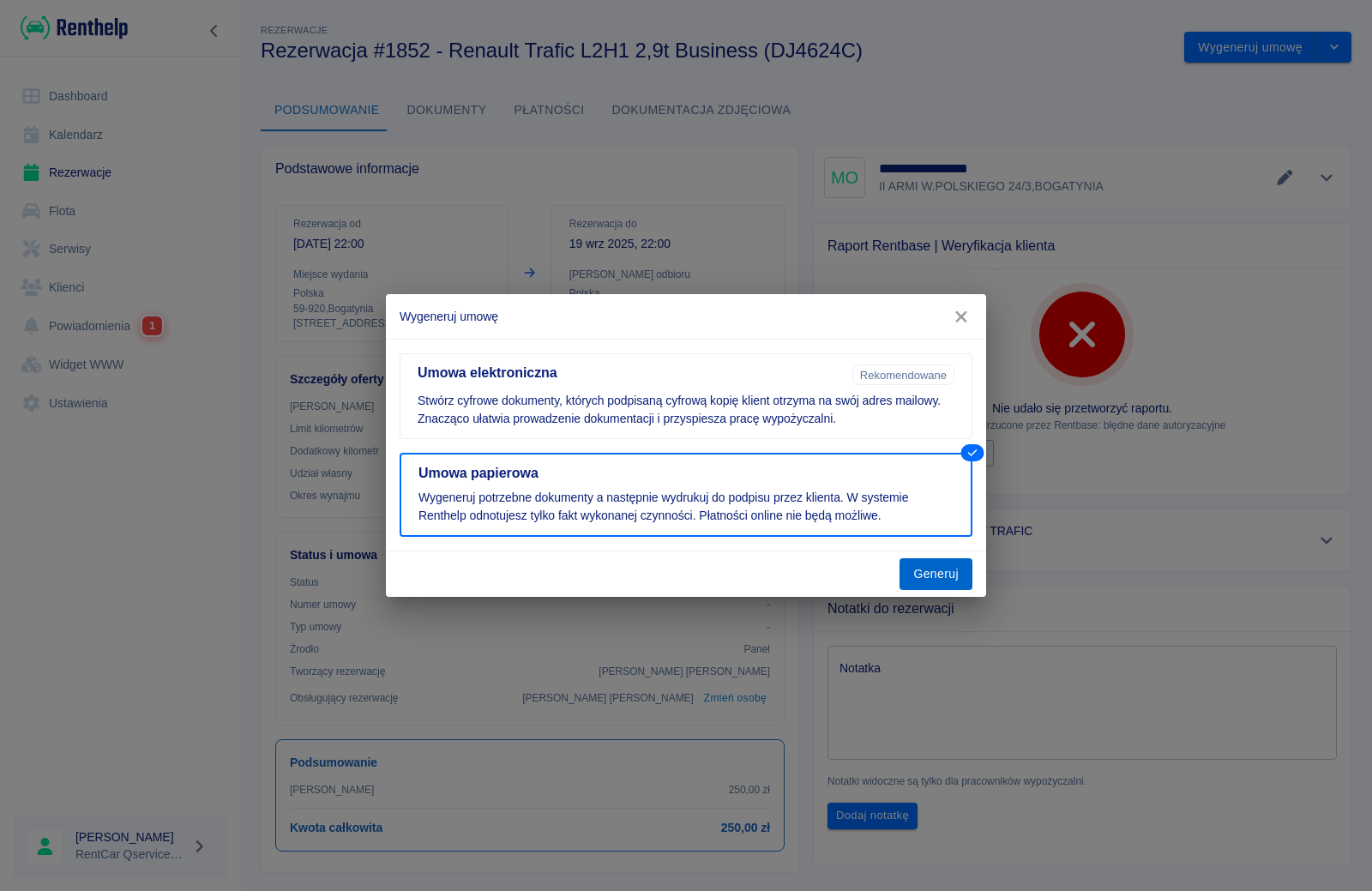
click at [932, 584] on button "Generuj" at bounding box center [936, 574] width 73 height 31
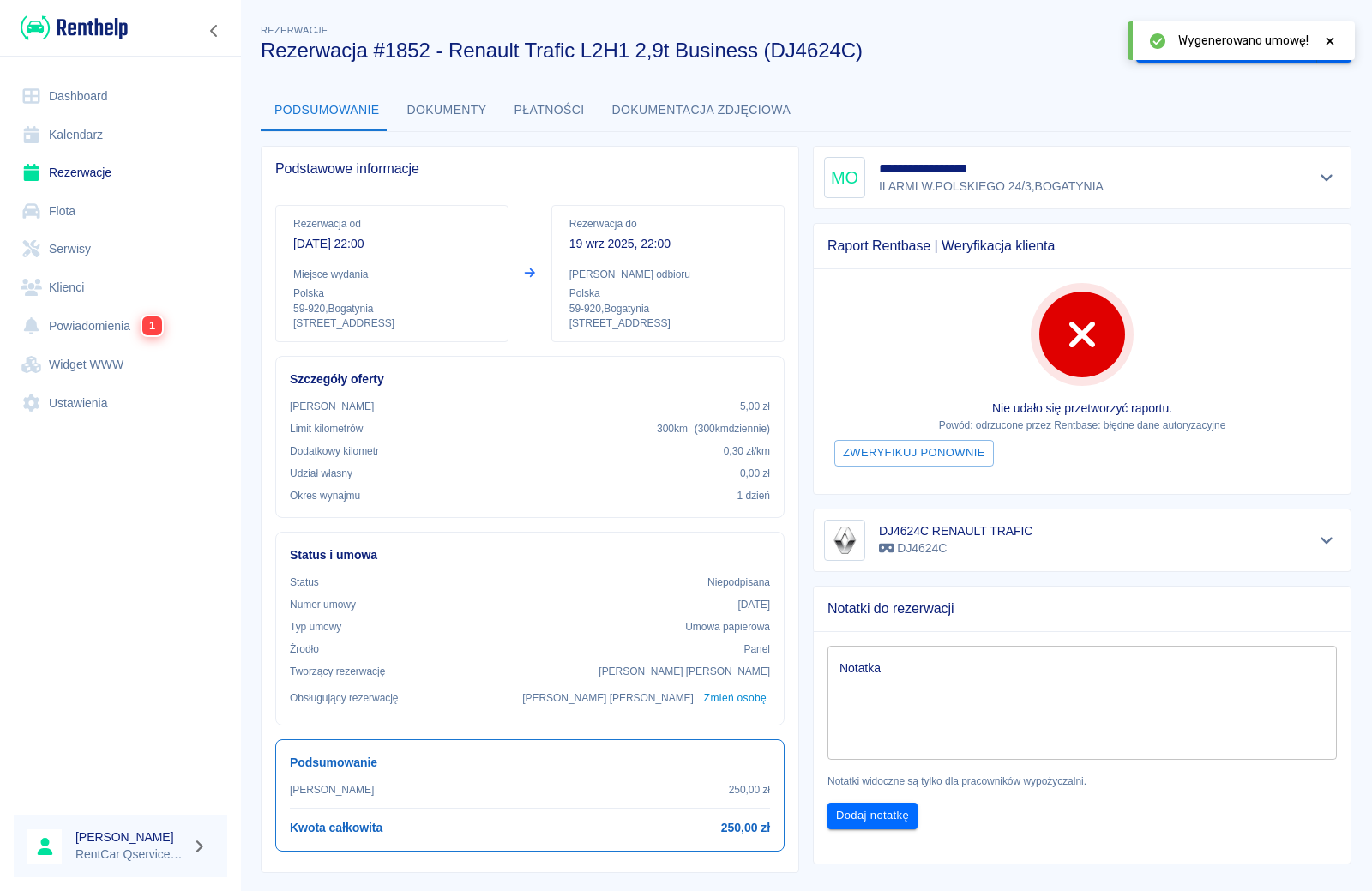
click at [1329, 44] on icon at bounding box center [1329, 41] width 16 height 12
click at [1240, 52] on button "Oznacz: umowa podpisana" at bounding box center [1227, 47] width 181 height 31
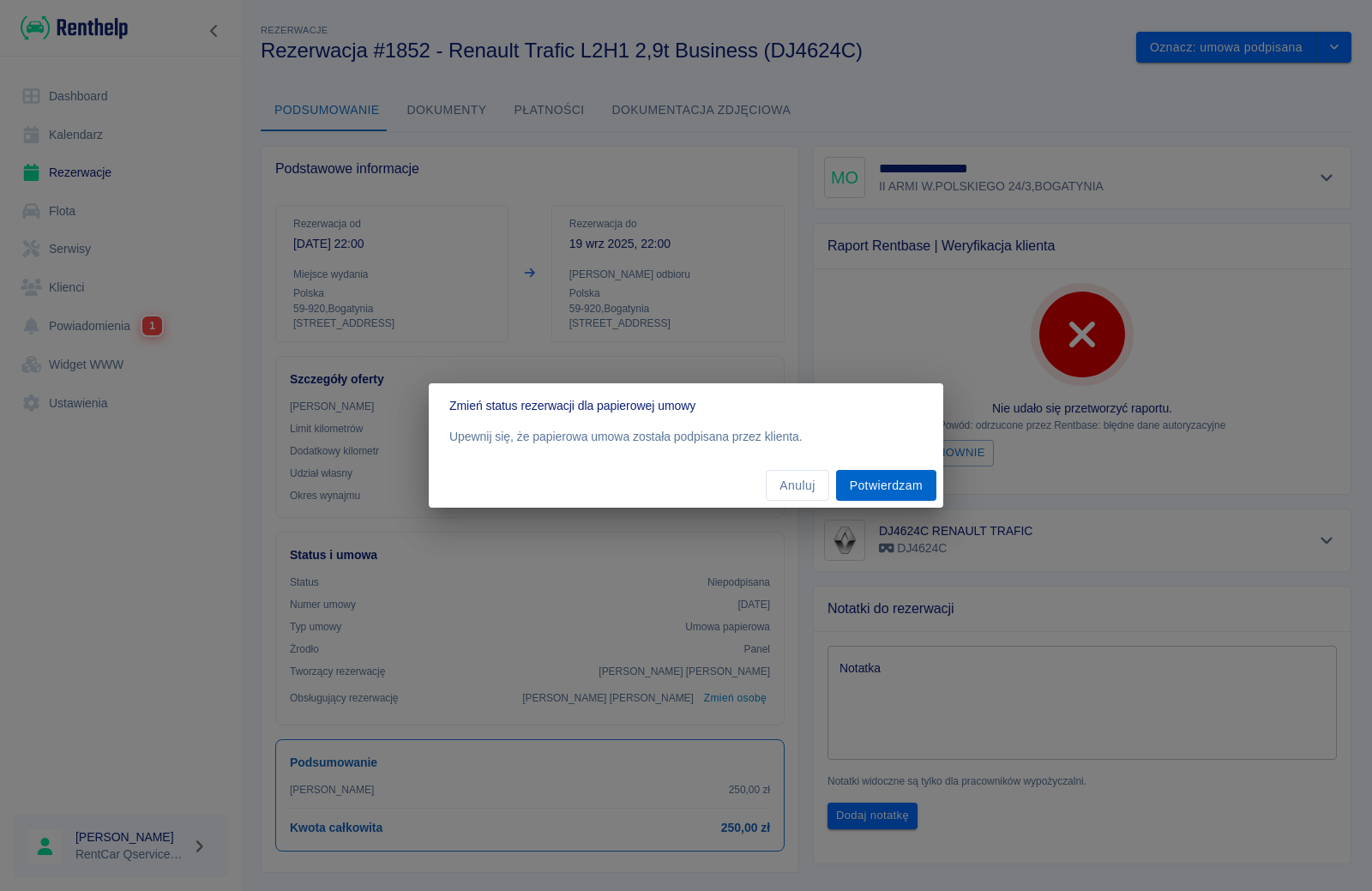
click at [875, 489] on button "Potwierdzam" at bounding box center [887, 485] width 100 height 31
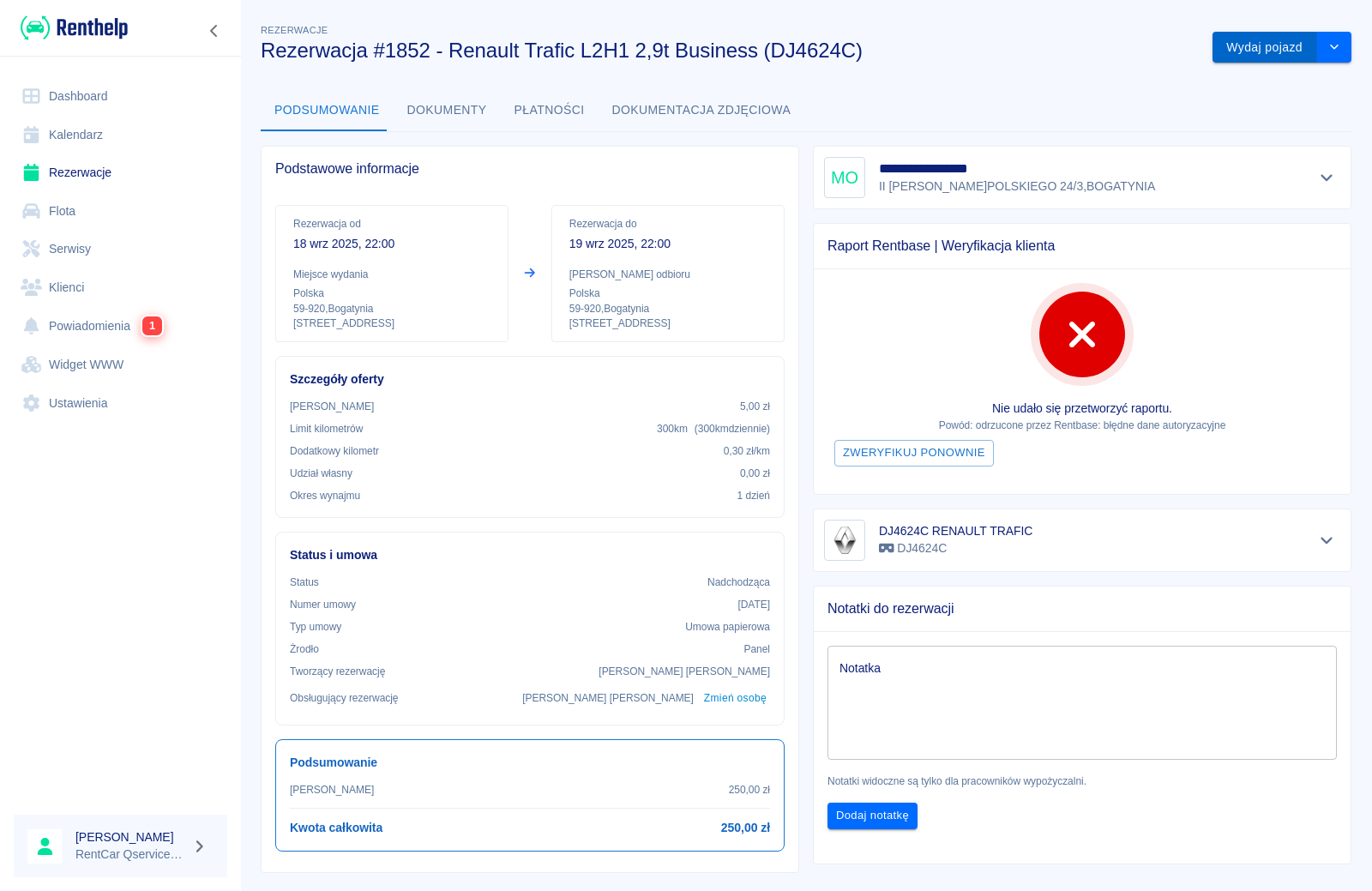
click at [1252, 54] on button "Wydaj pojazd" at bounding box center [1265, 47] width 105 height 31
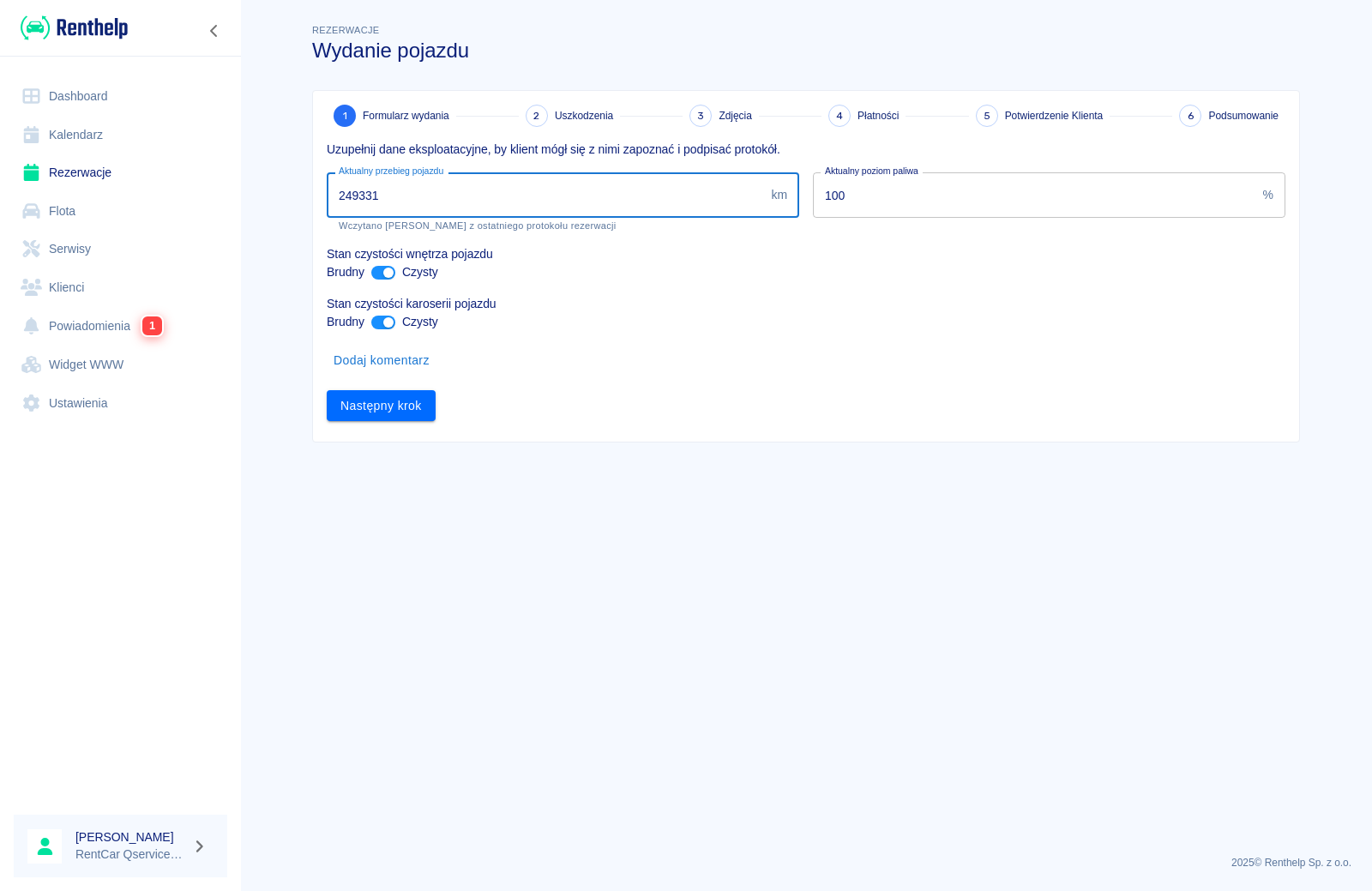
click at [477, 204] on input "249331" at bounding box center [546, 195] width 437 height 45
type input "249352"
click at [388, 417] on button "Następny krok" at bounding box center [382, 406] width 109 height 31
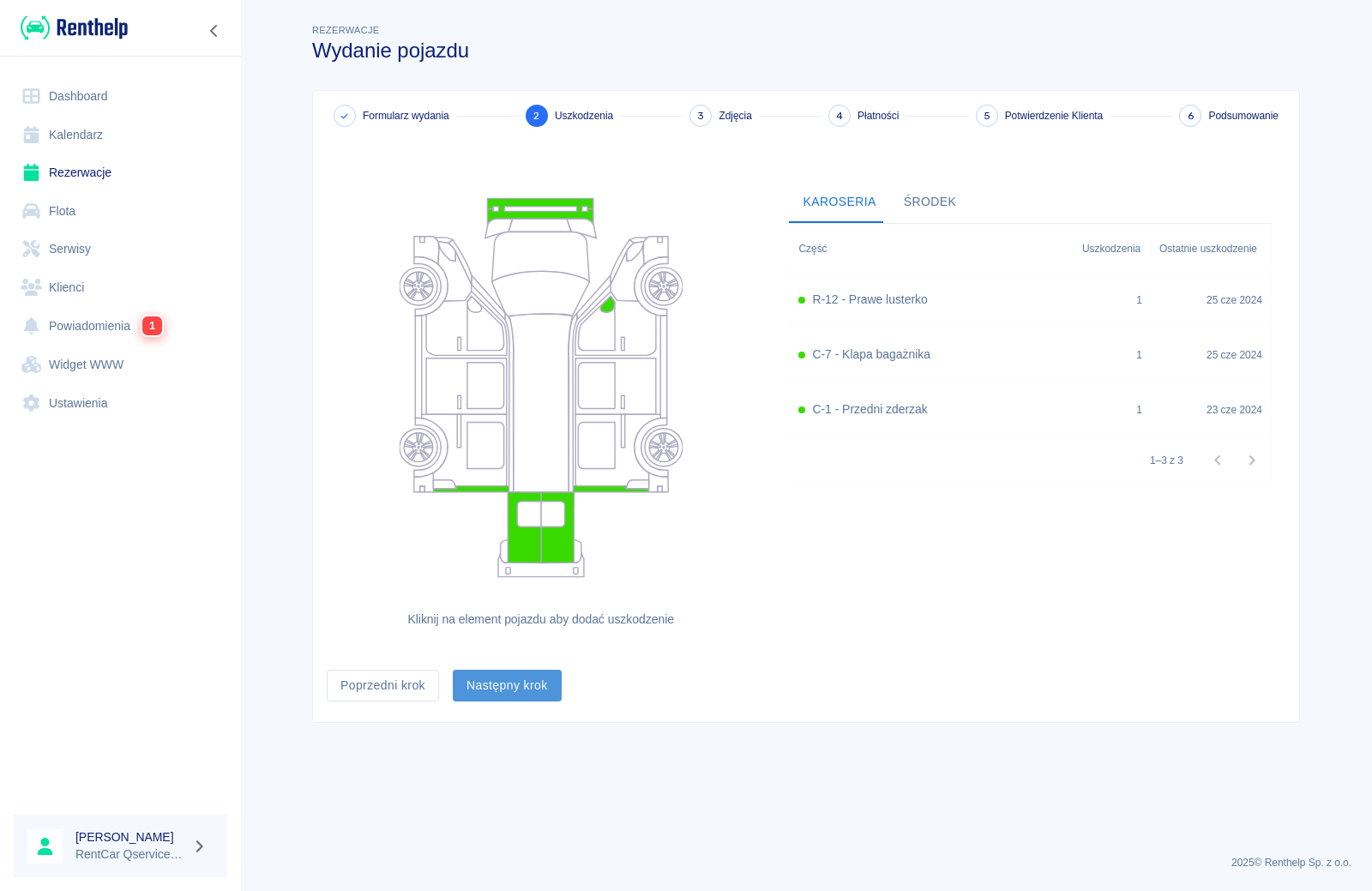
click at [482, 681] on button "Następny krok" at bounding box center [508, 685] width 109 height 31
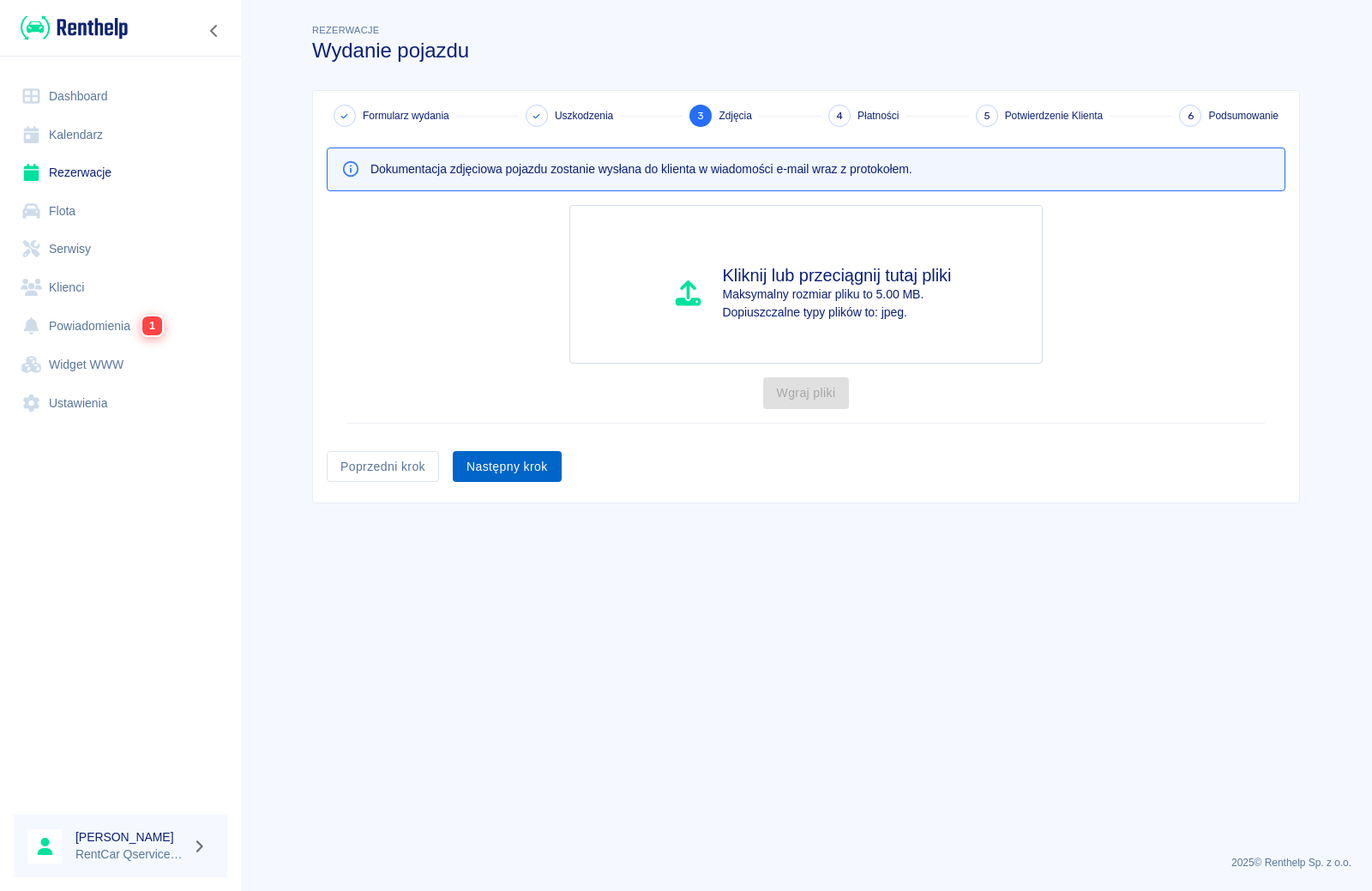
click at [514, 470] on button "Następny krok" at bounding box center [508, 467] width 109 height 31
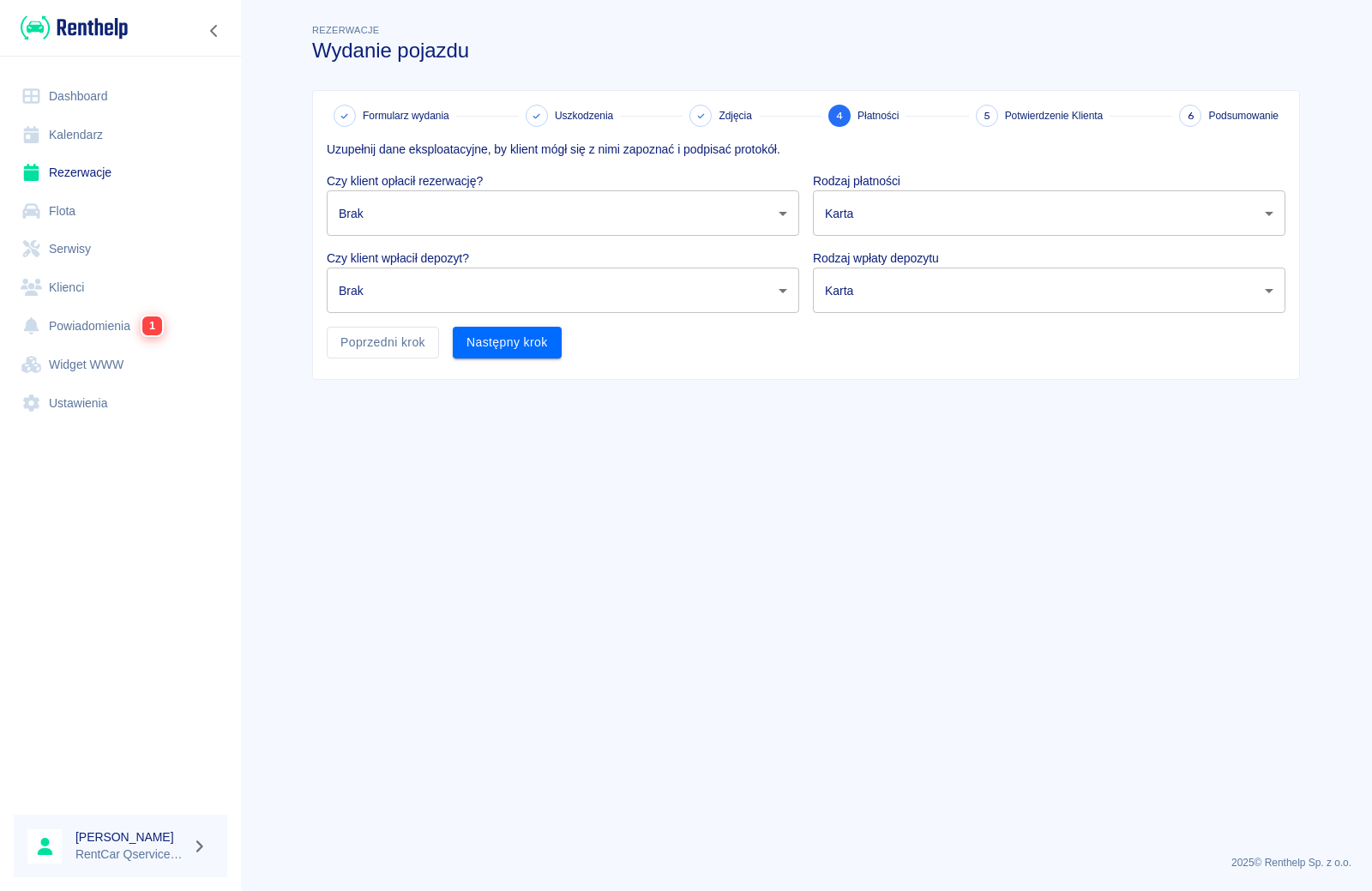
click at [507, 215] on body "Używamy plików Cookies, by zapewnić Ci najlepsze możliwe doświadczenie. Aby dow…" at bounding box center [686, 446] width 1372 height 891
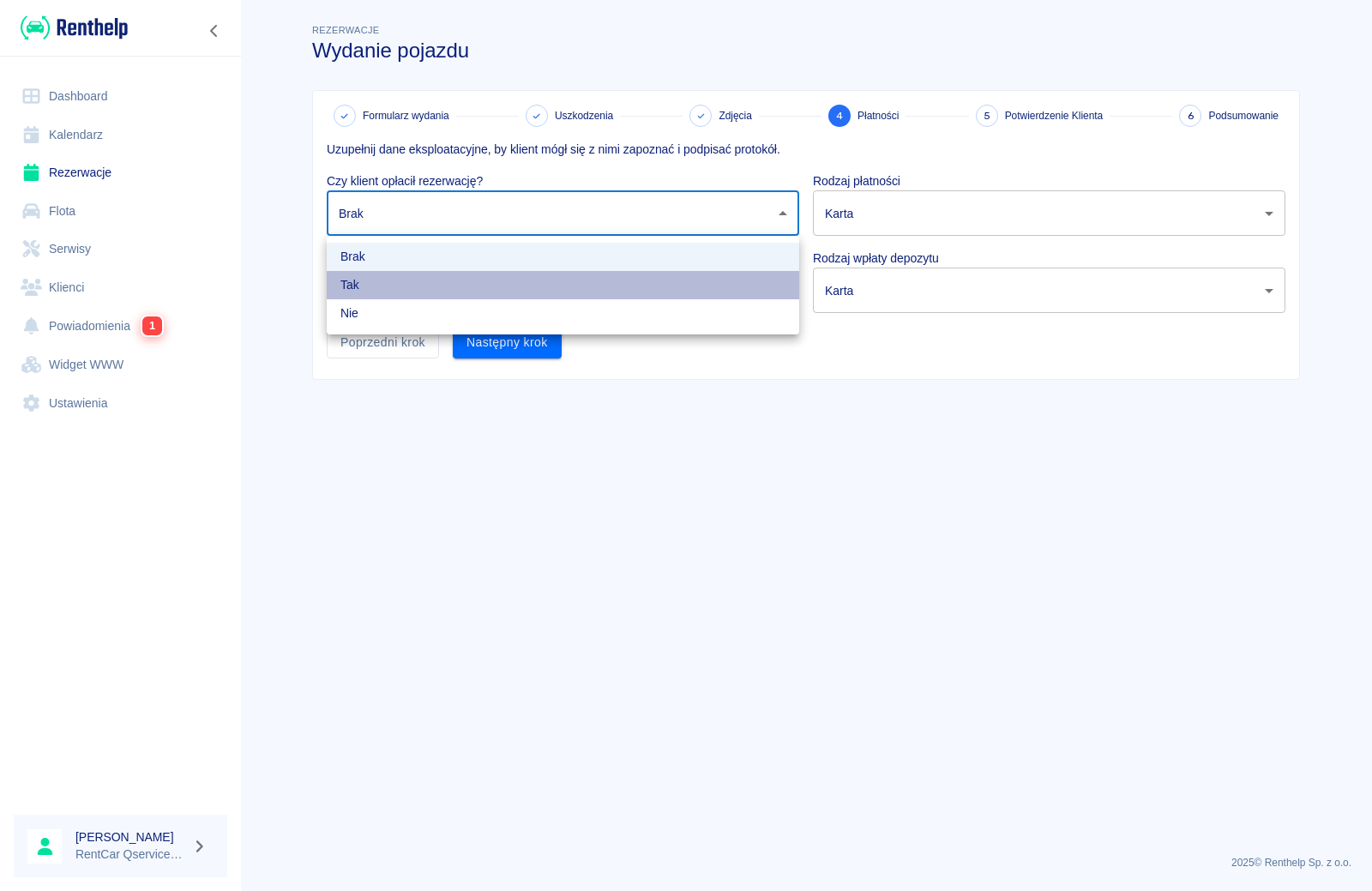
click at [500, 288] on li "Tak" at bounding box center [563, 285] width 472 height 29
type input "true"
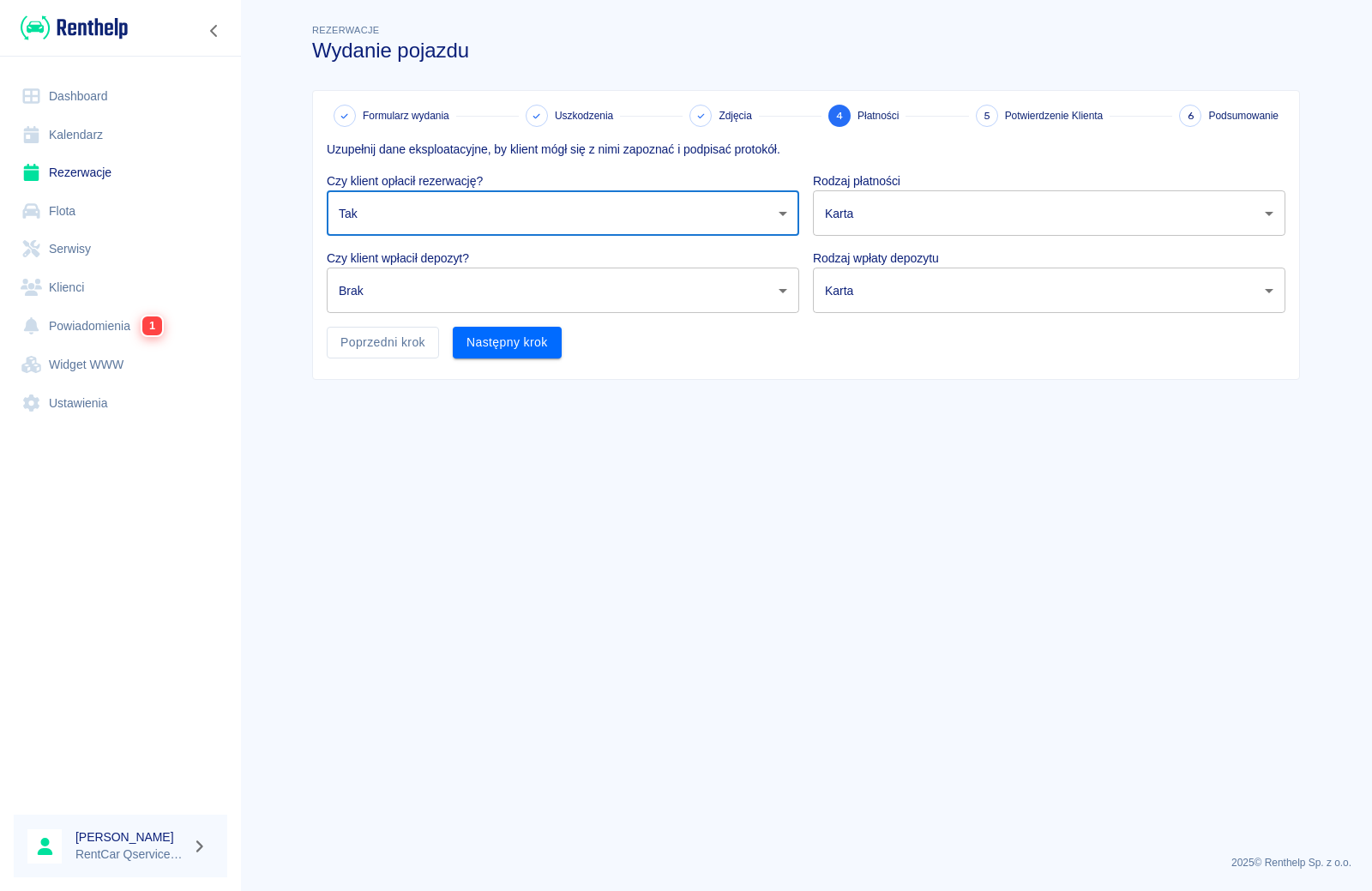
click at [486, 292] on body "Używamy plików Cookies, by zapewnić Ci najlepsze możliwe doświadczenie. Aby dow…" at bounding box center [686, 446] width 1372 height 891
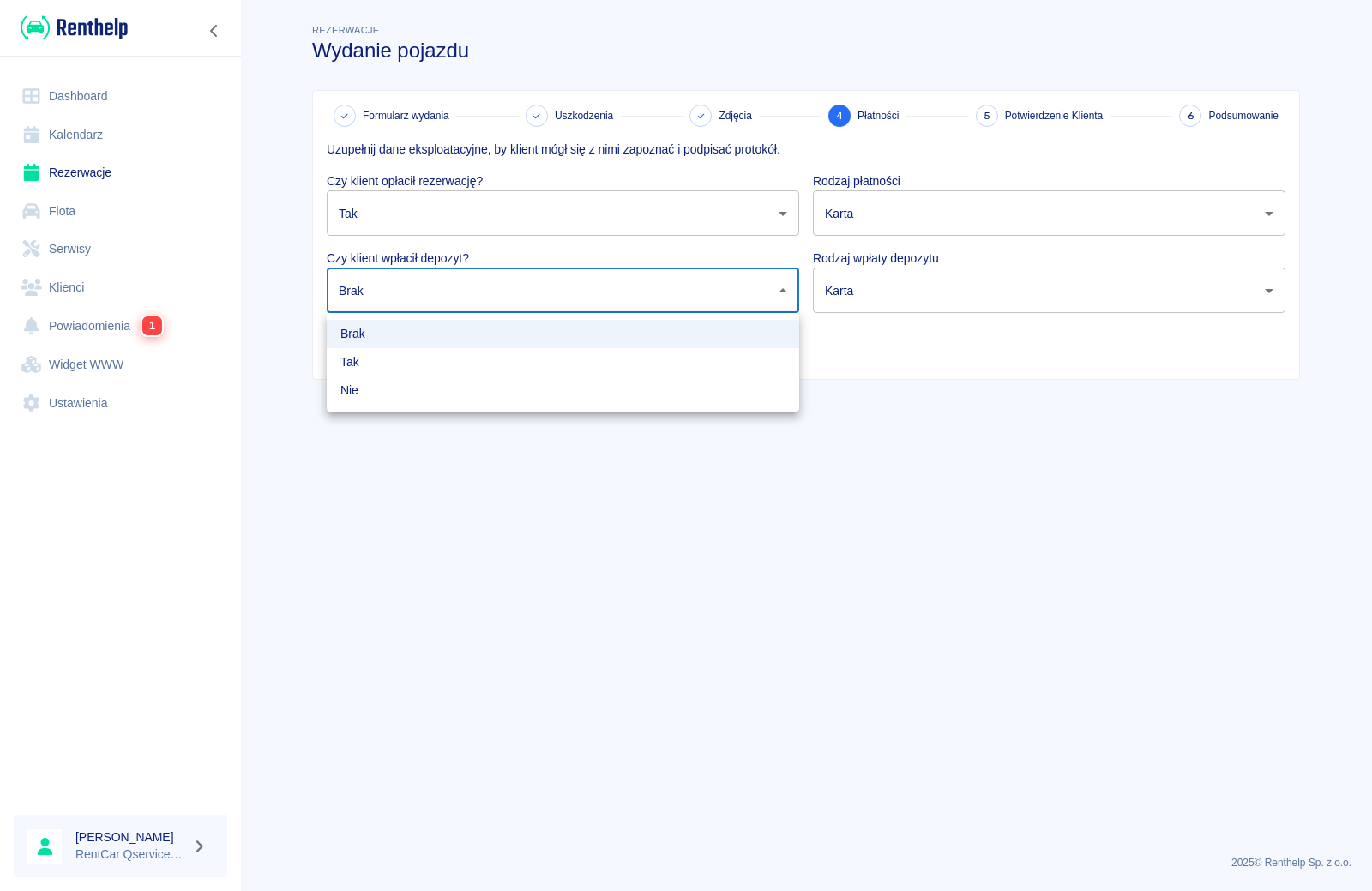
click at [479, 386] on li "Nie" at bounding box center [563, 390] width 472 height 29
type input "false"
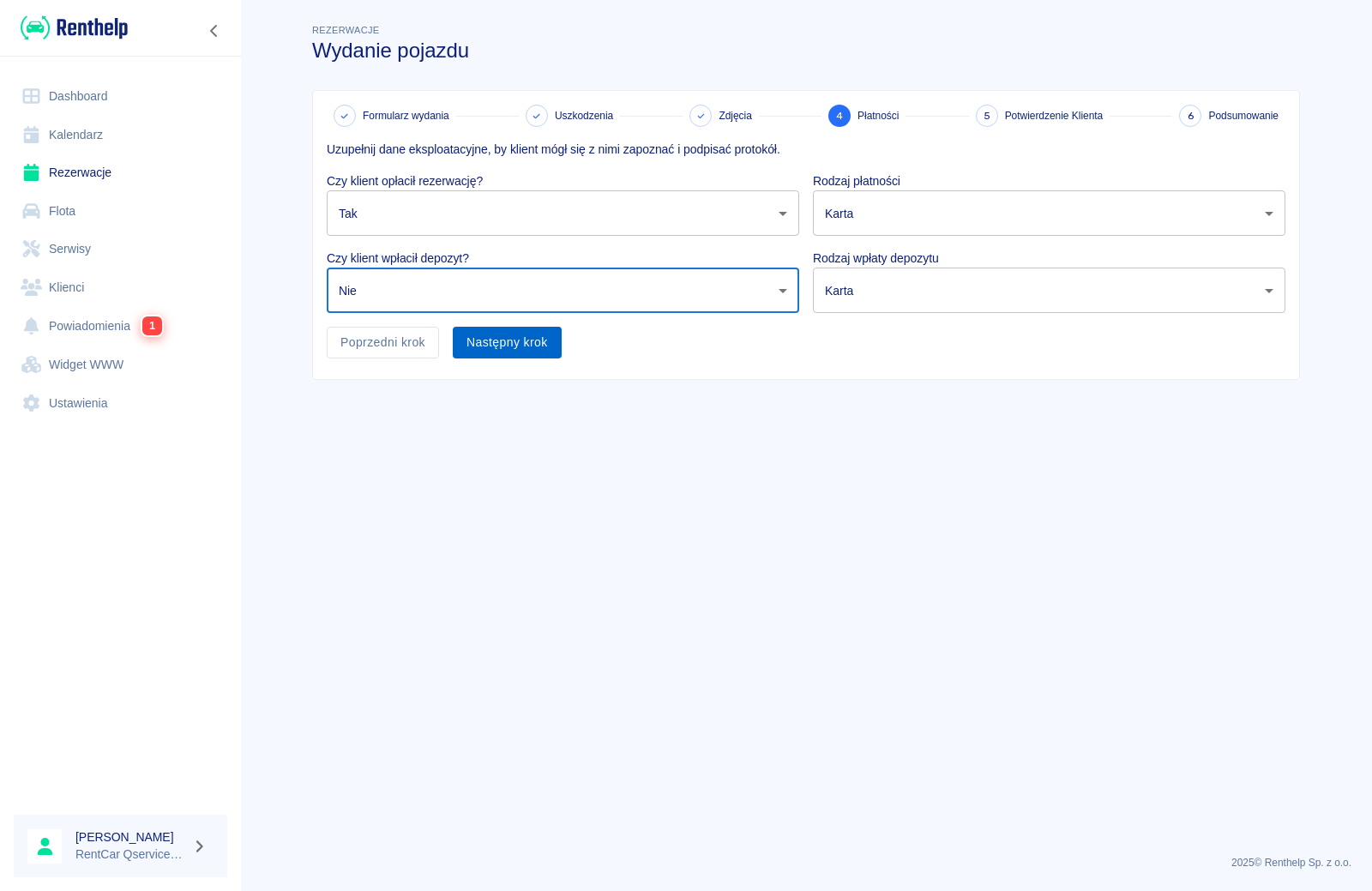
click at [479, 332] on button "Następny krok" at bounding box center [508, 343] width 109 height 31
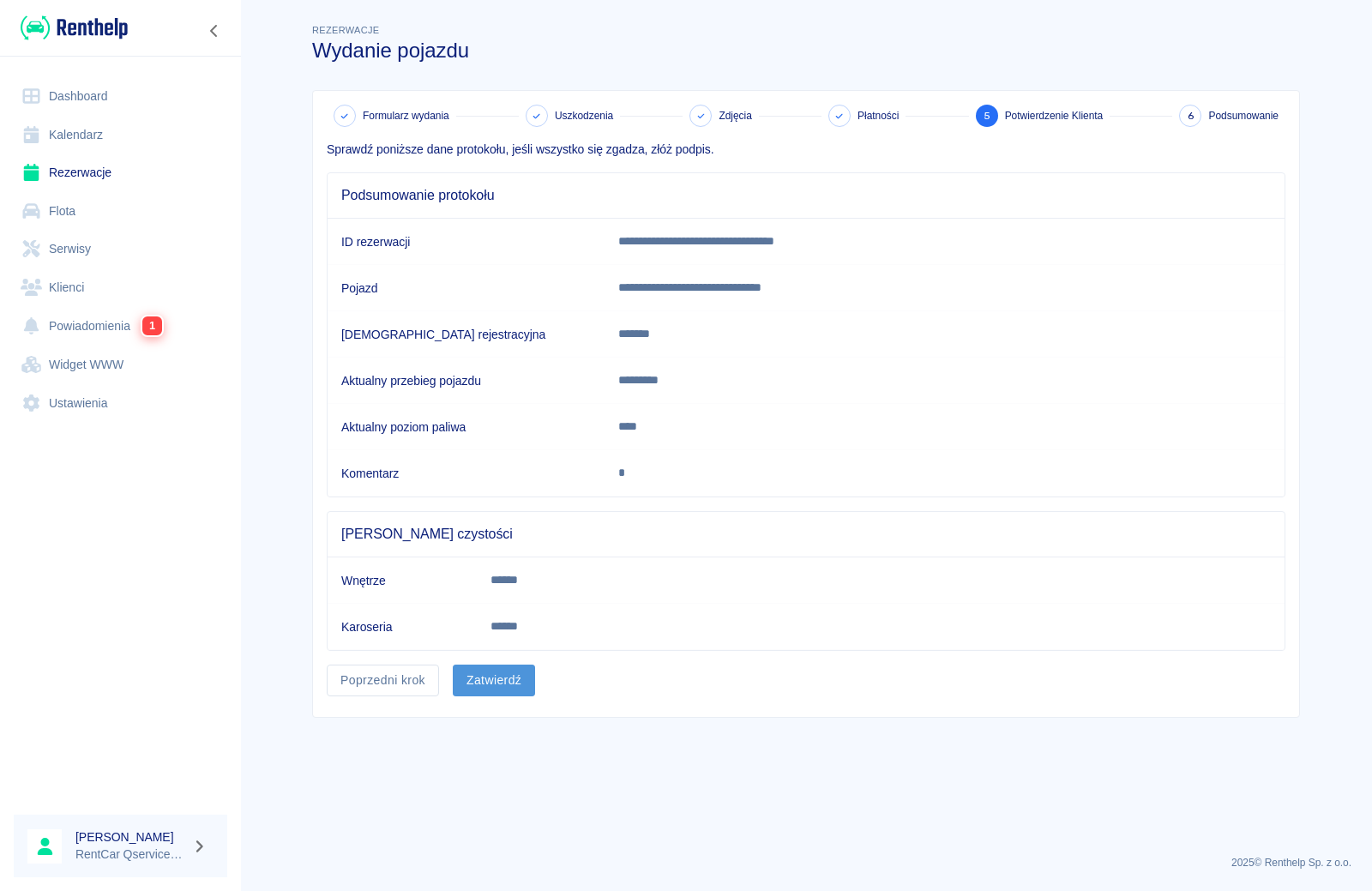
click at [488, 679] on button "Zatwierdź" at bounding box center [494, 680] width 82 height 31
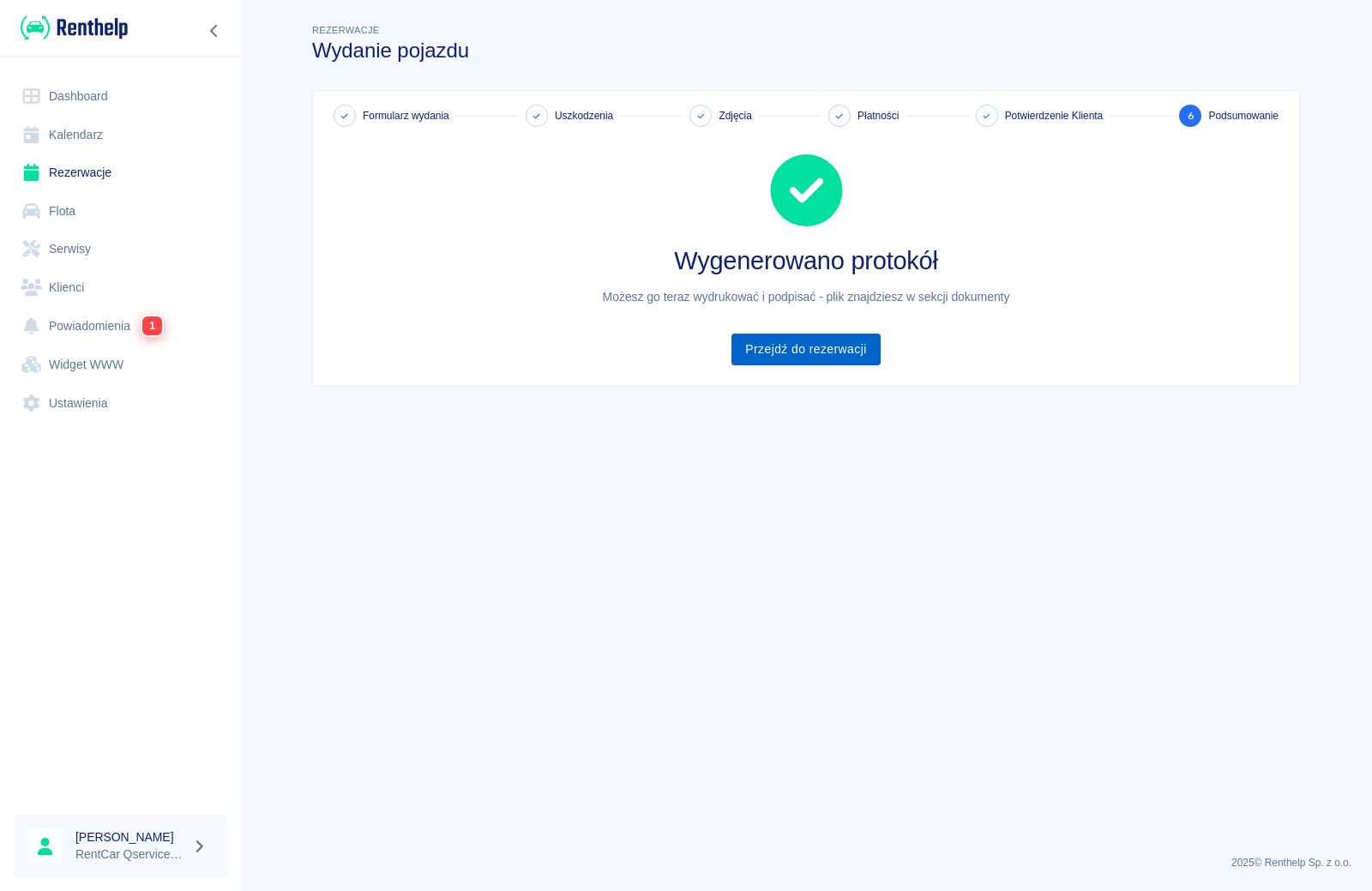
click at [849, 344] on link "Przejdź do rezerwacji" at bounding box center [806, 349] width 148 height 31
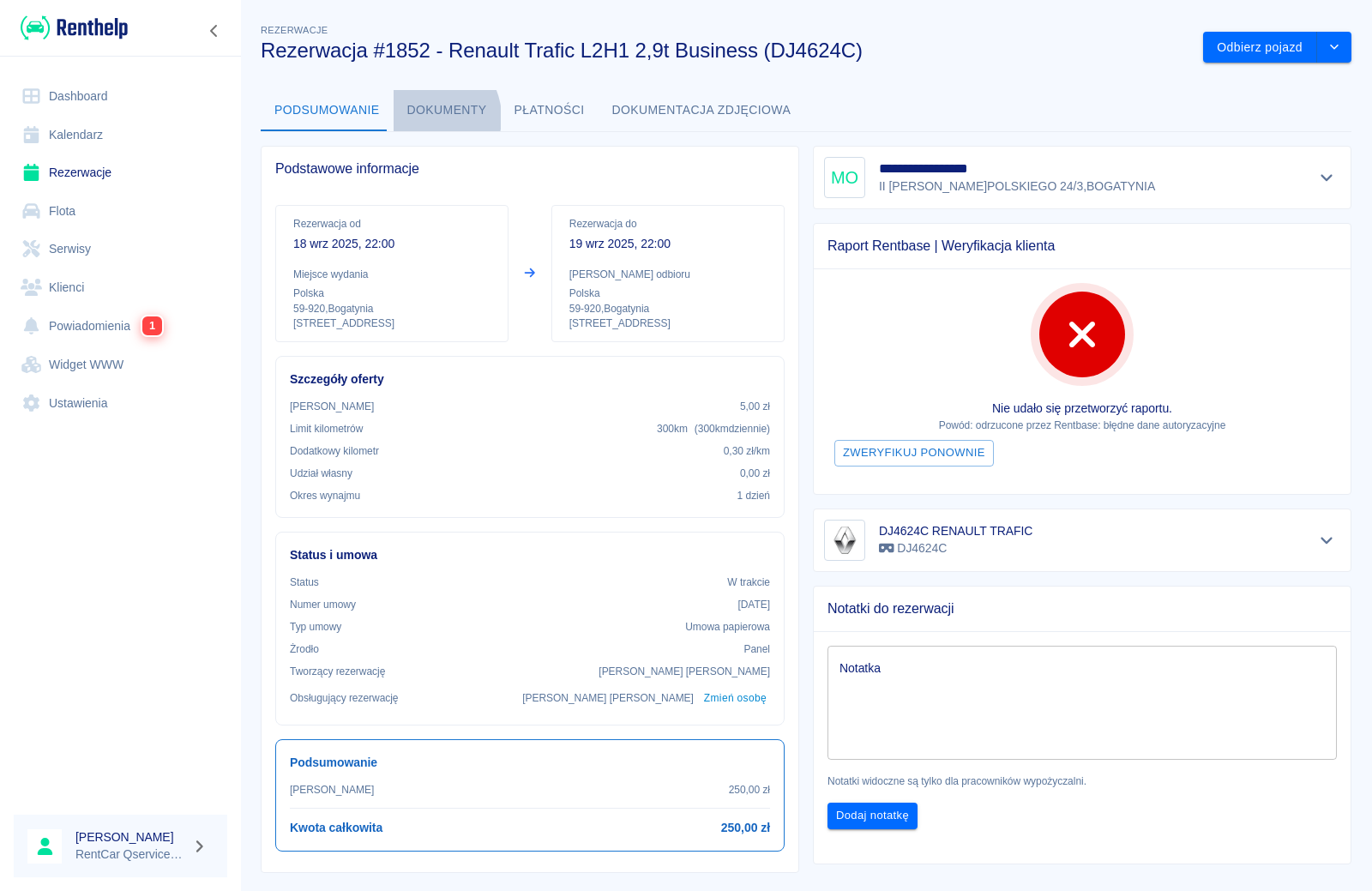
click at [421, 118] on button "Dokumenty" at bounding box center [447, 110] width 107 height 41
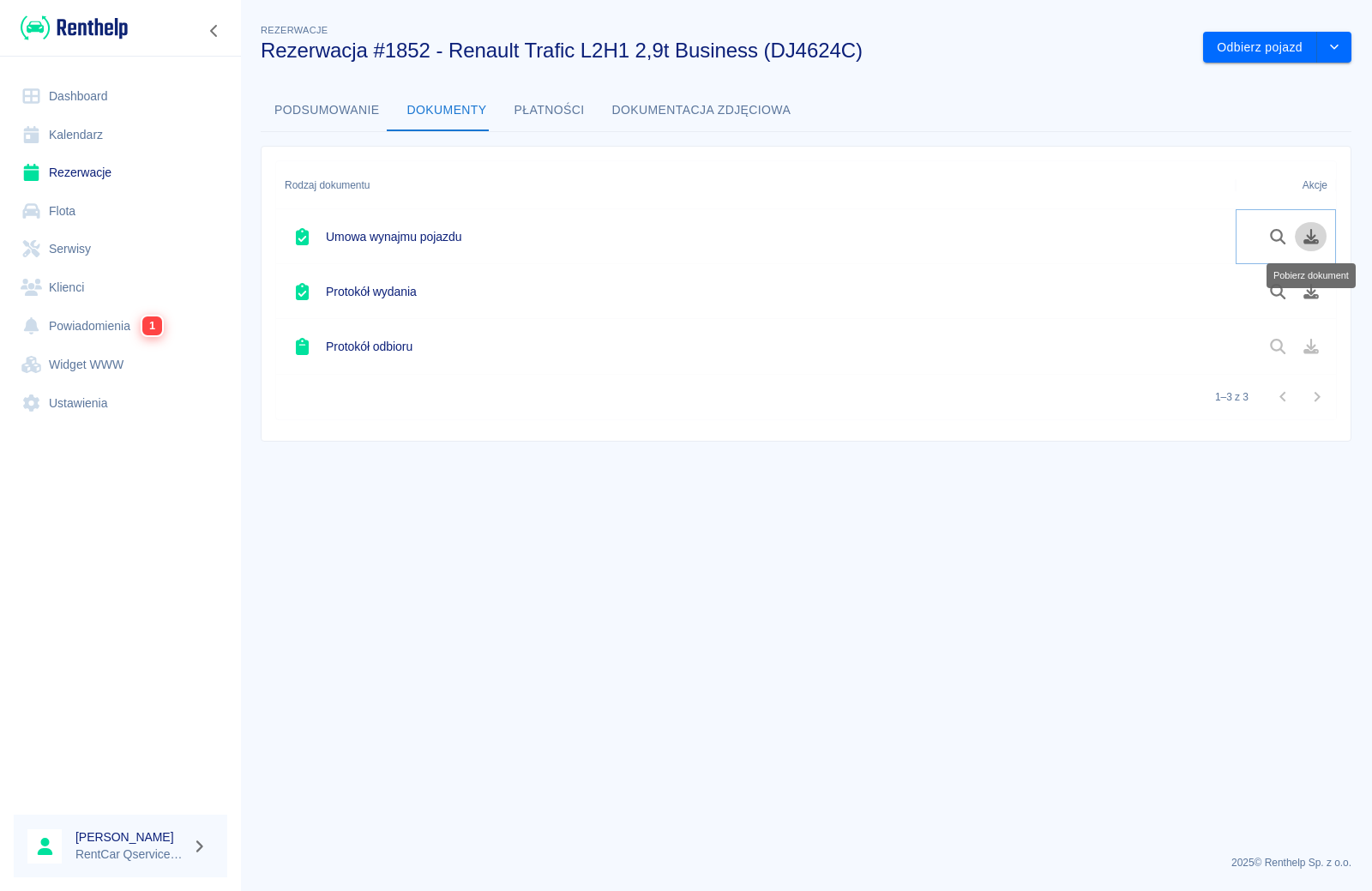
click at [1318, 229] on icon "Pobierz dokument" at bounding box center [1311, 236] width 19 height 16
click at [1310, 293] on icon "Pobierz dokument" at bounding box center [1311, 291] width 16 height 16
